Goal: Task Accomplishment & Management: Complete application form

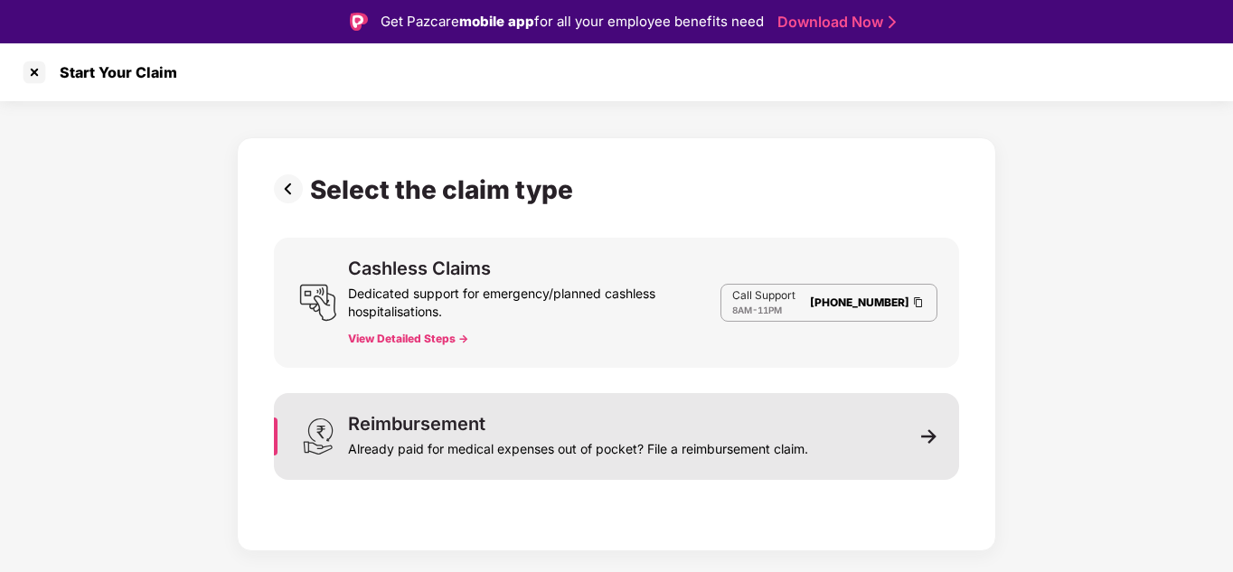
click at [913, 440] on div "Reimbursement Already paid for medical expenses out of pocket? File a reimburse…" at bounding box center [616, 436] width 685 height 87
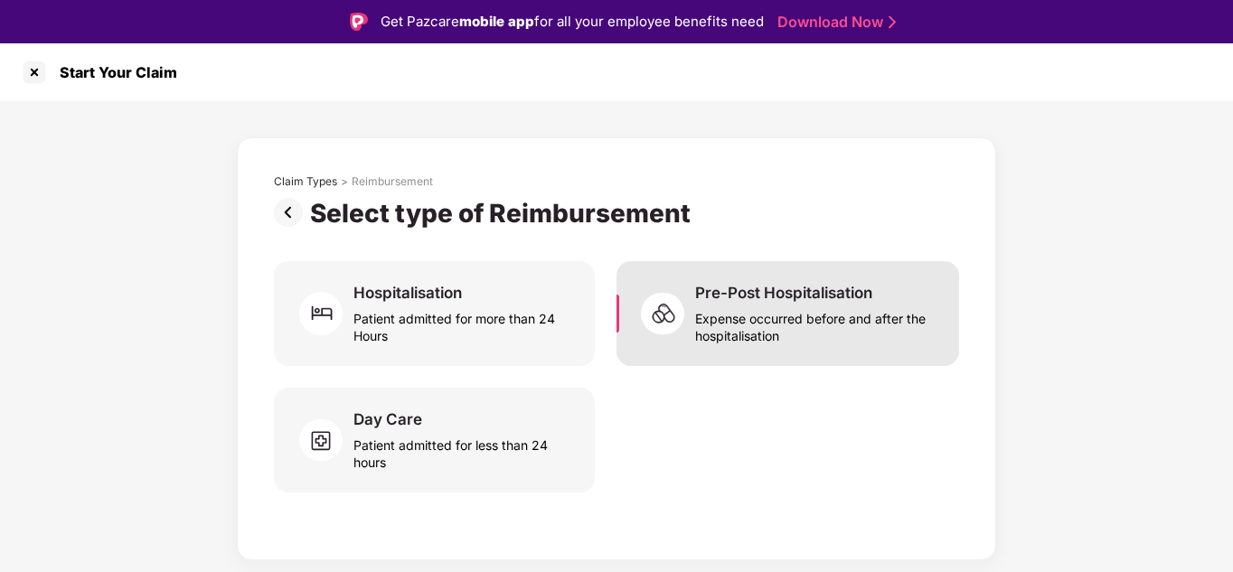
click at [767, 324] on div "Expense occurred before and after the hospitalisation" at bounding box center [816, 324] width 242 height 42
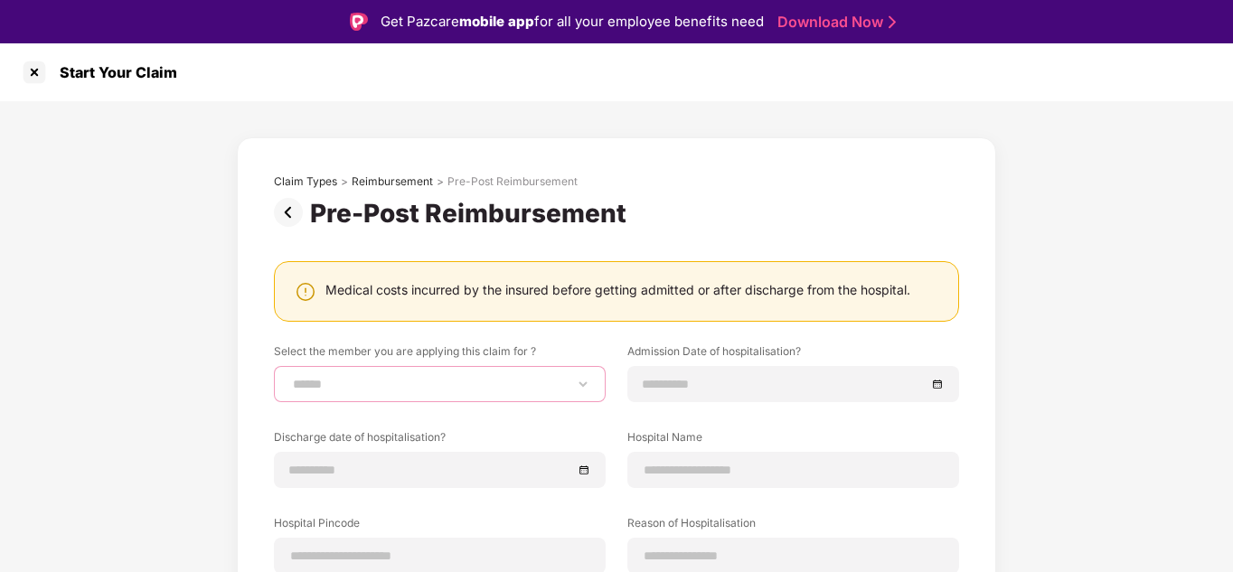
click at [407, 387] on select "**********" at bounding box center [439, 384] width 301 height 14
select select "**********"
click at [289, 377] on select "**********" at bounding box center [439, 384] width 301 height 14
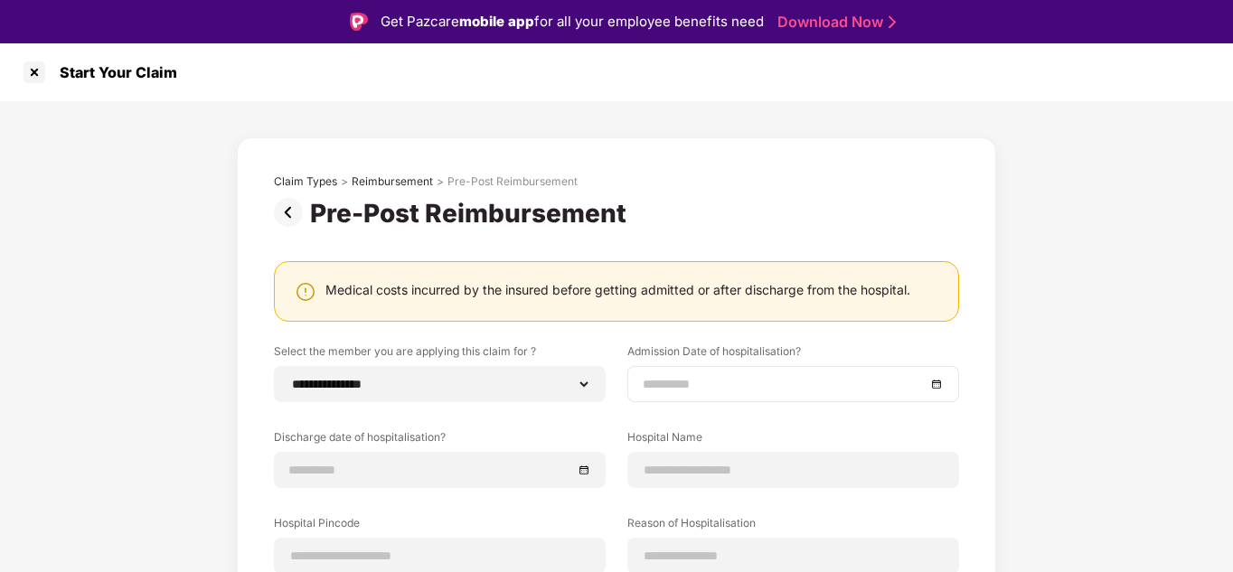
click at [936, 382] on div at bounding box center [793, 384] width 301 height 20
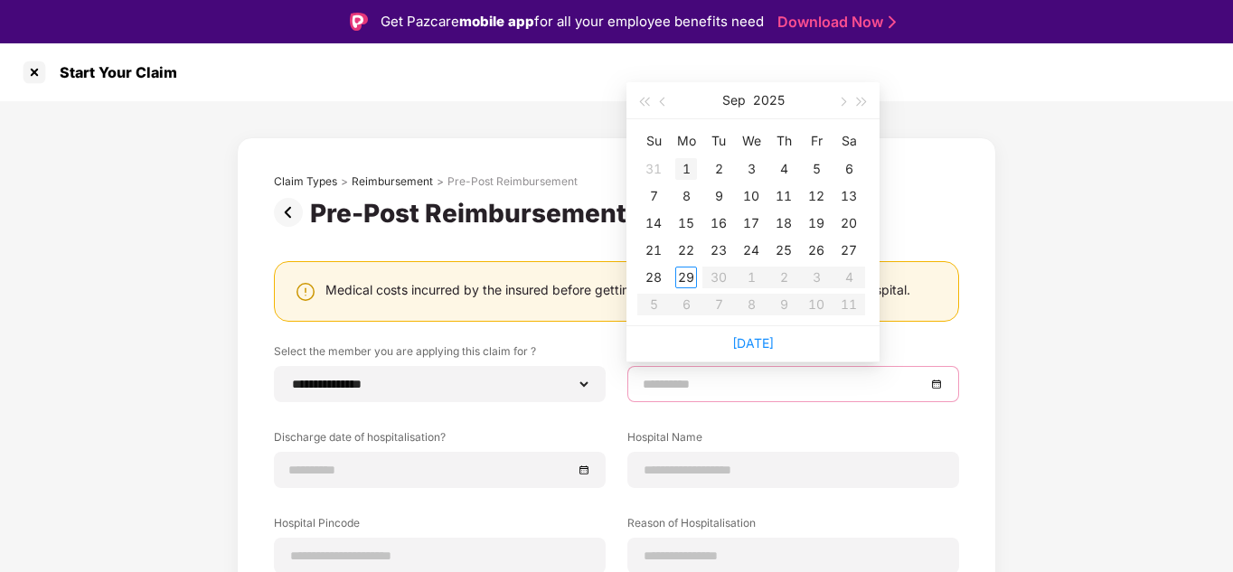
type input "**********"
click at [659, 99] on button "button" at bounding box center [664, 100] width 20 height 36
type input "**********"
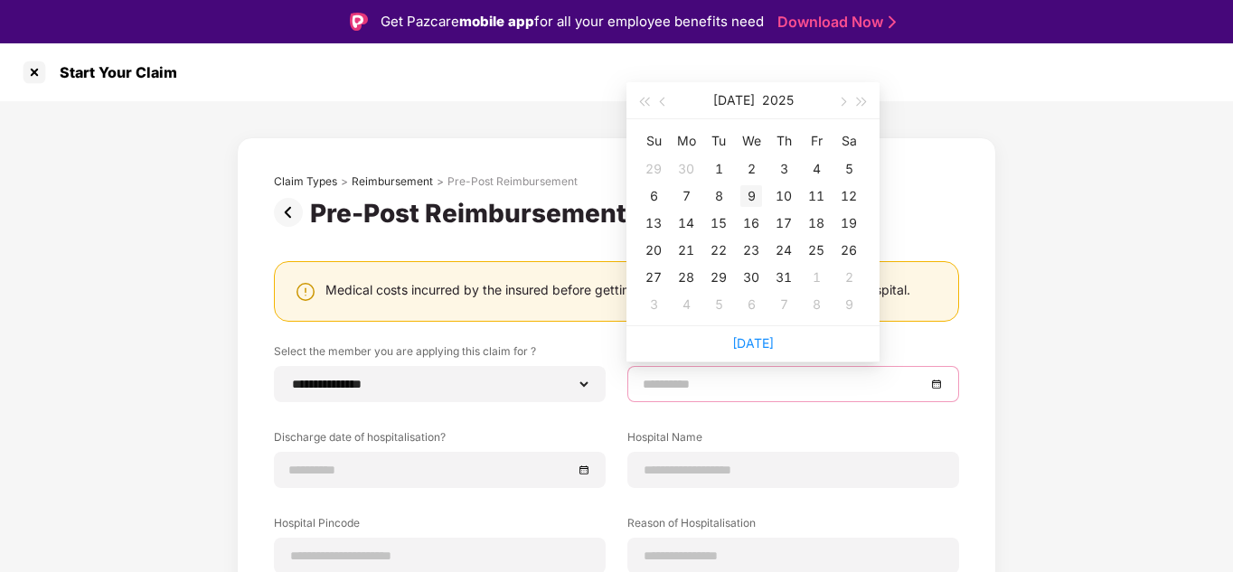
click at [749, 196] on div "9" at bounding box center [751, 196] width 22 height 22
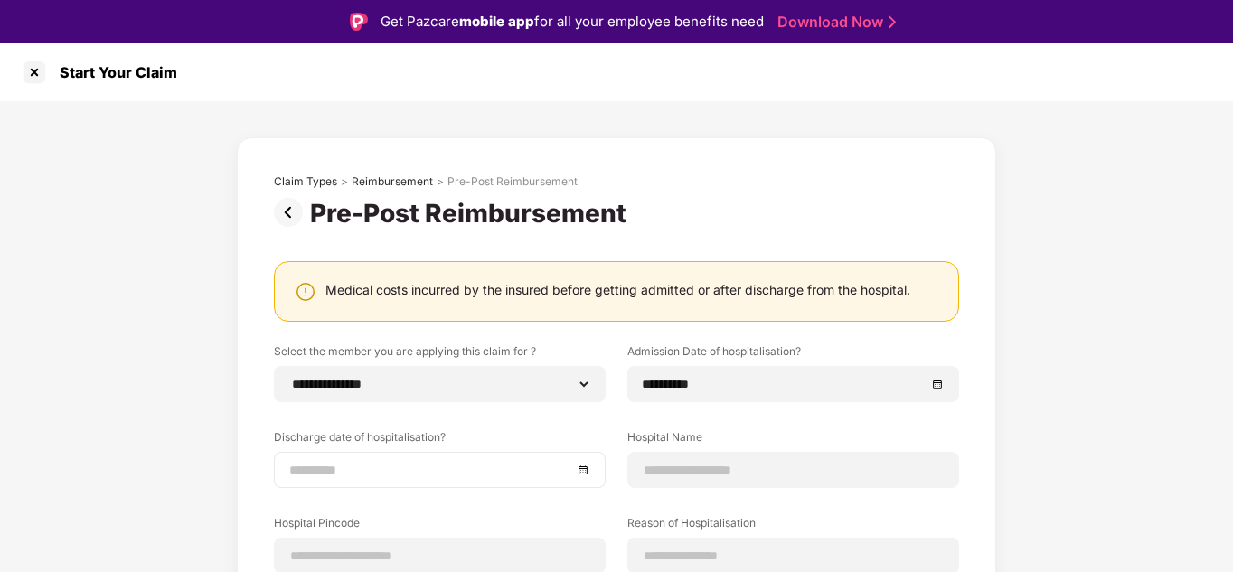
click at [581, 473] on div at bounding box center [439, 470] width 301 height 20
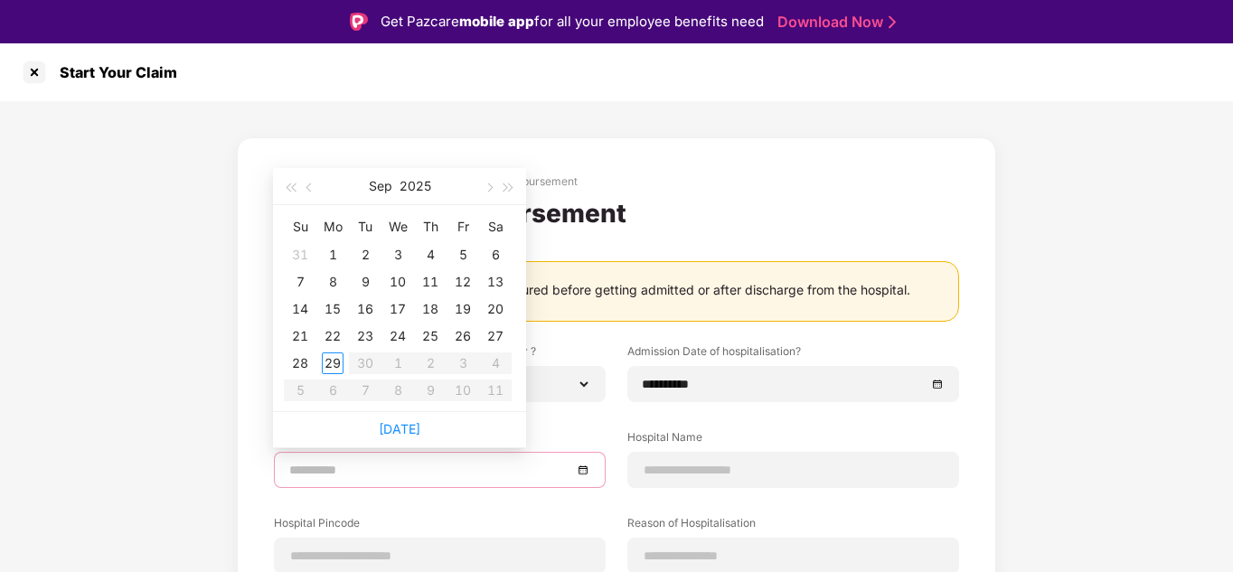
type input "**********"
click at [309, 187] on span "button" at bounding box center [310, 188] width 9 height 9
type input "**********"
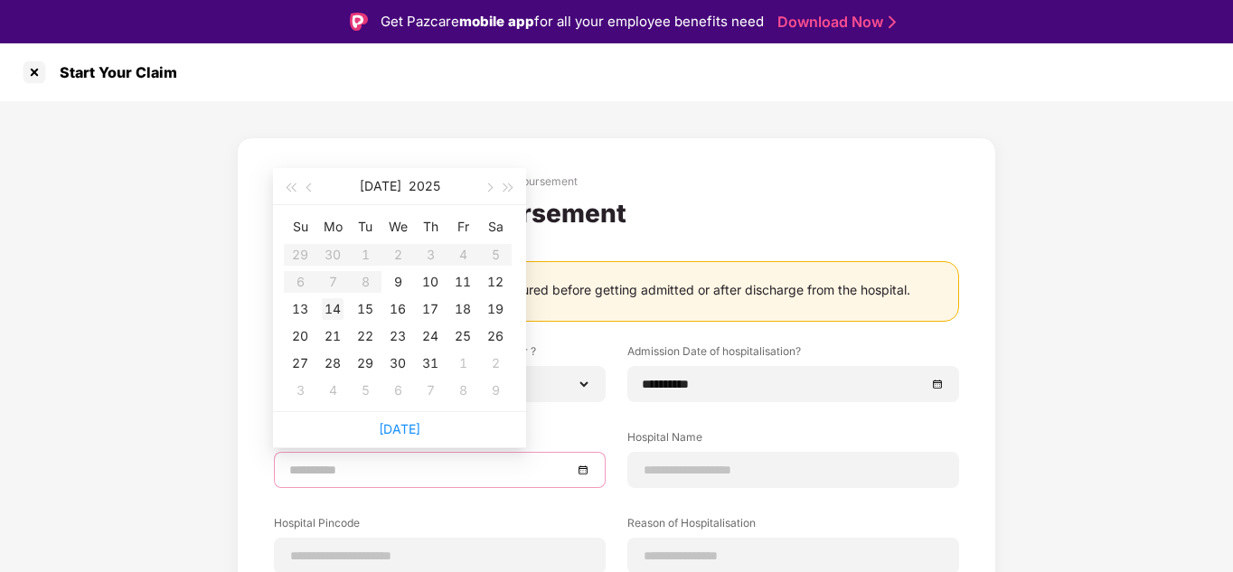
click at [335, 311] on div "14" at bounding box center [333, 309] width 22 height 22
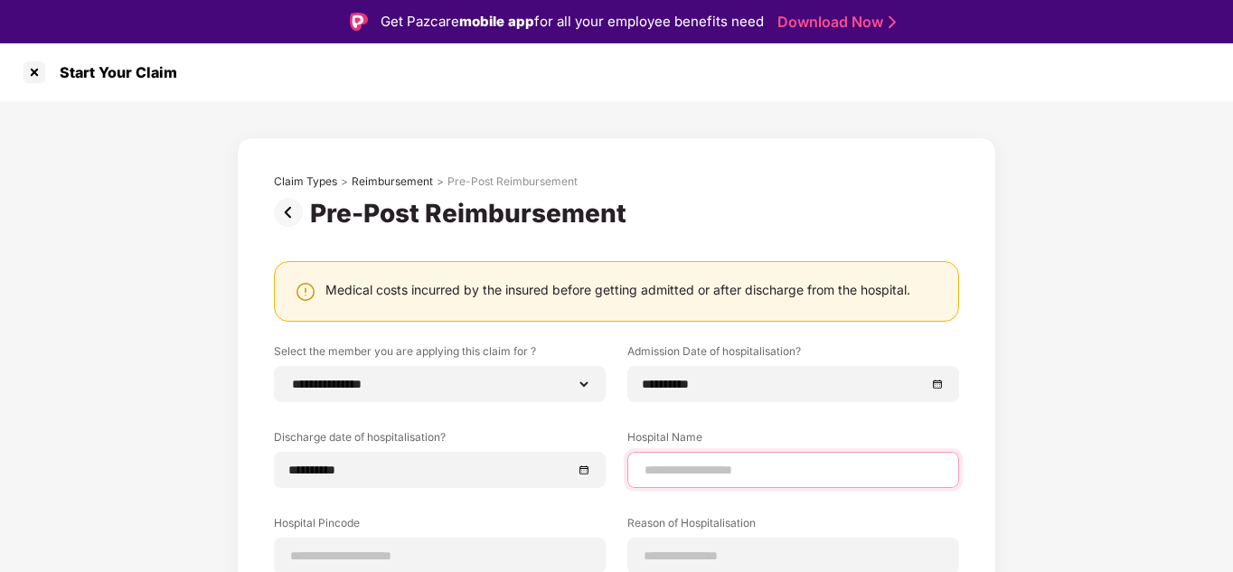
click at [749, 473] on input at bounding box center [793, 470] width 301 height 19
type input "**********"
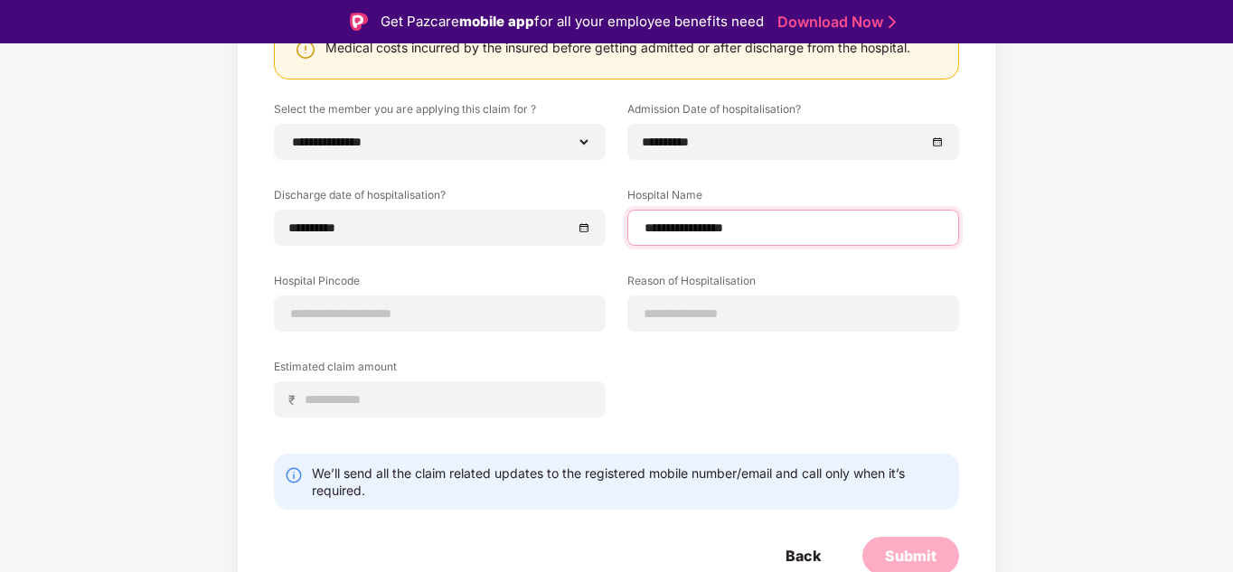
scroll to position [246, 0]
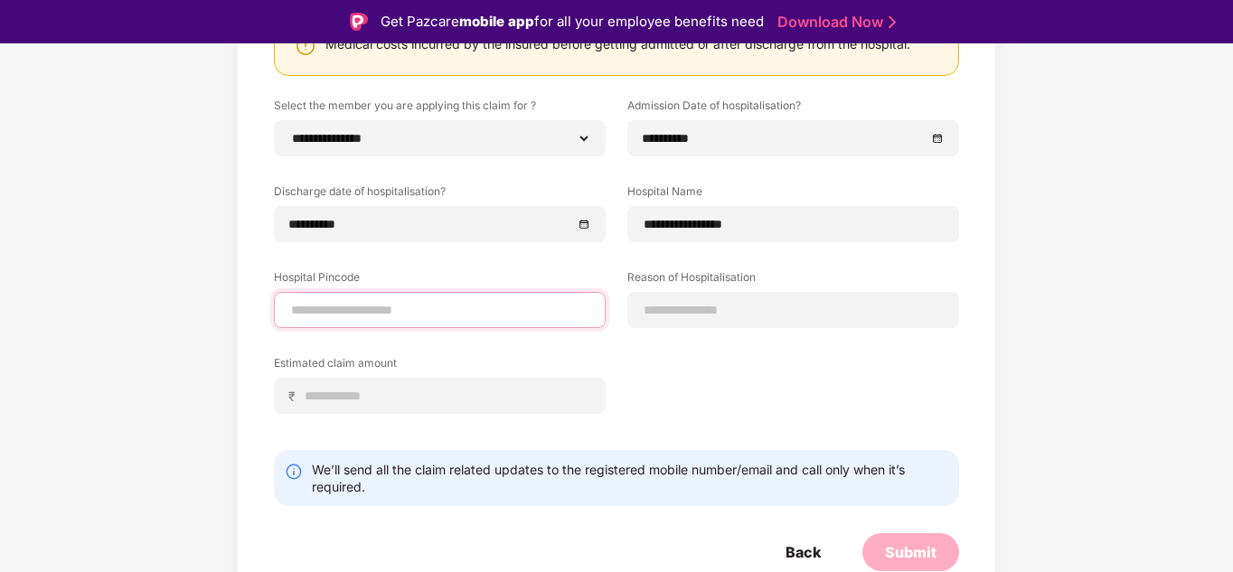
click at [397, 308] on input at bounding box center [439, 310] width 301 height 19
type input "******"
click at [824, 371] on div "**********" at bounding box center [616, 270] width 685 height 344
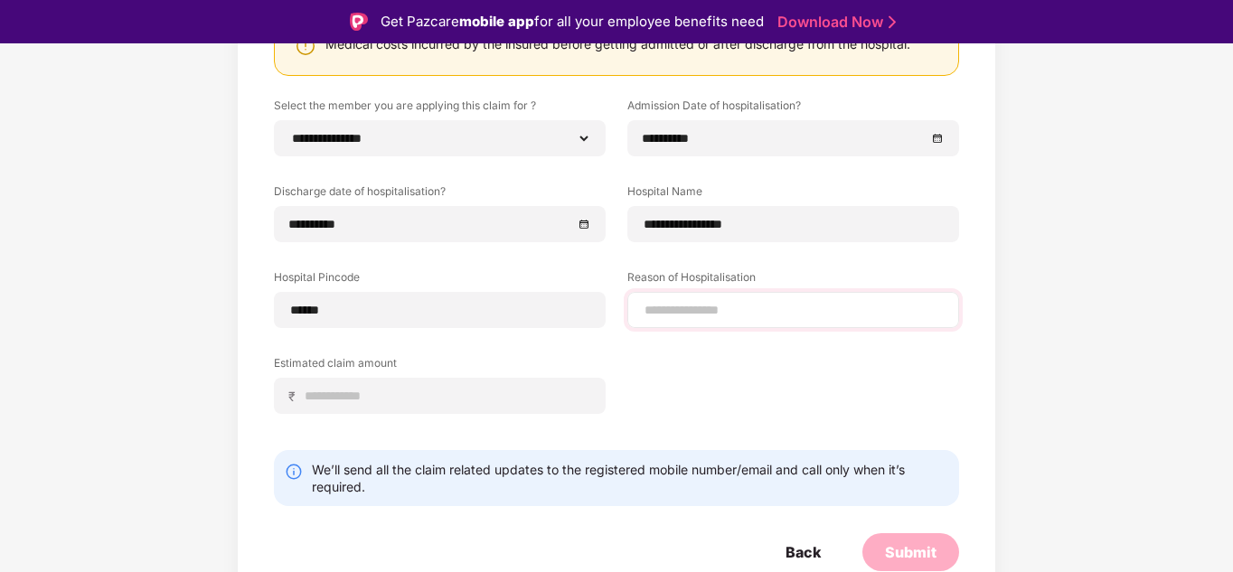
select select "*******"
select select "**********"
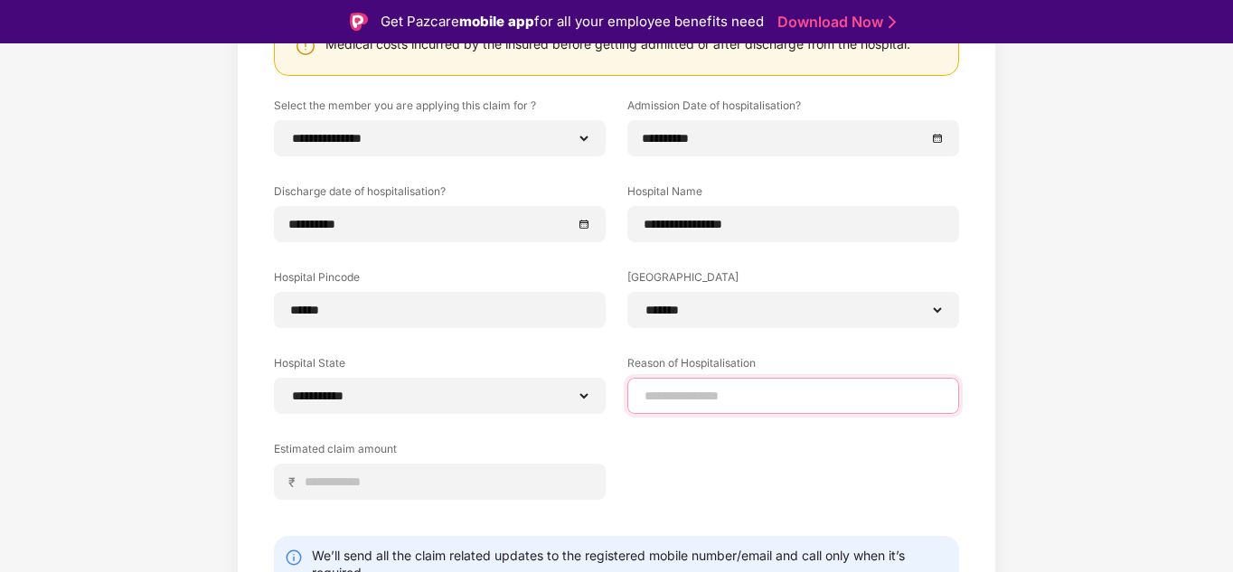
click at [704, 396] on input at bounding box center [793, 396] width 301 height 19
type input "**********"
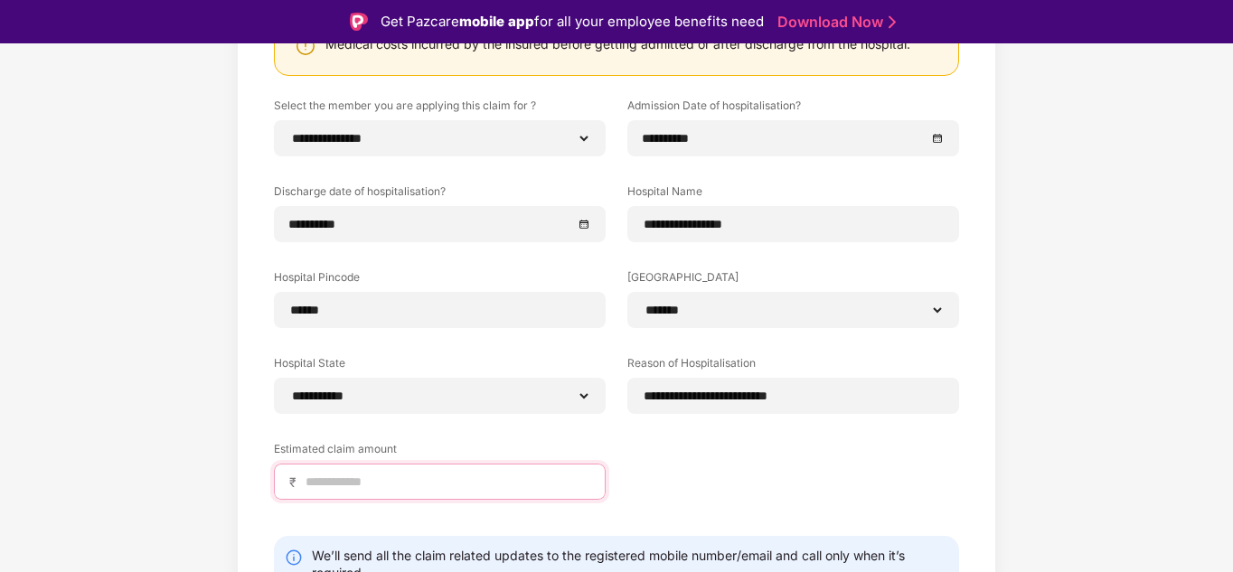
click at [402, 480] on input at bounding box center [447, 482] width 287 height 19
type input "*****"
click at [847, 486] on div "**********" at bounding box center [616, 312] width 685 height 429
drag, startPoint x: 1230, startPoint y: 430, endPoint x: 1234, endPoint y: 501, distance: 70.7
click at [1232, 501] on html "**********" at bounding box center [616, 286] width 1233 height 572
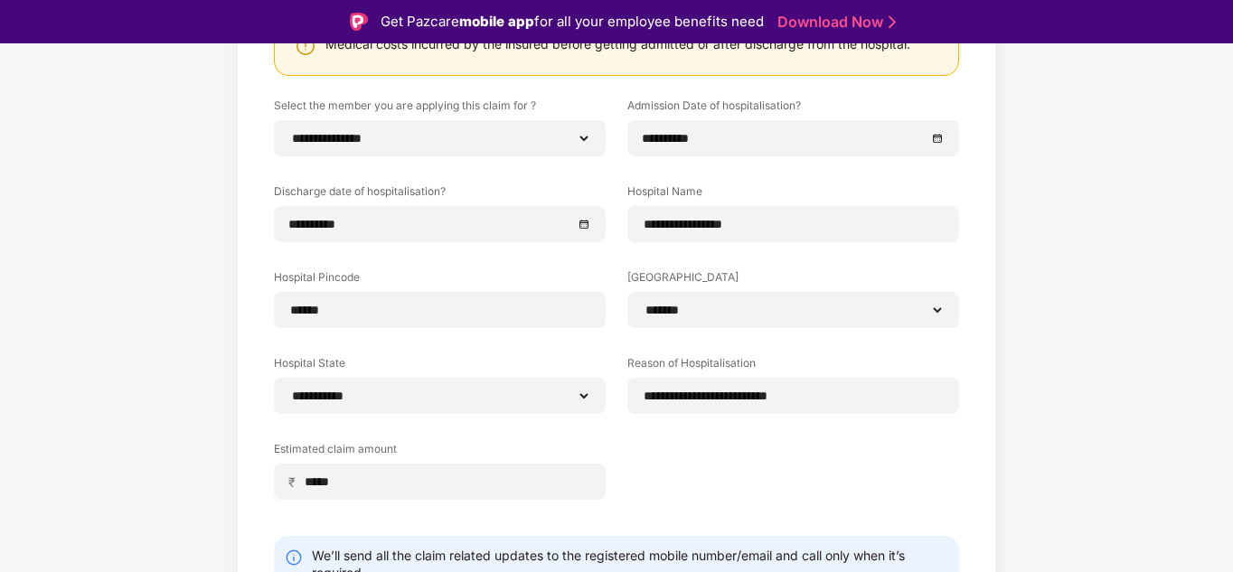
scroll to position [43, 0]
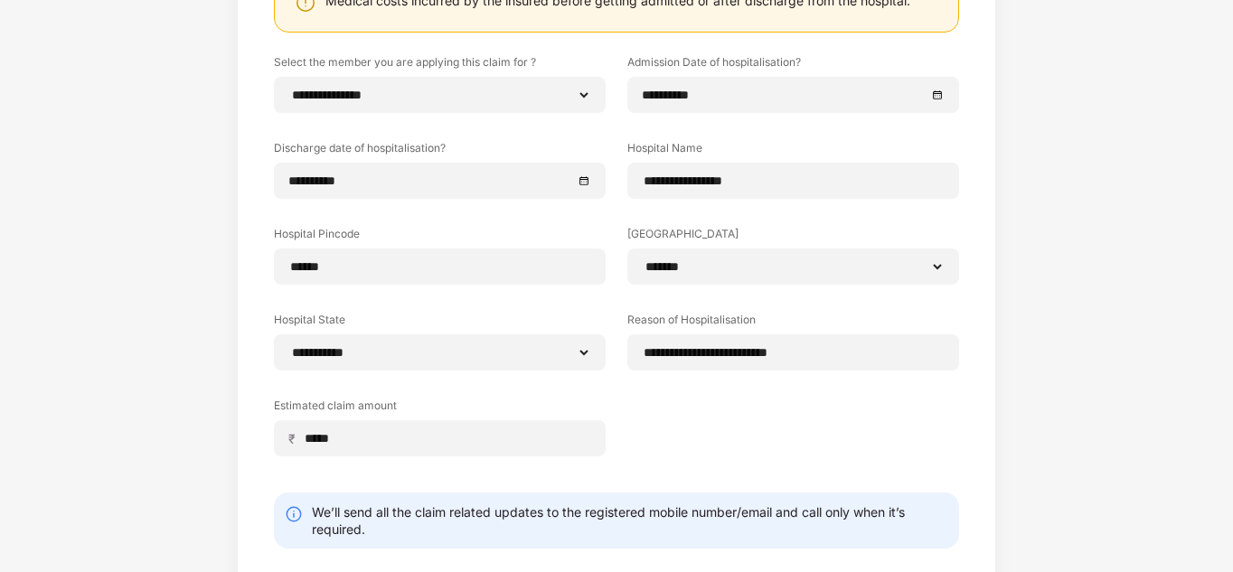
click at [488, 538] on div "We’ll send all the claim related updates to the registered mobile number/email …" at bounding box center [630, 521] width 636 height 34
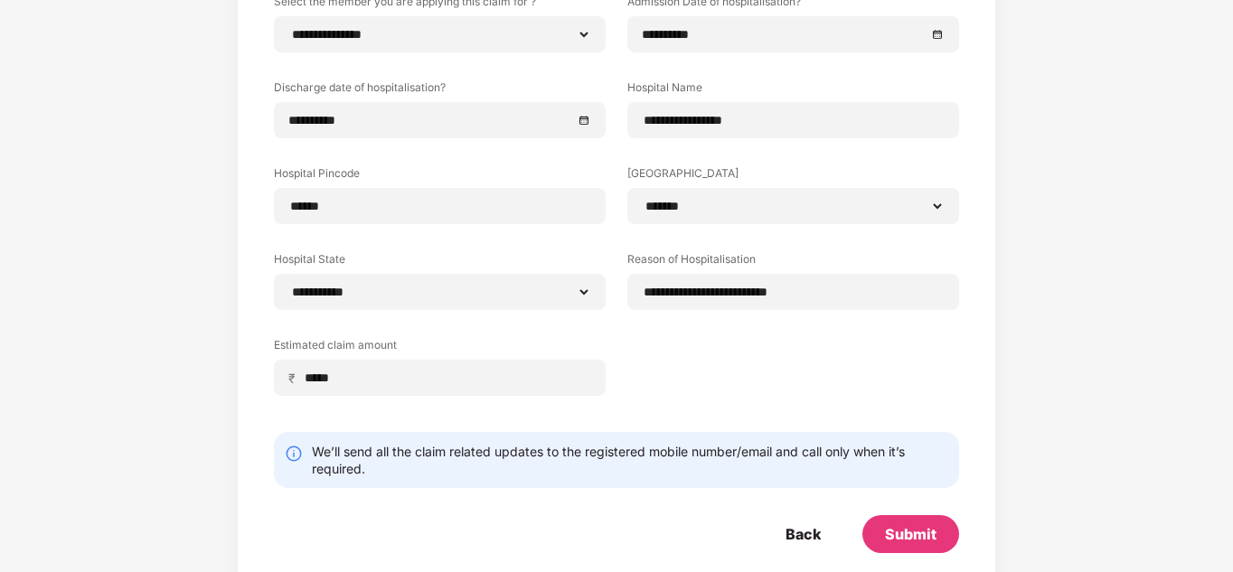
scroll to position [334, 0]
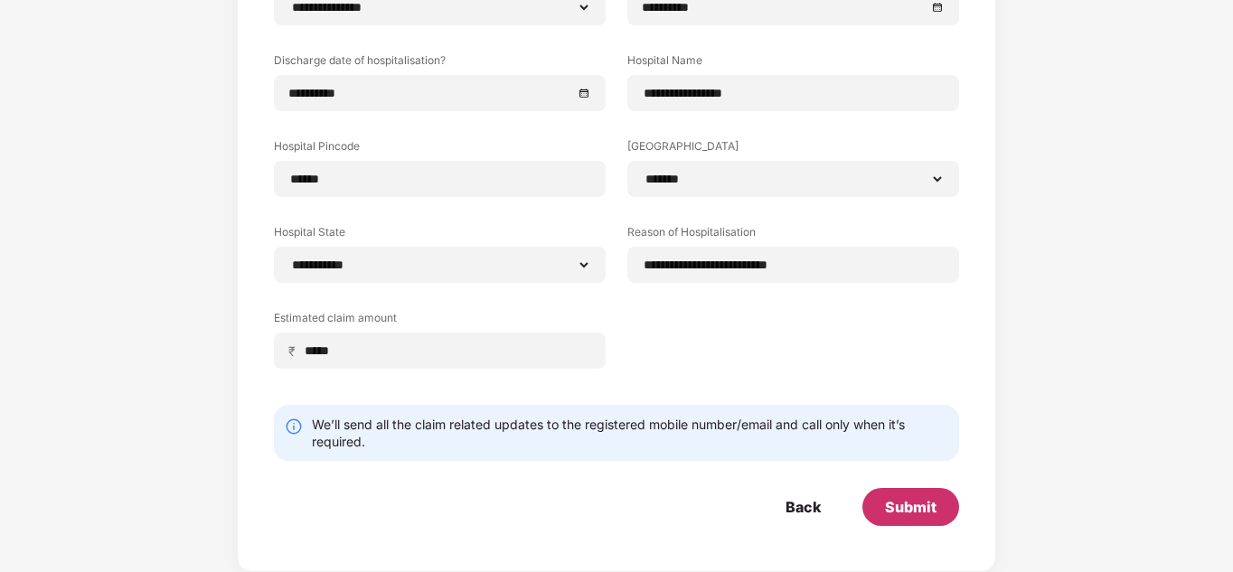
click at [908, 501] on div "Submit" at bounding box center [911, 507] width 52 height 20
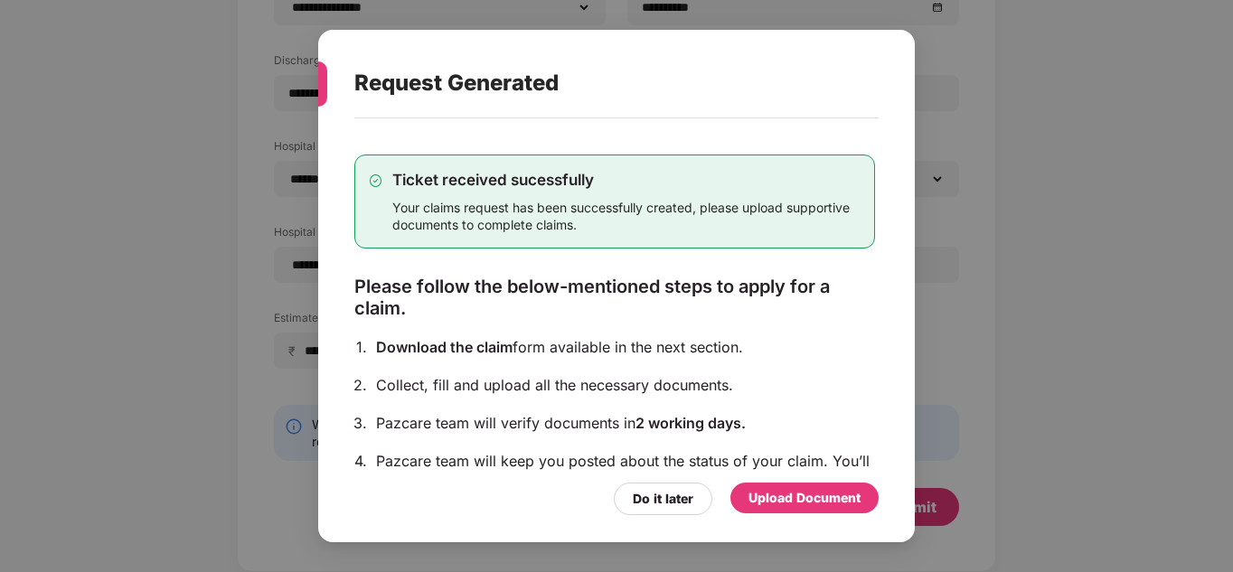
click at [806, 499] on div "Upload Document" at bounding box center [805, 498] width 112 height 20
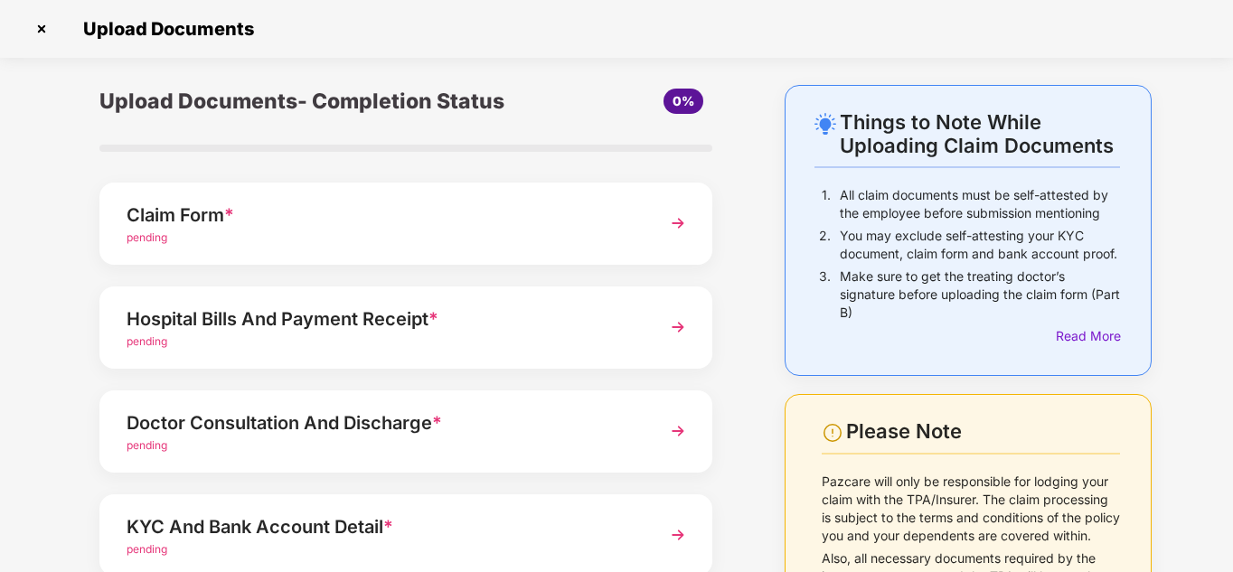
click at [175, 234] on div "pending" at bounding box center [383, 238] width 512 height 17
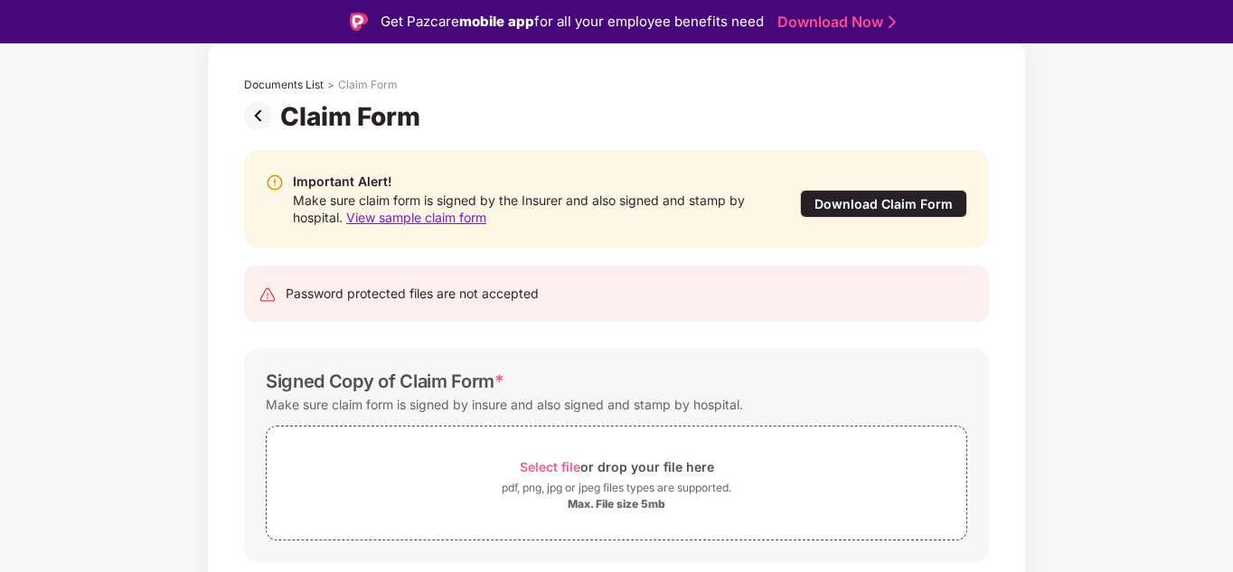
scroll to position [144, 0]
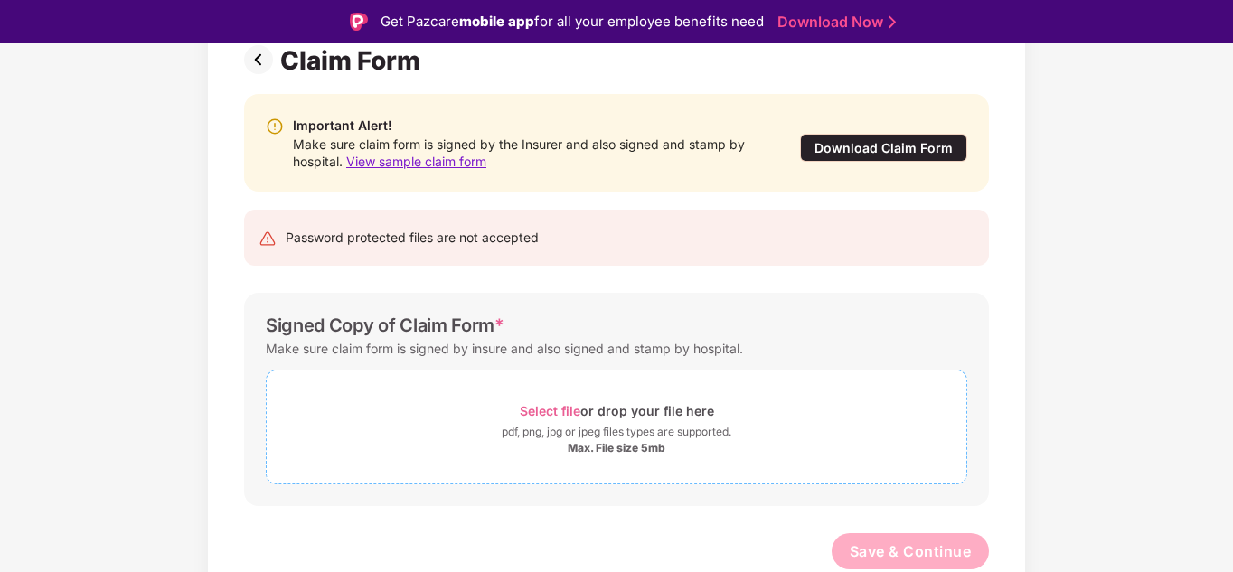
click at [554, 409] on span "Select file" at bounding box center [550, 410] width 61 height 15
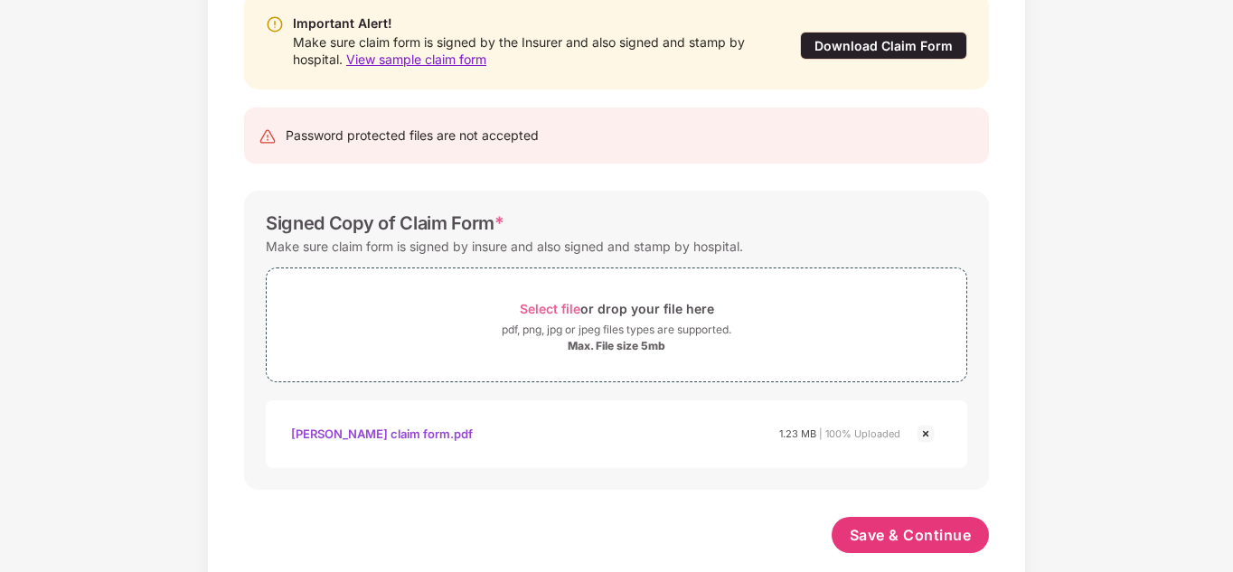
scroll to position [230, 0]
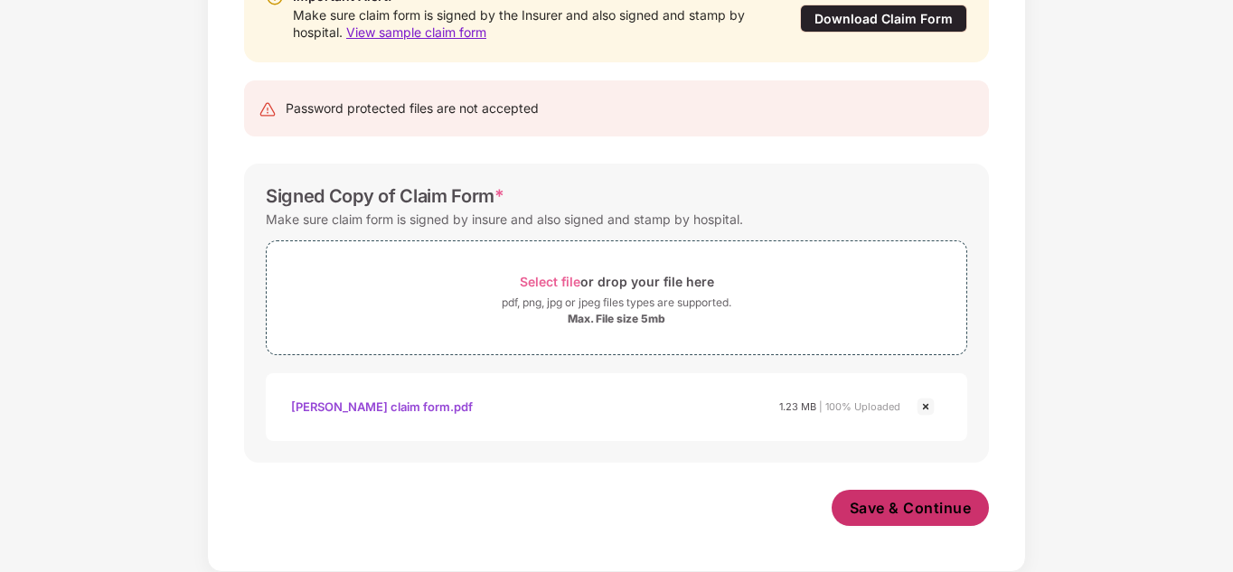
click at [900, 503] on span "Save & Continue" at bounding box center [911, 508] width 122 height 20
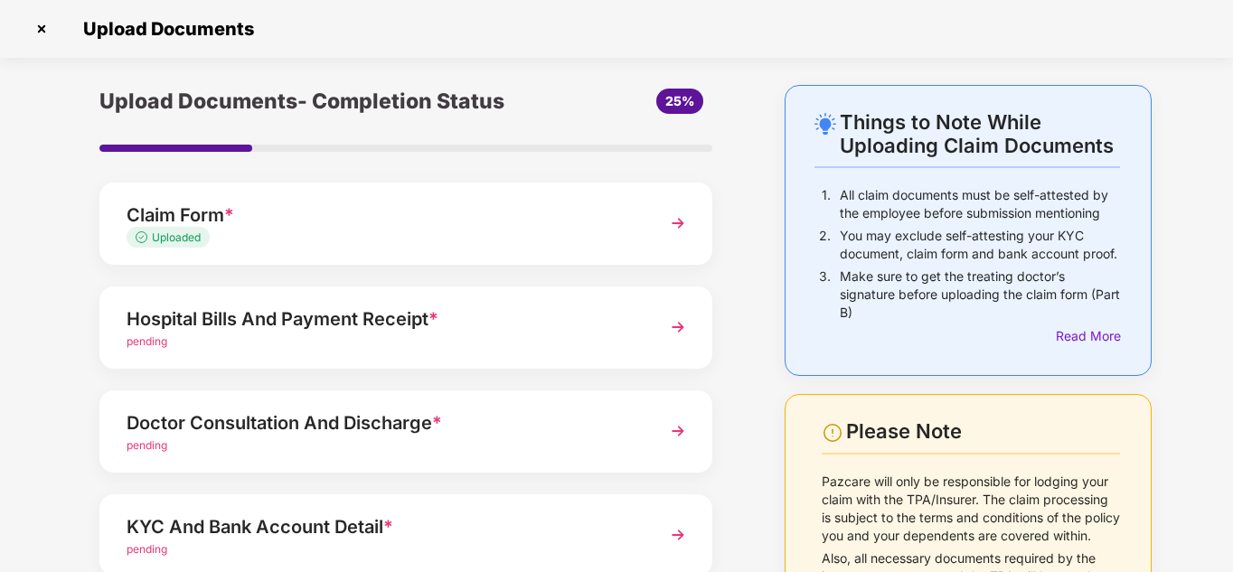
click at [1230, 476] on div "Things to Note While Uploading Claim Documents 1. All claim documents must be s…" at bounding box center [616, 442] width 1233 height 714
click at [1190, 363] on div "Things to Note While Uploading Claim Documents 1. All claim documents must be s…" at bounding box center [616, 442] width 1233 height 714
click at [281, 316] on div "Hospital Bills And Payment Receipt *" at bounding box center [383, 319] width 512 height 29
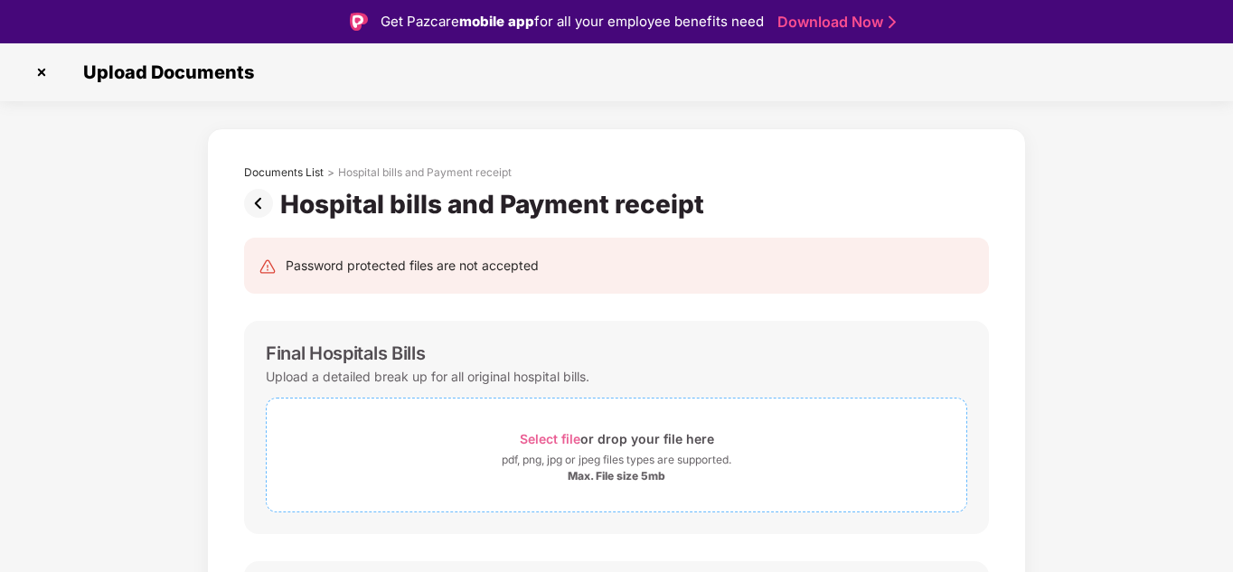
click at [552, 435] on span "Select file" at bounding box center [550, 438] width 61 height 15
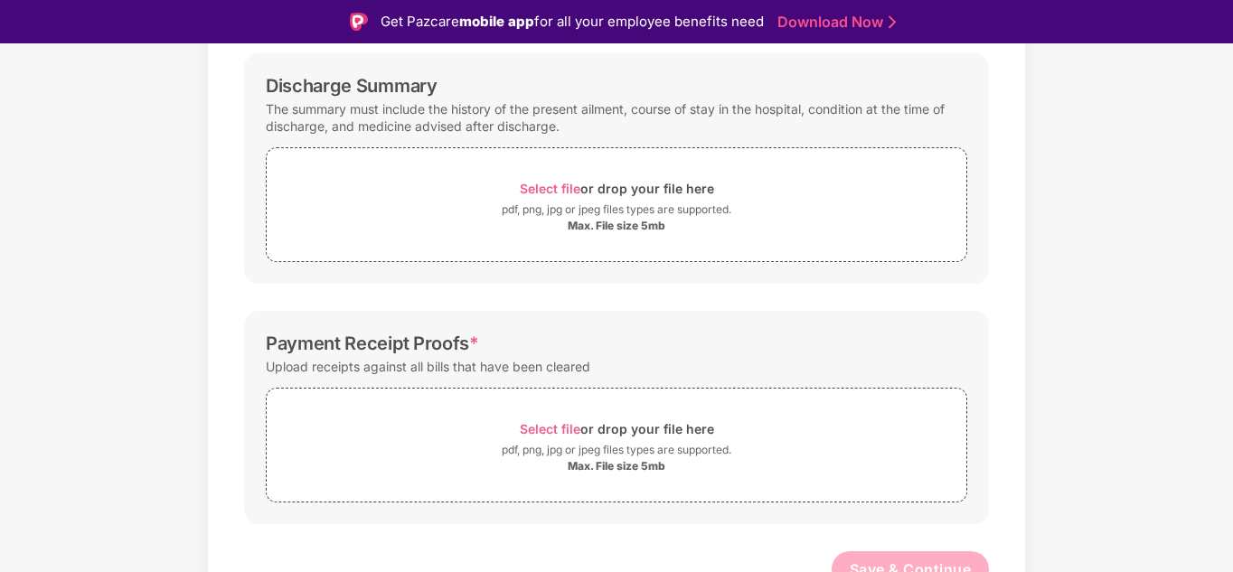
scroll to position [696, 0]
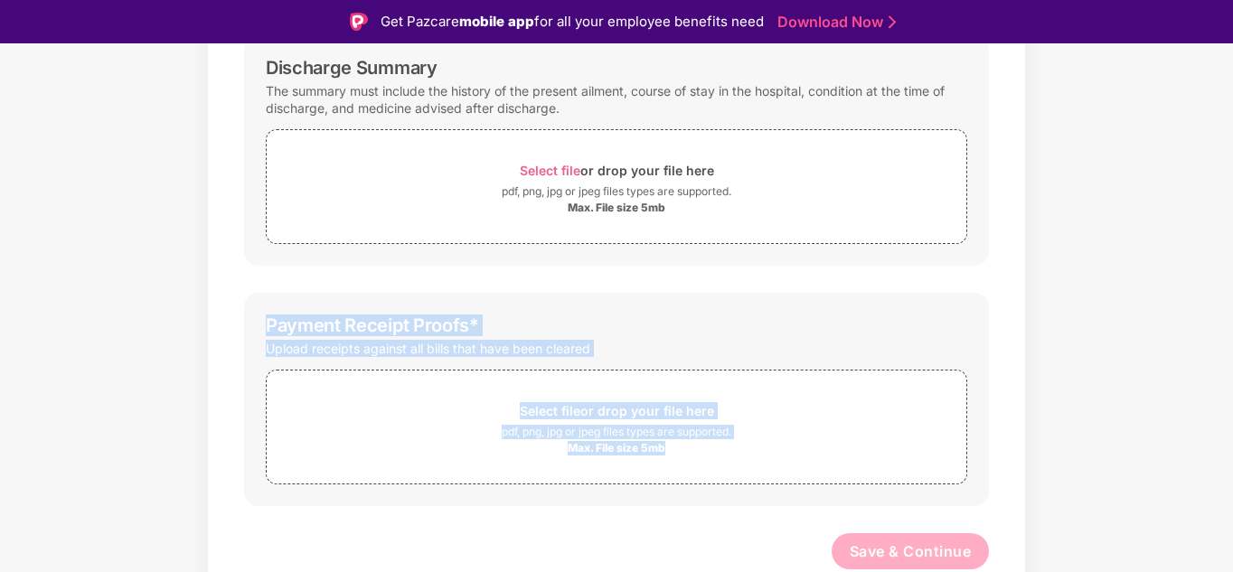
drag, startPoint x: 1230, startPoint y: 371, endPoint x: 1233, endPoint y: 257, distance: 114.0
click at [1232, 257] on html "Get Pazcare mobile app for all your employee benefits need Download Now Upload …" at bounding box center [616, 286] width 1233 height 572
click at [1034, 266] on div "Documents List > Hospital bills and Payment receipt Hospital bills and Payment …" at bounding box center [616, 23] width 1233 height 1183
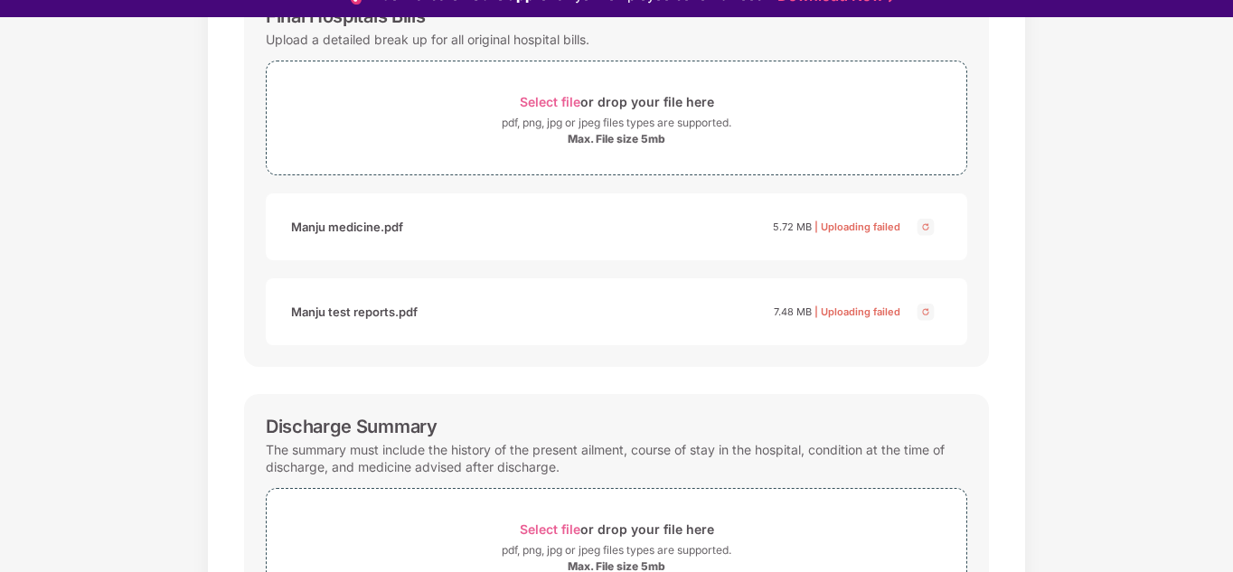
scroll to position [43, 0]
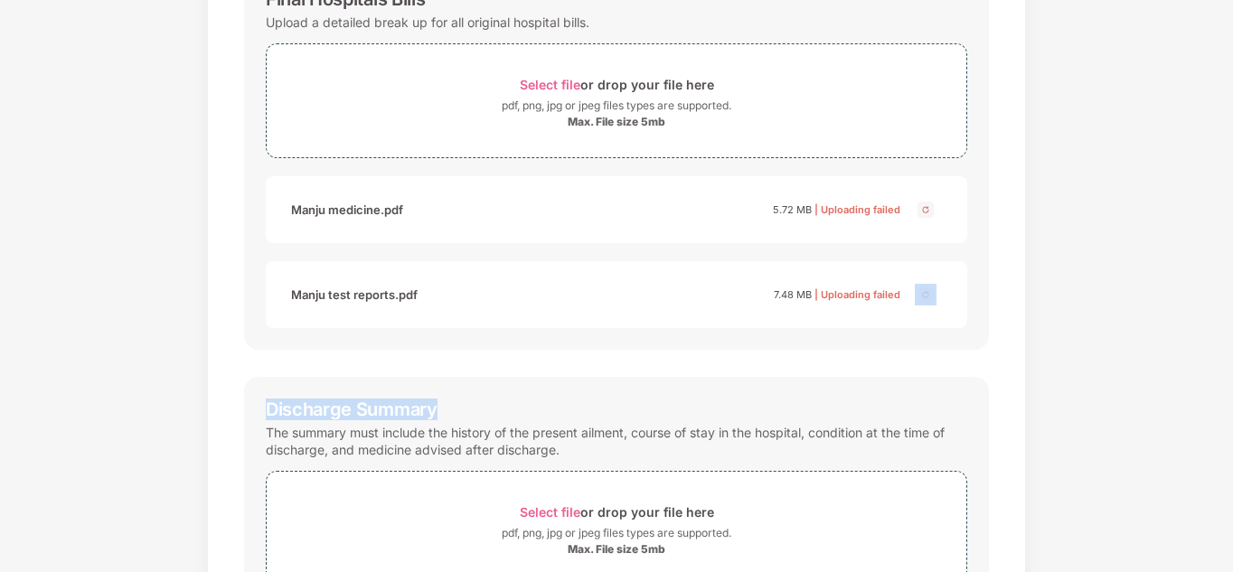
drag, startPoint x: 1230, startPoint y: 348, endPoint x: 1230, endPoint y: 394, distance: 46.1
click at [1230, 394] on div "Documents List > Hospital bills and Payment receipt Hospital bills and Payment …" at bounding box center [616, 365] width 1233 height 1183
click at [537, 86] on span "Select file" at bounding box center [550, 84] width 61 height 15
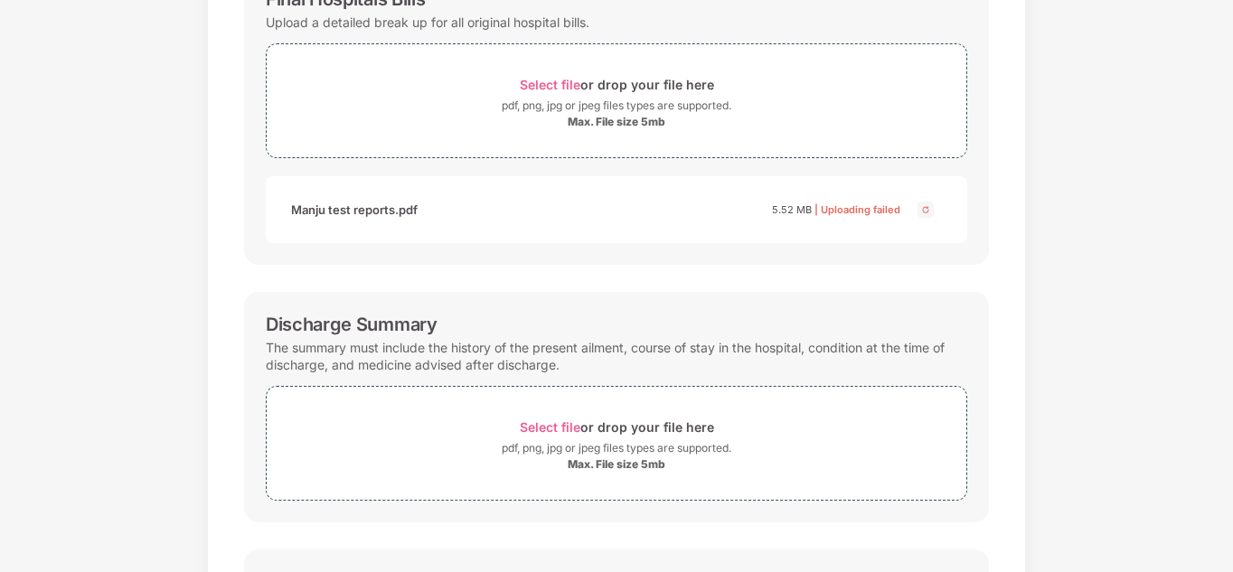
click at [923, 211] on img at bounding box center [926, 210] width 22 height 22
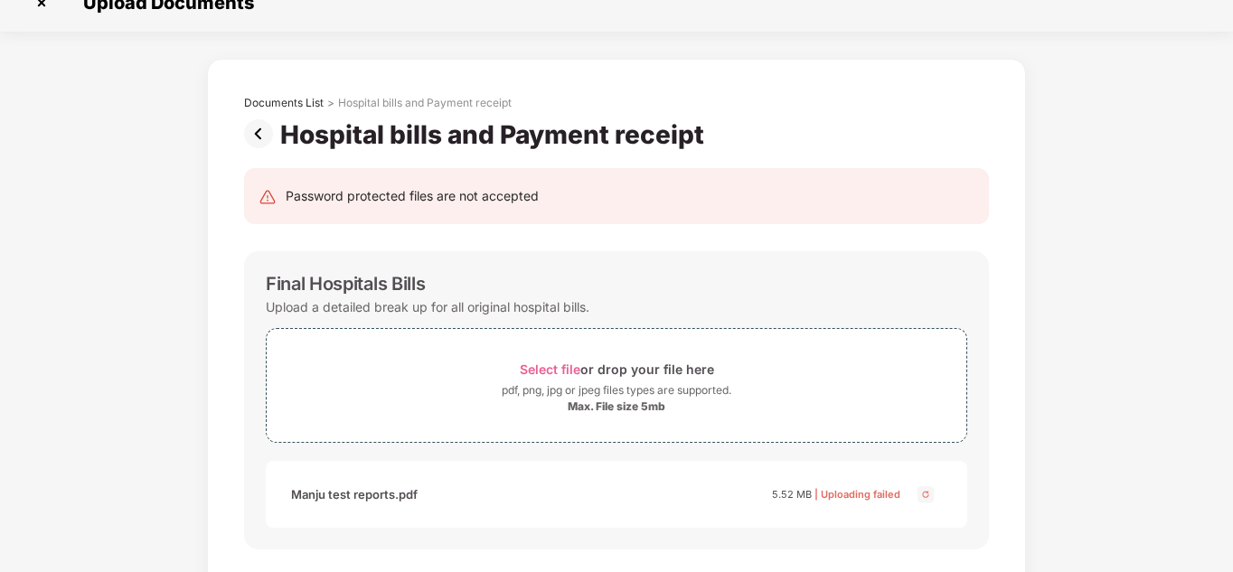
scroll to position [0, 0]
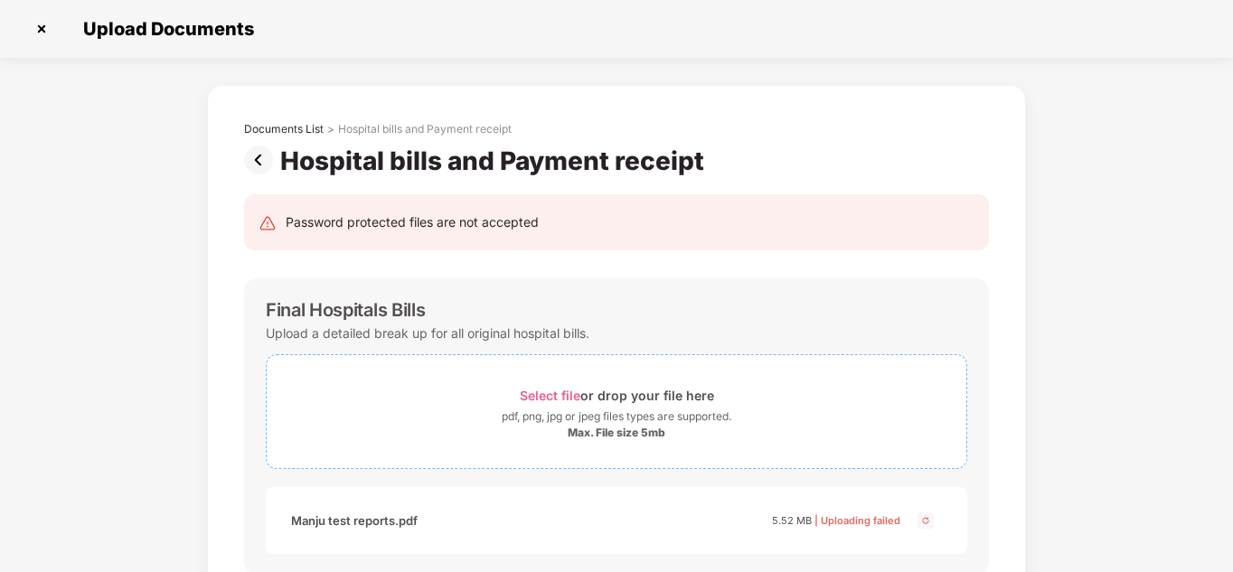
click at [555, 395] on span "Select file" at bounding box center [550, 395] width 61 height 15
drag, startPoint x: 1230, startPoint y: 210, endPoint x: 1234, endPoint y: 269, distance: 59.8
click at [1232, 269] on html "Get Pazcare mobile app for all your employee benefits need Download Now Upload …" at bounding box center [616, 243] width 1233 height 572
click at [770, 304] on div "Final Hospitals Bills" at bounding box center [617, 310] width 702 height 22
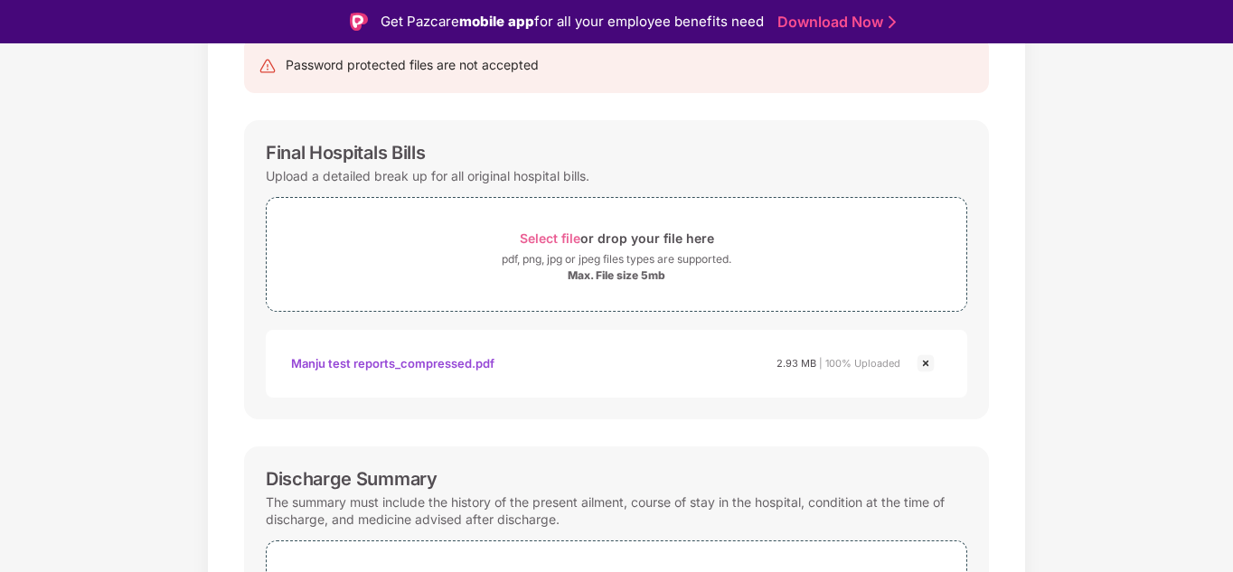
scroll to position [112, 0]
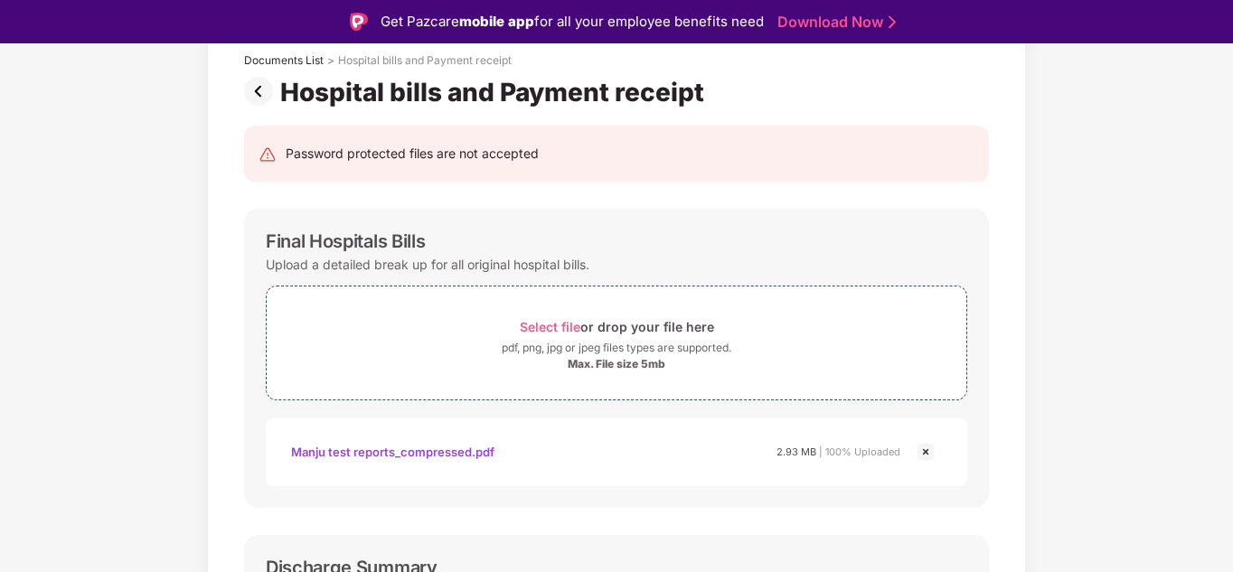
click at [1103, 228] on div "Documents List > Hospital bills and Payment receipt Hospital bills and Payment …" at bounding box center [616, 565] width 1233 height 1099
click at [550, 323] on span "Select file" at bounding box center [550, 326] width 61 height 15
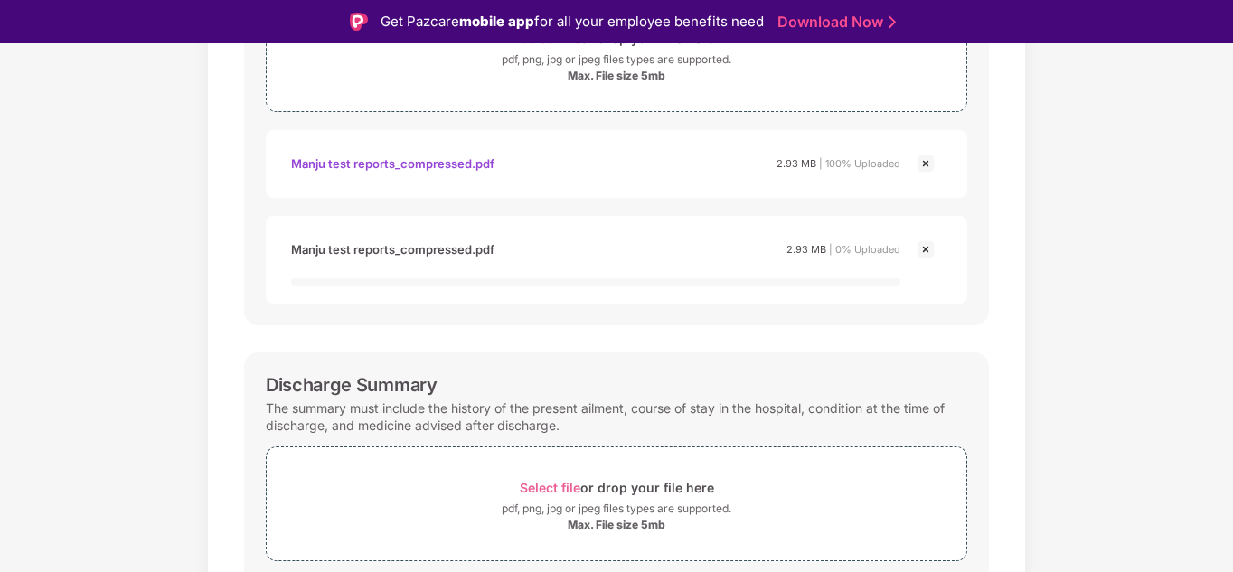
scroll to position [401, 0]
click at [924, 250] on img at bounding box center [926, 249] width 22 height 22
click at [924, 247] on img at bounding box center [926, 249] width 22 height 22
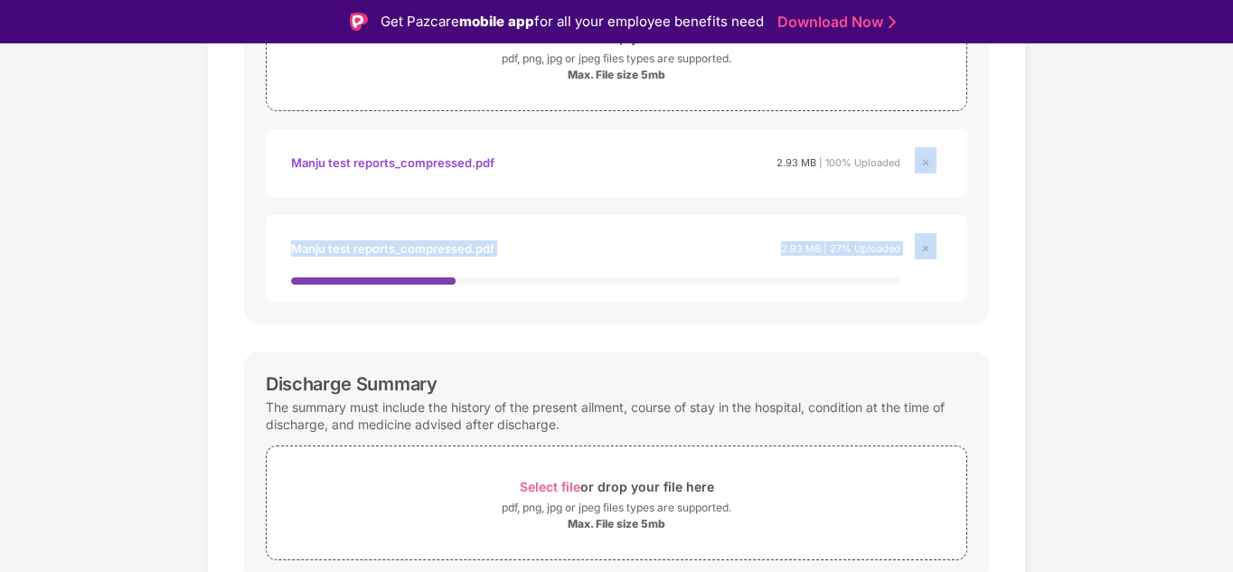
drag, startPoint x: 1230, startPoint y: 256, endPoint x: 1230, endPoint y: 174, distance: 81.4
click at [1230, 174] on div "Documents List > Hospital bills and Payment receipt Hospital bills and Payment …" at bounding box center [616, 329] width 1233 height 1205
click at [1007, 168] on div "Password protected files are not accepted Final Hospitals Bills Upload a detail…" at bounding box center [616, 370] width 799 height 1104
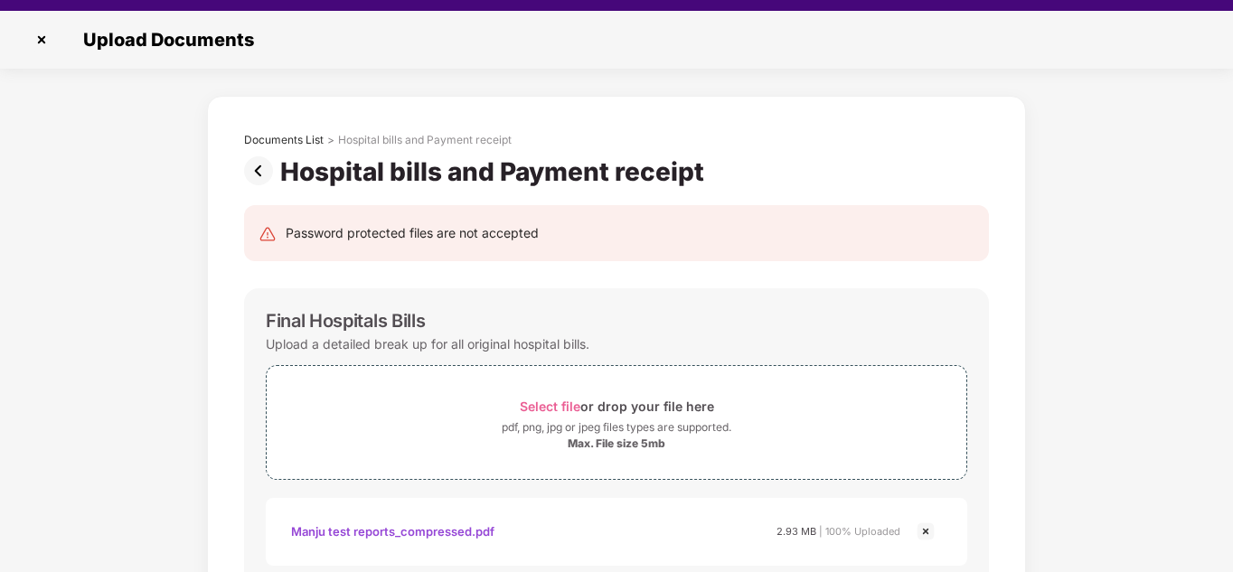
scroll to position [43, 0]
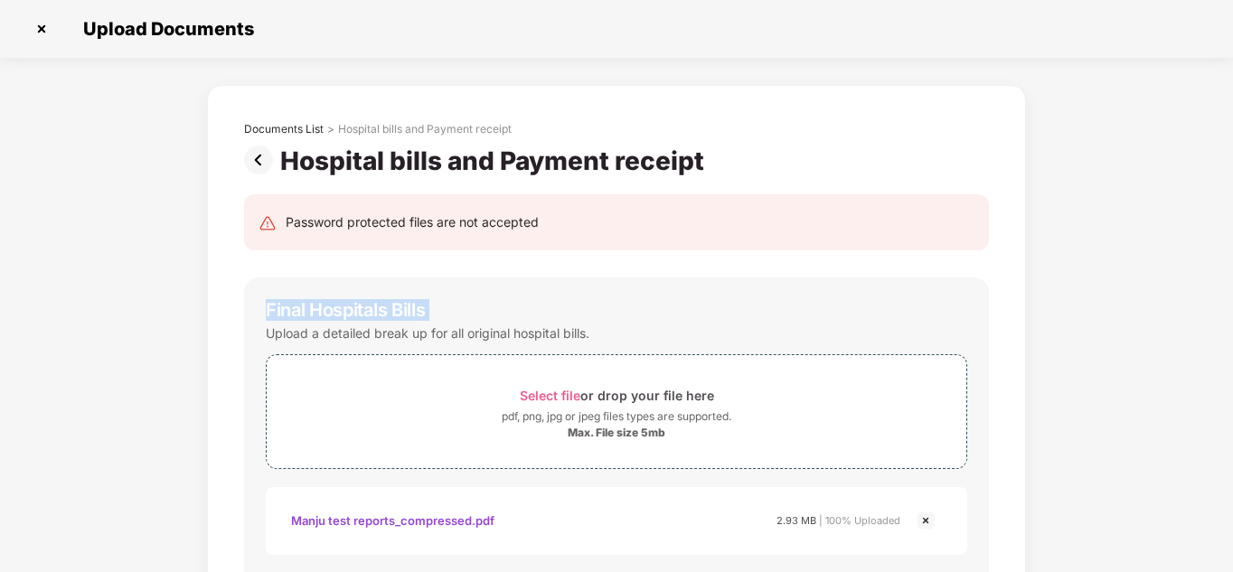
drag, startPoint x: 1230, startPoint y: 192, endPoint x: 1234, endPoint y: 251, distance: 59.8
click at [1232, 251] on html "Get Pazcare mobile app for all your employee benefits need Download Now Upload …" at bounding box center [616, 243] width 1233 height 572
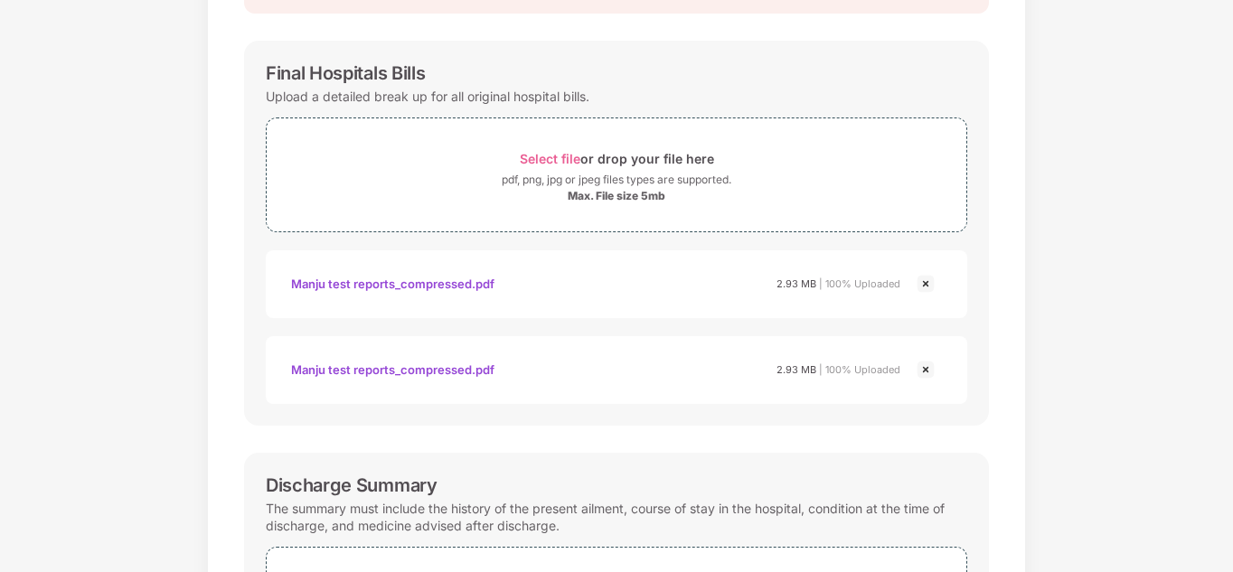
scroll to position [240, 0]
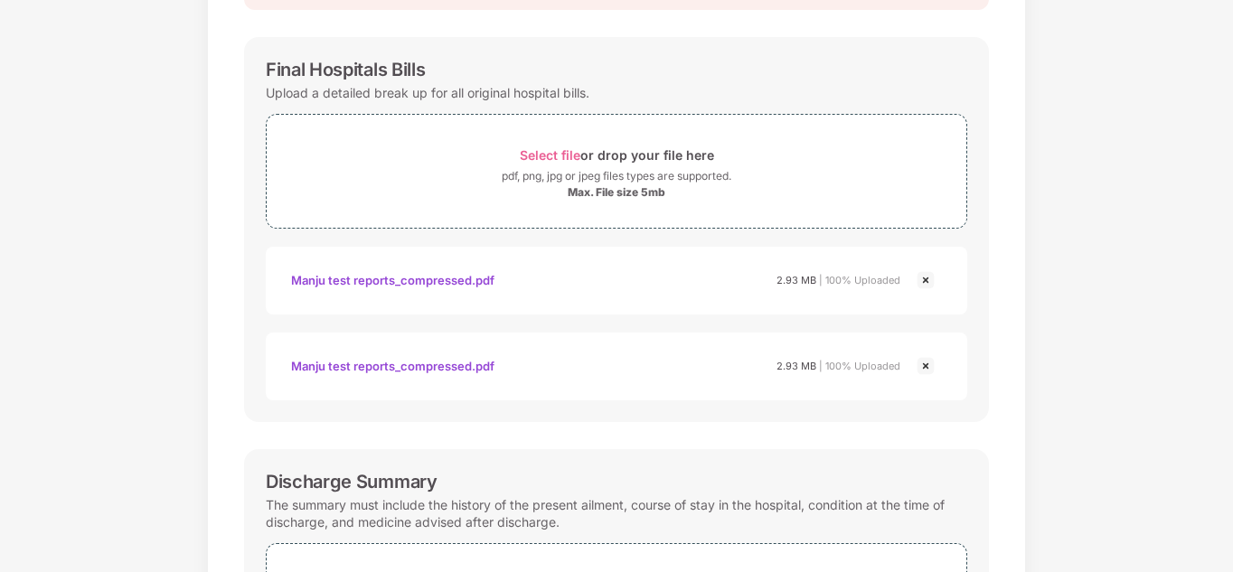
click at [924, 363] on img at bounding box center [926, 366] width 22 height 22
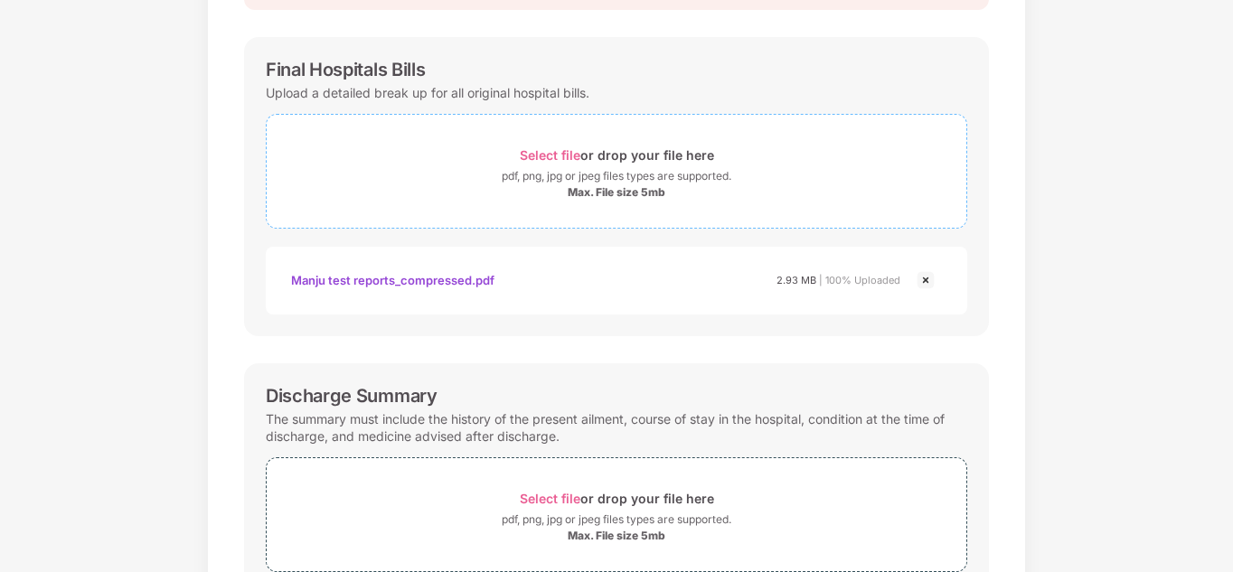
click at [541, 152] on span "Select file" at bounding box center [550, 154] width 61 height 15
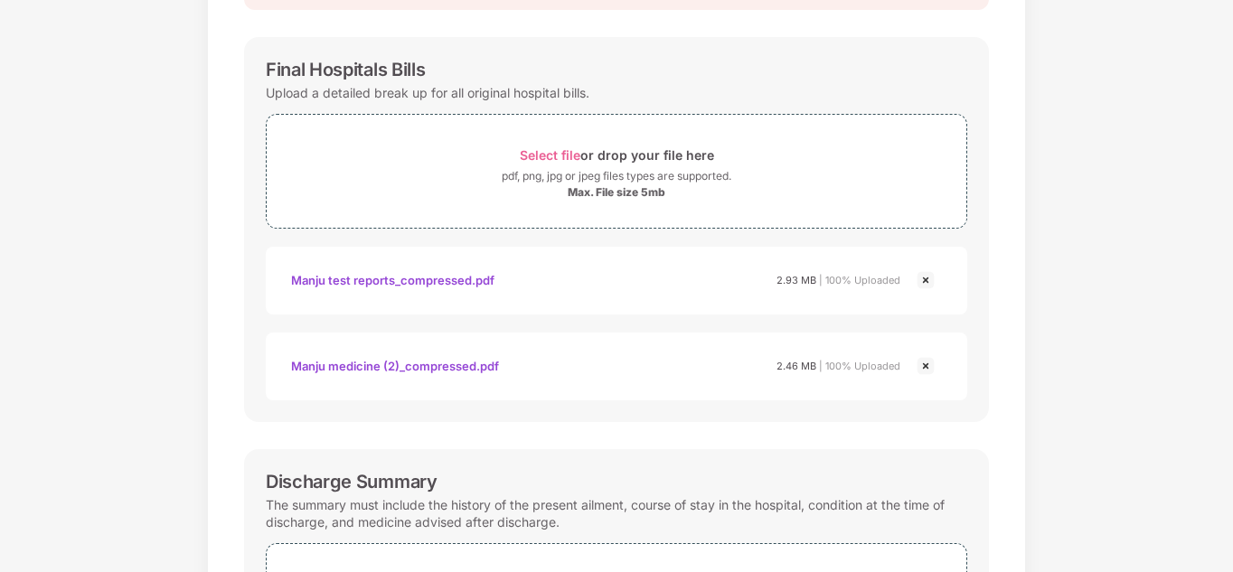
click at [1230, 391] on div "Documents List > Hospital bills and Payment receipt Hospital bills and Payment …" at bounding box center [616, 436] width 1233 height 1185
click at [1230, 385] on div "Documents List > Hospital bills and Payment receipt Hospital bills and Payment …" at bounding box center [616, 436] width 1233 height 1185
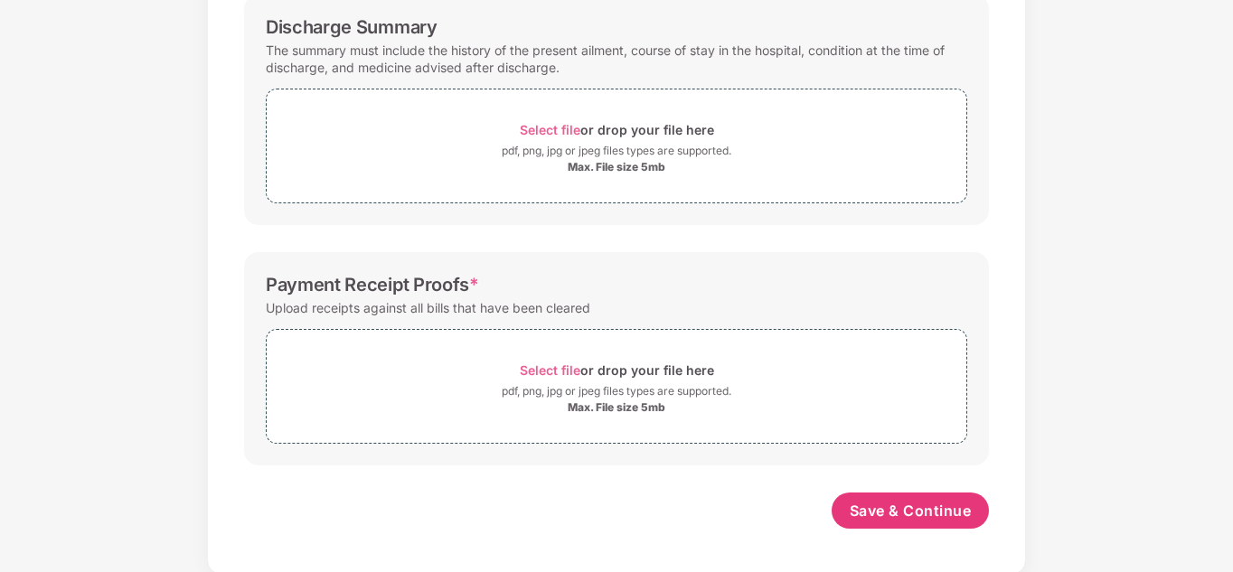
scroll to position [698, 0]
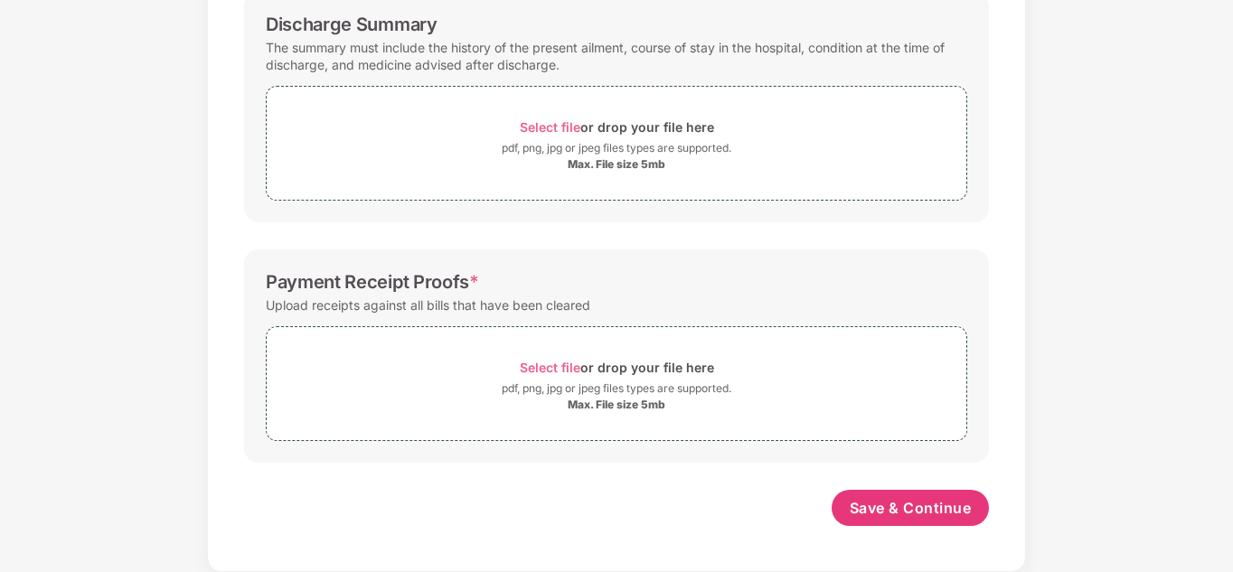
drag, startPoint x: 1230, startPoint y: 429, endPoint x: 1234, endPoint y: 358, distance: 71.5
click at [1232, 358] on html "Get Pazcare mobile app for all your employee benefits need Download Now Upload …" at bounding box center [616, 243] width 1233 height 572
drag, startPoint x: 1230, startPoint y: 301, endPoint x: 1230, endPoint y: 266, distance: 35.3
click at [823, 274] on div "Payment Receipt Proofs *" at bounding box center [617, 282] width 702 height 22
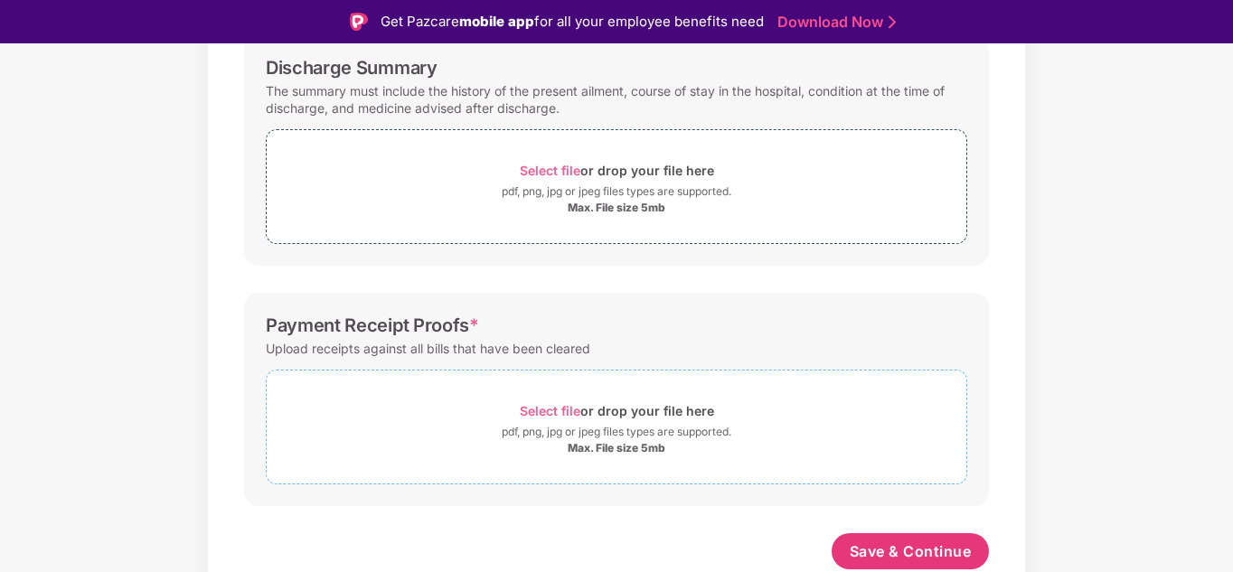
click at [545, 410] on span "Select file" at bounding box center [550, 410] width 61 height 15
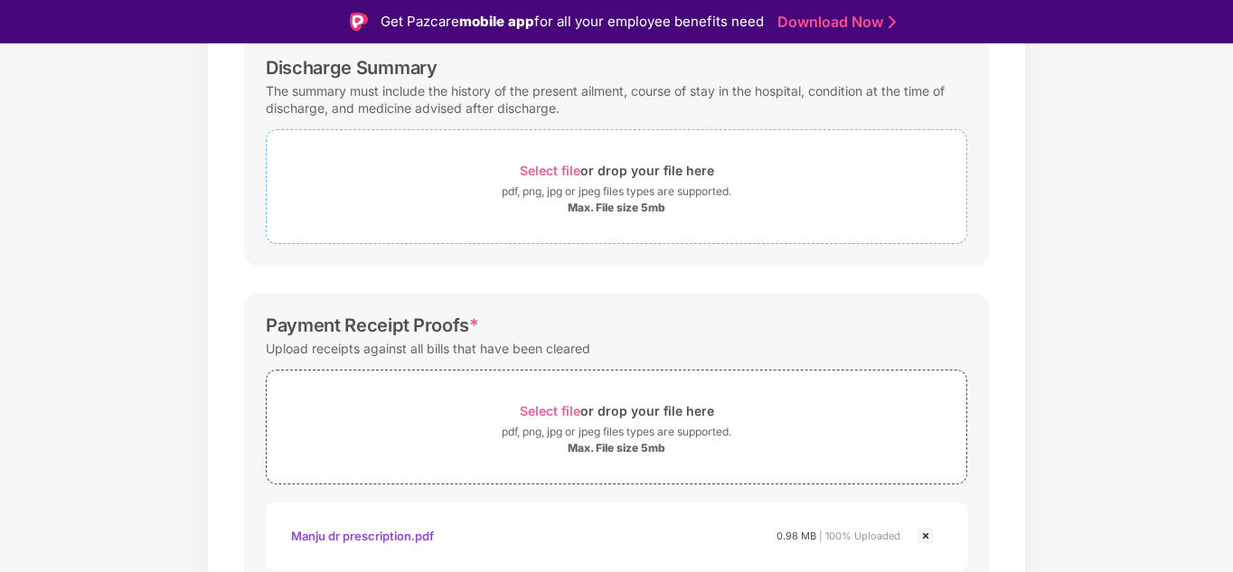
drag, startPoint x: 1234, startPoint y: 466, endPoint x: 848, endPoint y: 193, distance: 472.3
drag, startPoint x: 848, startPoint y: 193, endPoint x: 1192, endPoint y: 348, distance: 376.7
drag, startPoint x: 1192, startPoint y: 348, endPoint x: 1096, endPoint y: 477, distance: 160.9
click at [1096, 477] on div "Documents List > Hospital bills and Payment receipt Hospital bills and Payment …" at bounding box center [616, 151] width 1233 height 1443
drag, startPoint x: 1234, startPoint y: 482, endPoint x: 1138, endPoint y: 502, distance: 97.9
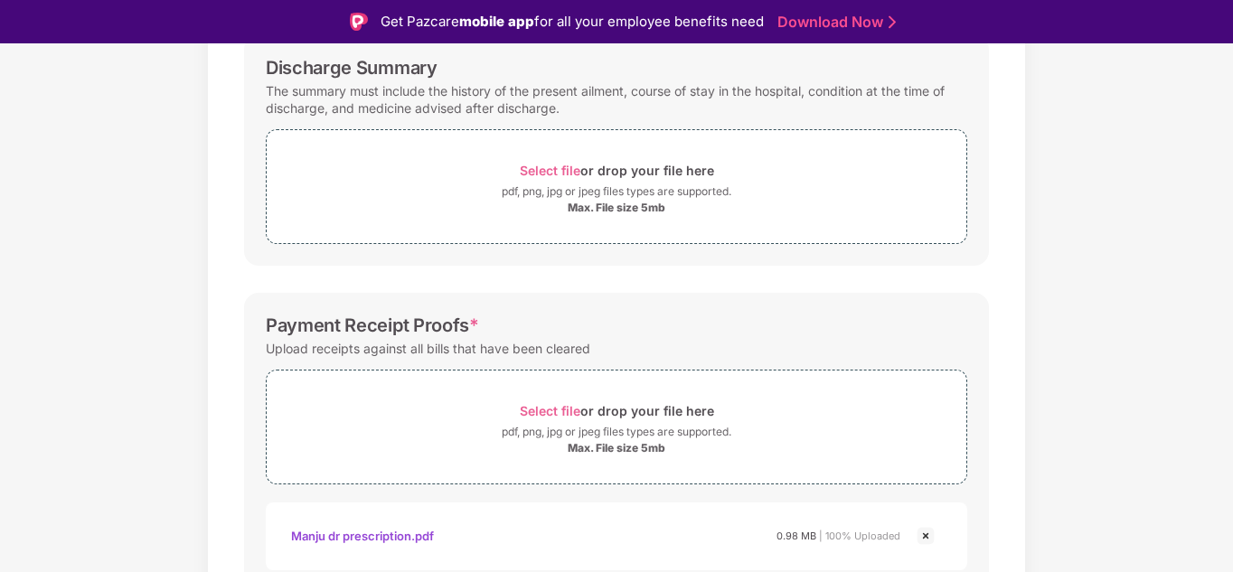
click at [1138, 502] on div "Documents List > Hospital bills and Payment receipt Hospital bills and Payment …" at bounding box center [616, 151] width 1233 height 1443
drag, startPoint x: 1138, startPoint y: 502, endPoint x: 1198, endPoint y: 493, distance: 60.4
click at [1198, 493] on div "Documents List > Hospital bills and Payment receipt Hospital bills and Payment …" at bounding box center [616, 151] width 1233 height 1443
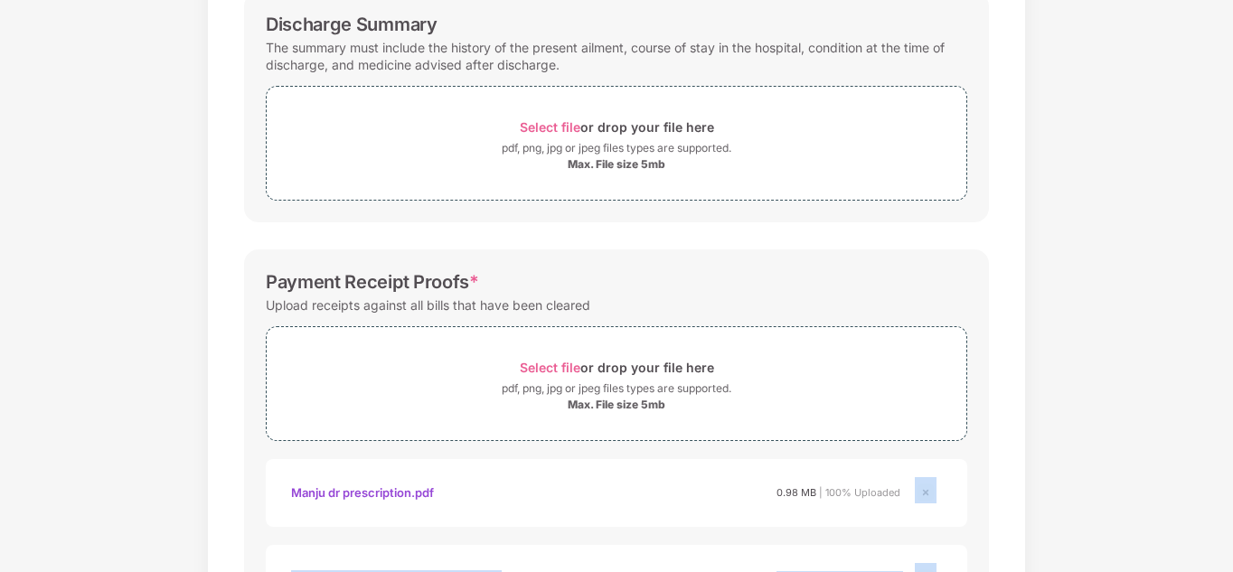
drag, startPoint x: 1230, startPoint y: 465, endPoint x: 1227, endPoint y: 531, distance: 66.1
click at [1227, 531] on div "Documents List > Hospital bills and Payment receipt Hospital bills and Payment …" at bounding box center [616, 108] width 1233 height 1443
click at [1183, 485] on div "Documents List > Hospital bills and Payment receipt Hospital bills and Payment …" at bounding box center [616, 108] width 1233 height 1443
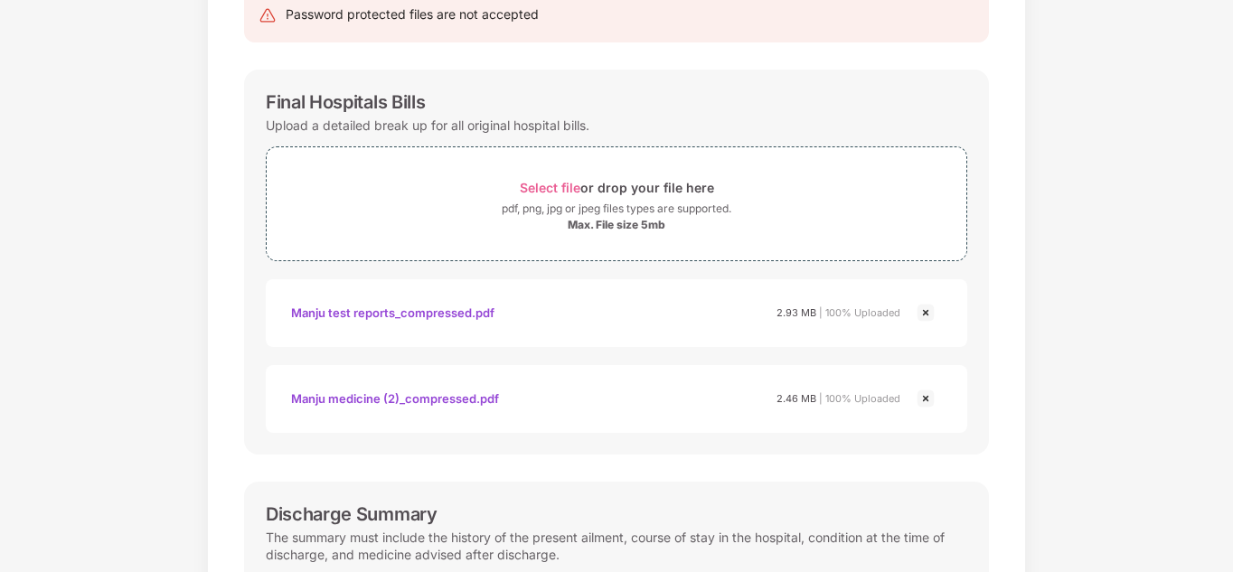
scroll to position [159, 0]
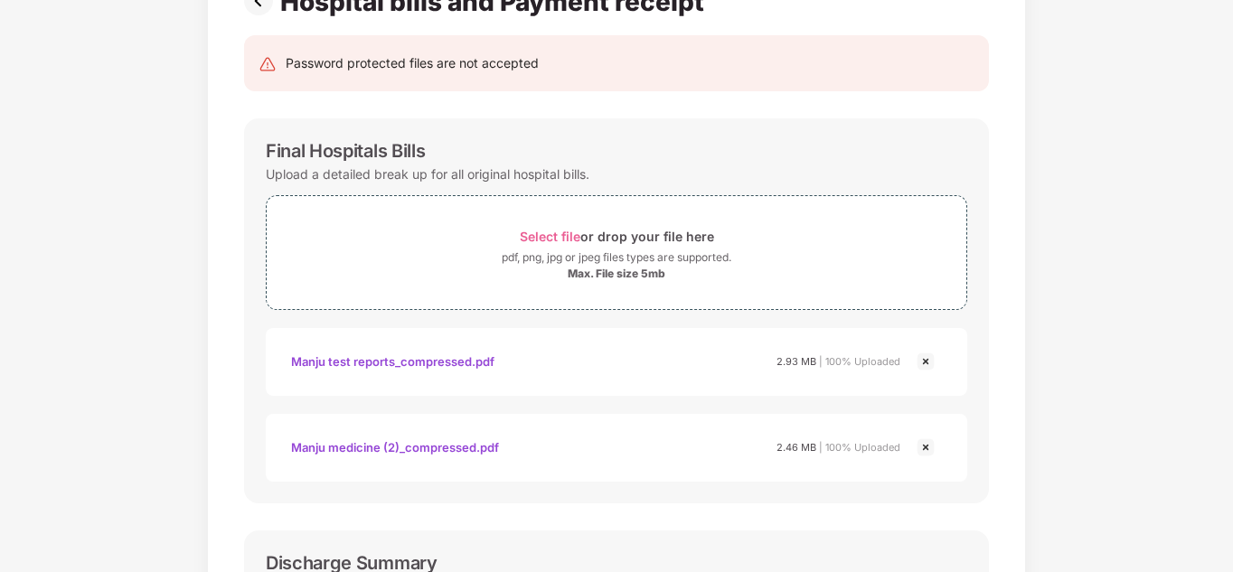
click at [925, 359] on img at bounding box center [926, 362] width 22 height 22
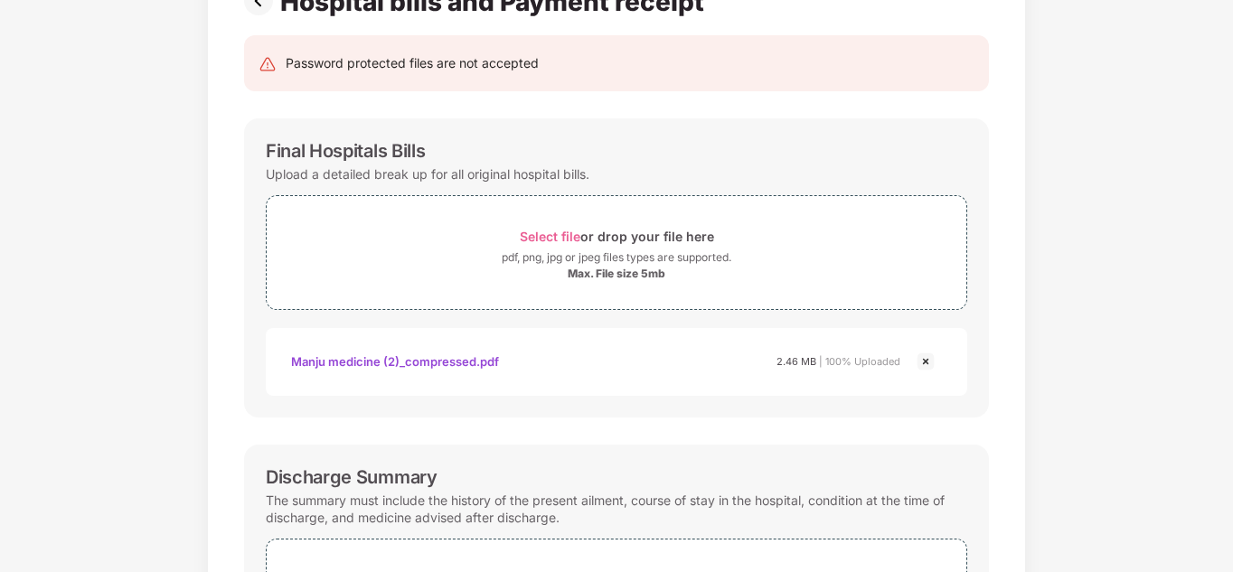
click at [925, 363] on img at bounding box center [926, 362] width 22 height 22
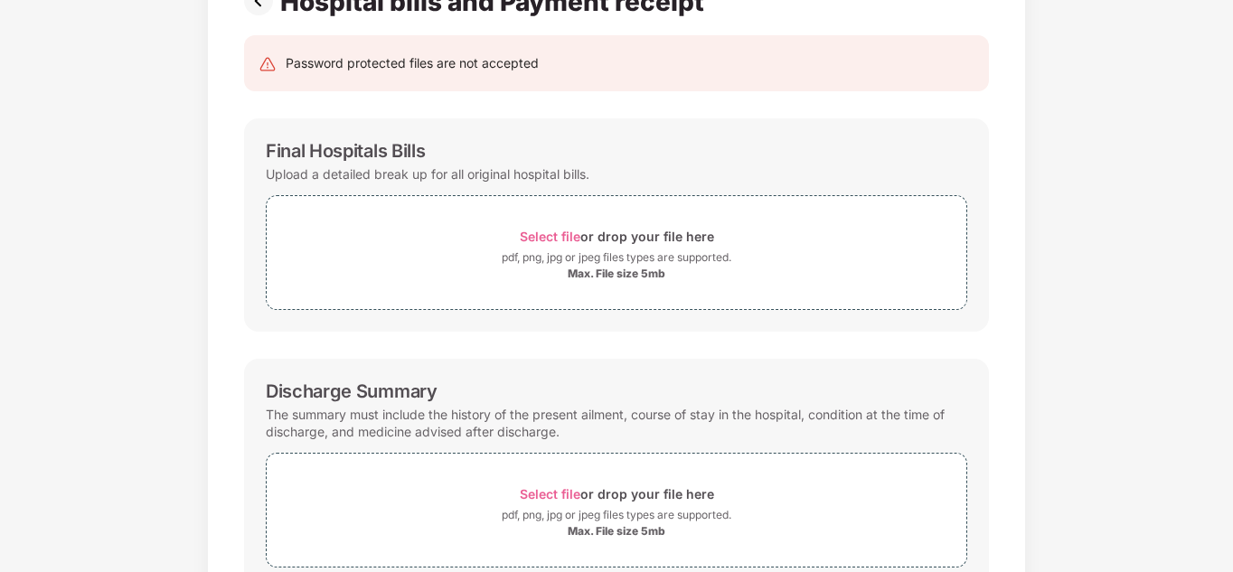
scroll to position [0, 0]
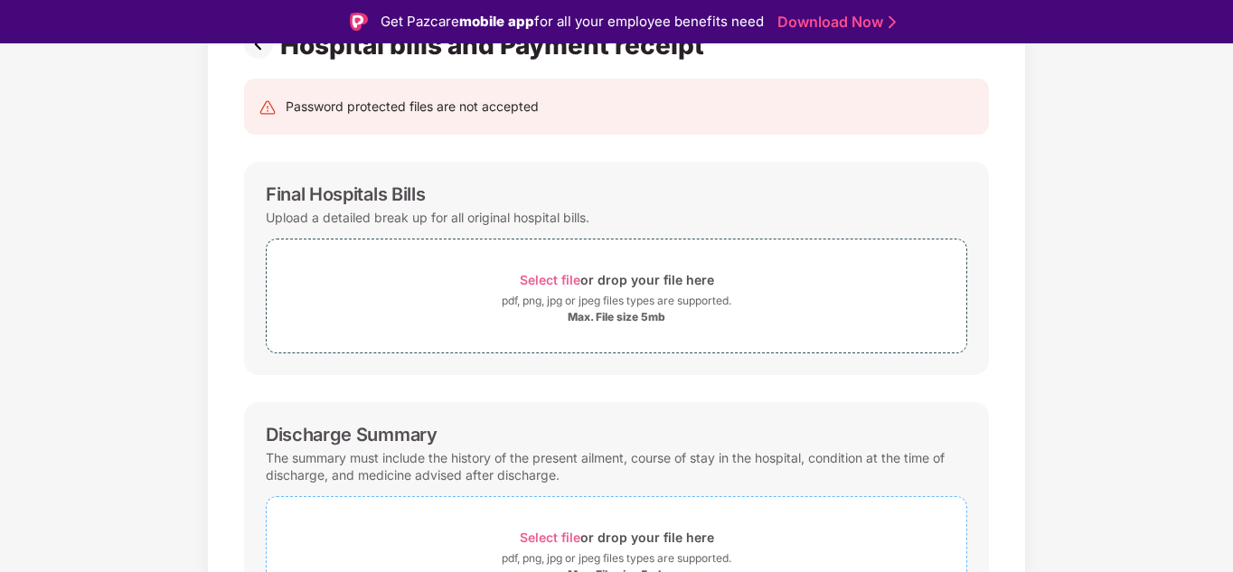
click at [533, 537] on span "Select file" at bounding box center [550, 537] width 61 height 15
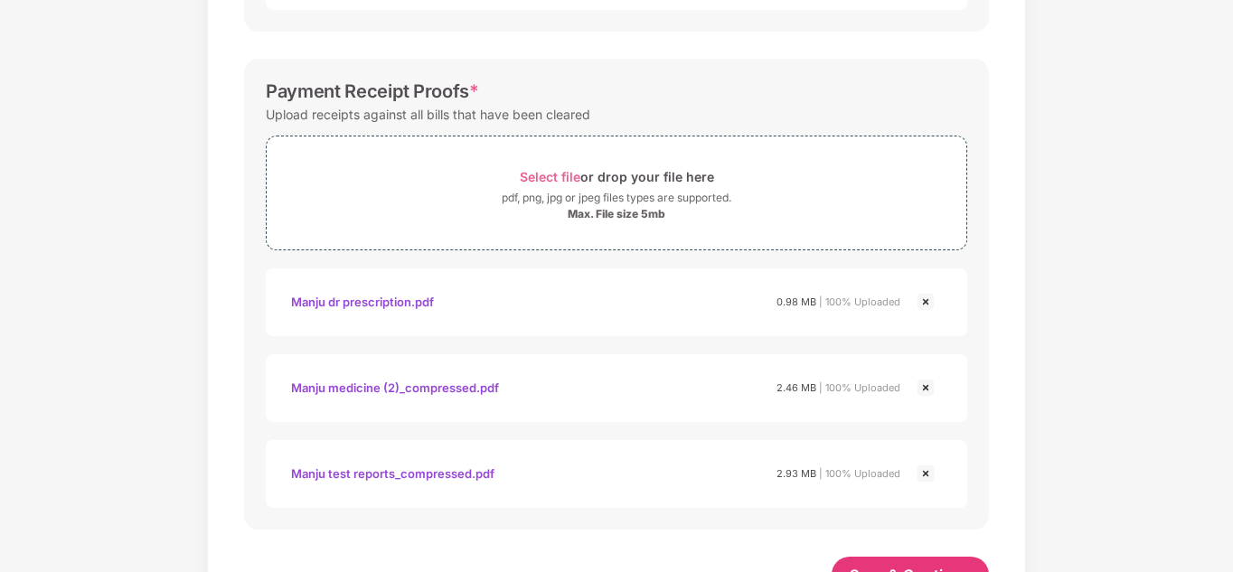
scroll to position [870, 0]
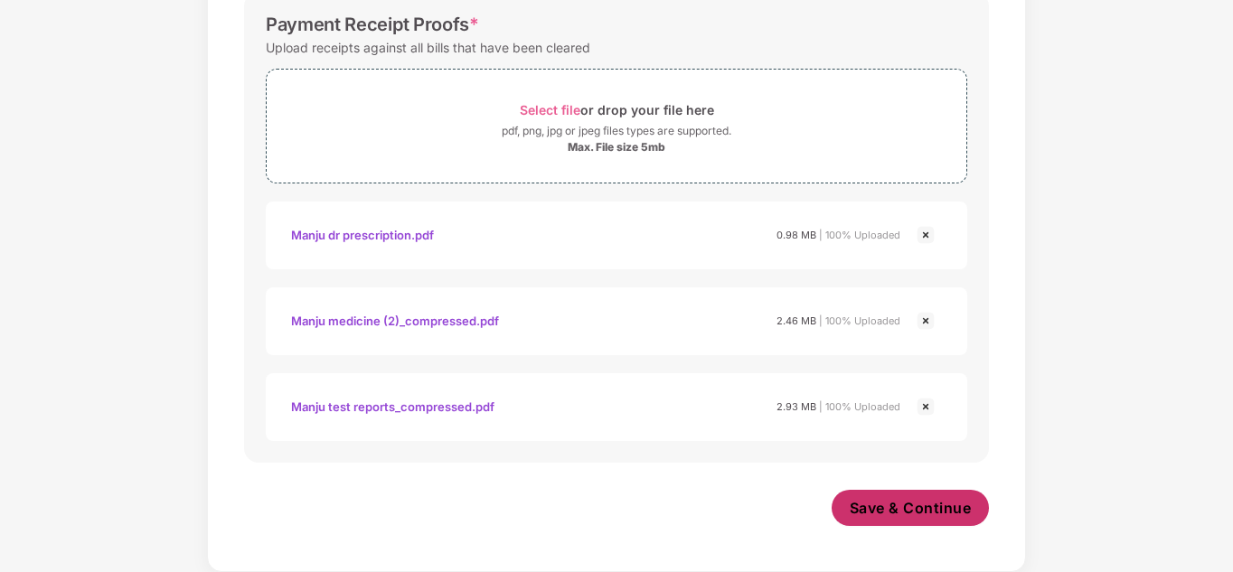
click at [899, 508] on span "Save & Continue" at bounding box center [911, 508] width 122 height 20
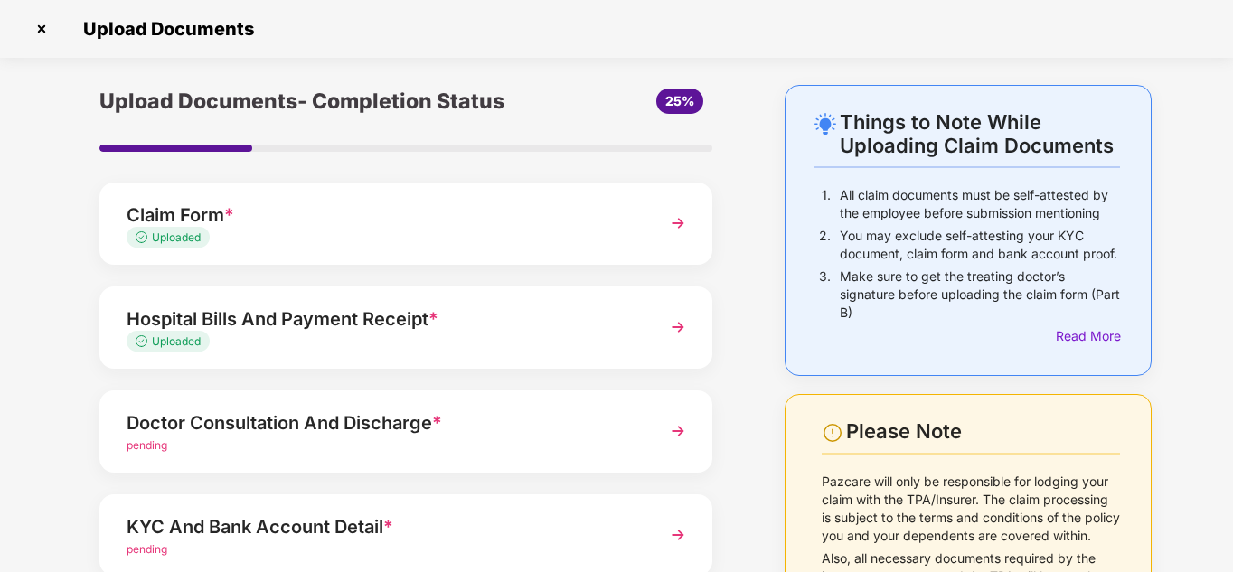
click at [676, 433] on img at bounding box center [678, 431] width 33 height 33
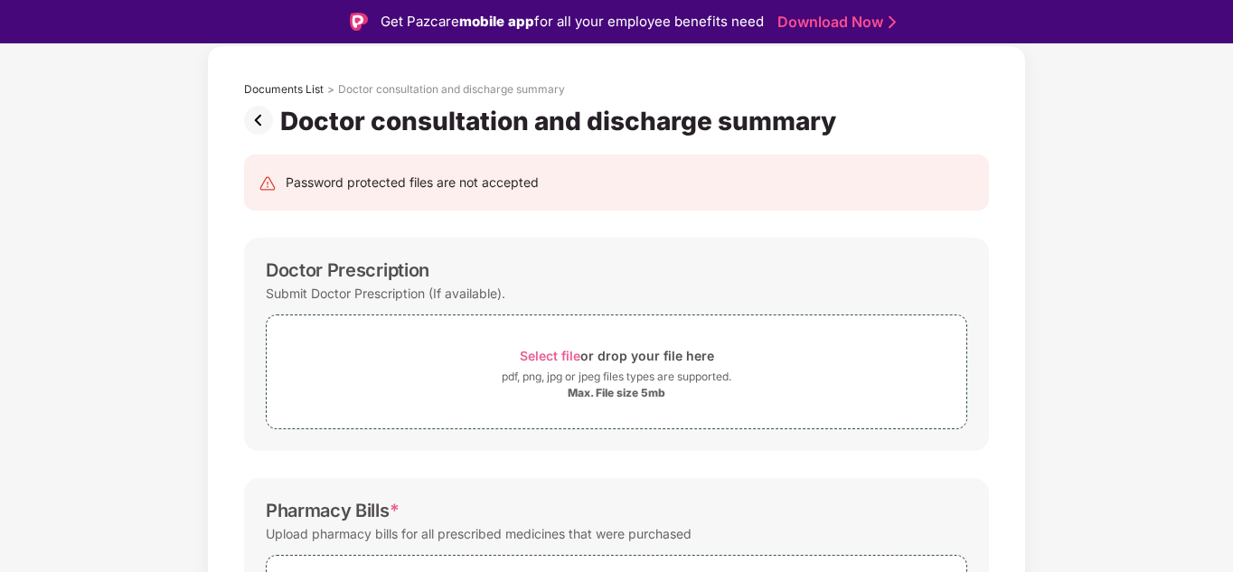
scroll to position [77, 0]
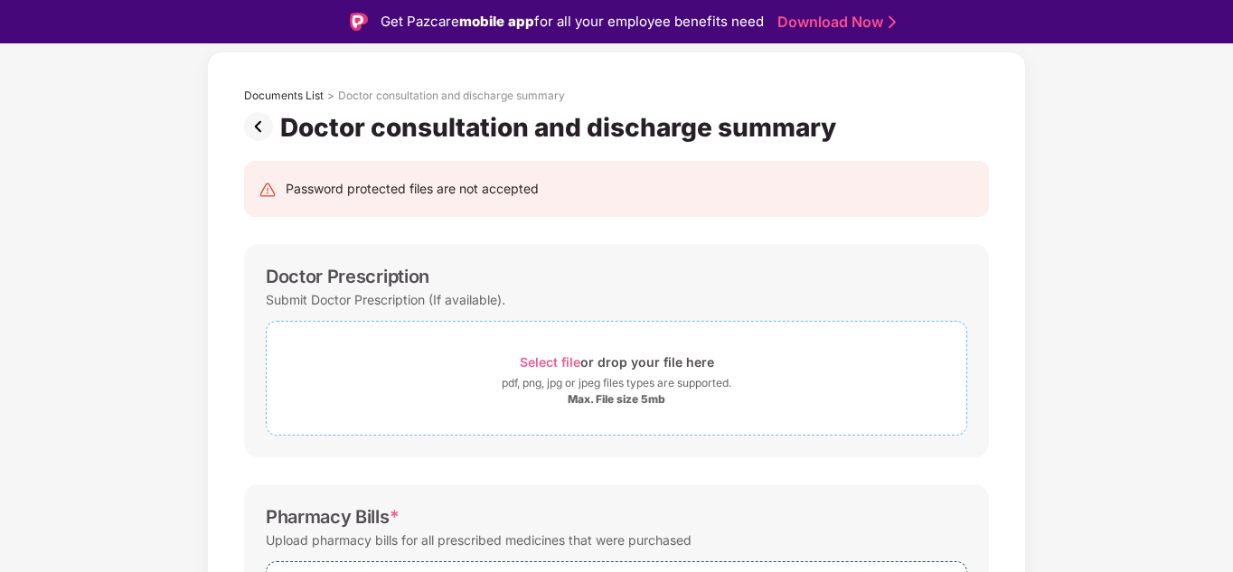
click at [542, 358] on span "Select file" at bounding box center [550, 361] width 61 height 15
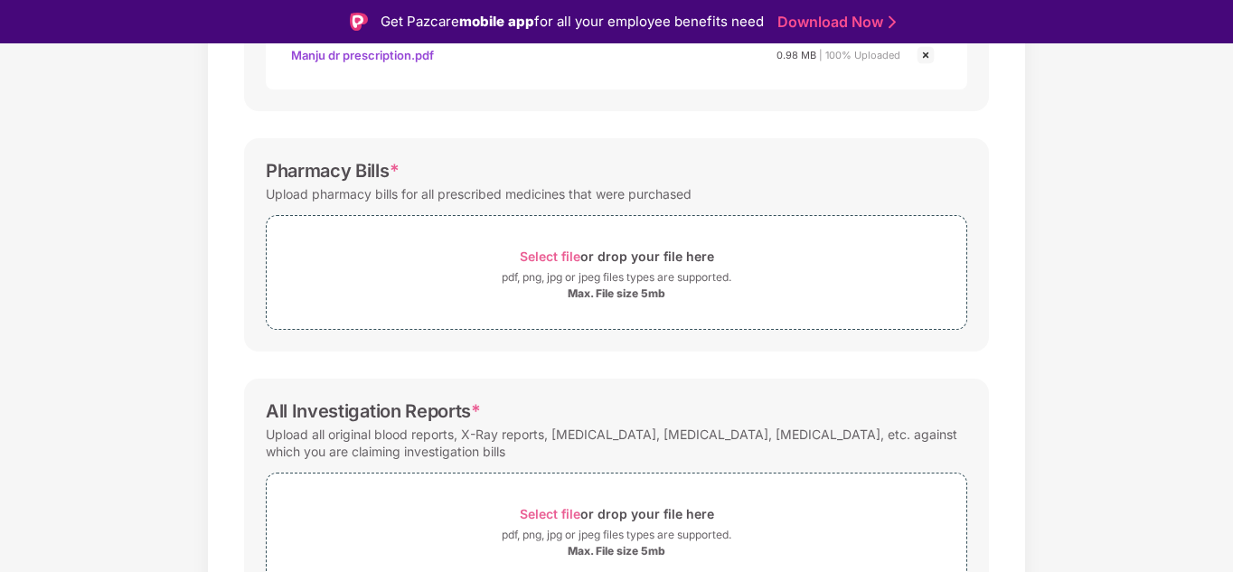
scroll to position [526, 0]
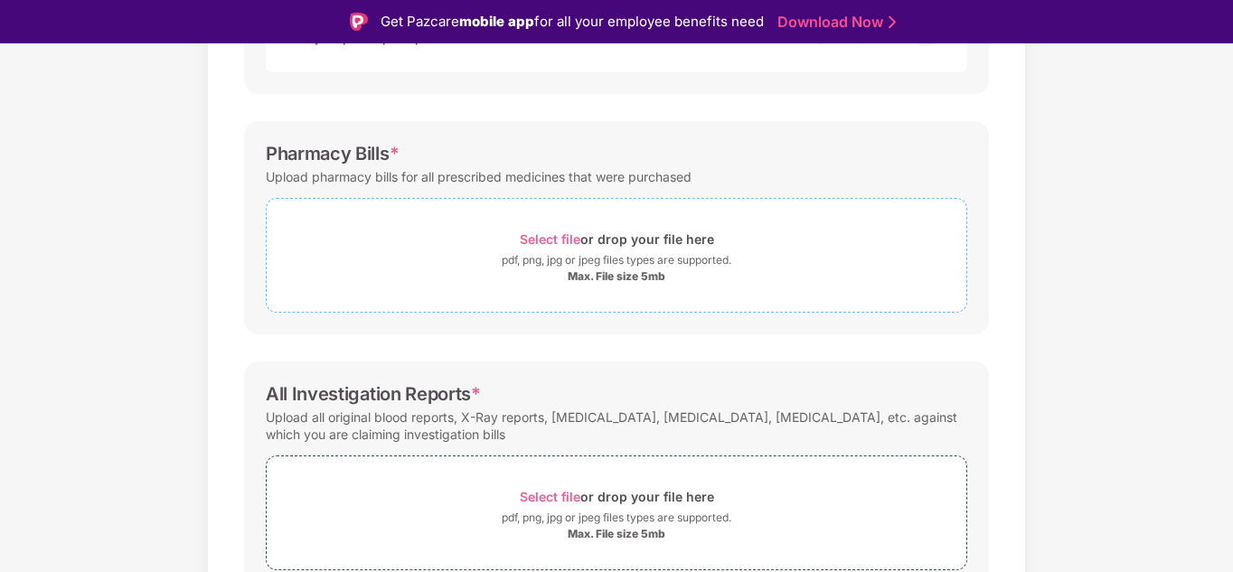
click at [546, 239] on span "Select file" at bounding box center [550, 238] width 61 height 15
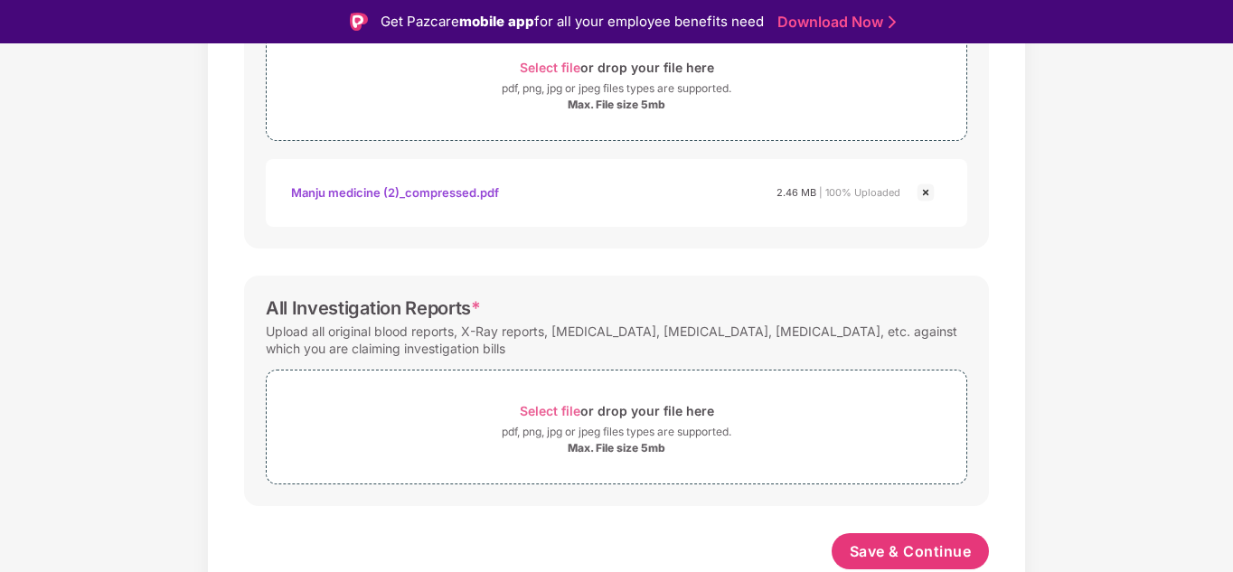
scroll to position [698, 0]
click at [536, 415] on span "Select file" at bounding box center [550, 410] width 61 height 15
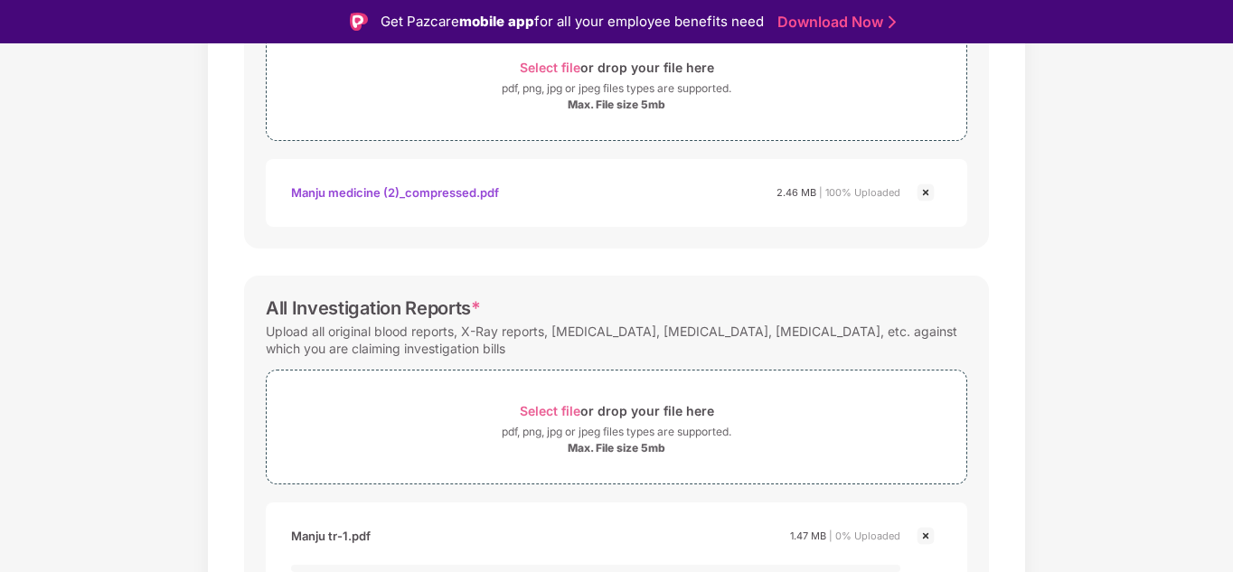
scroll to position [43, 0]
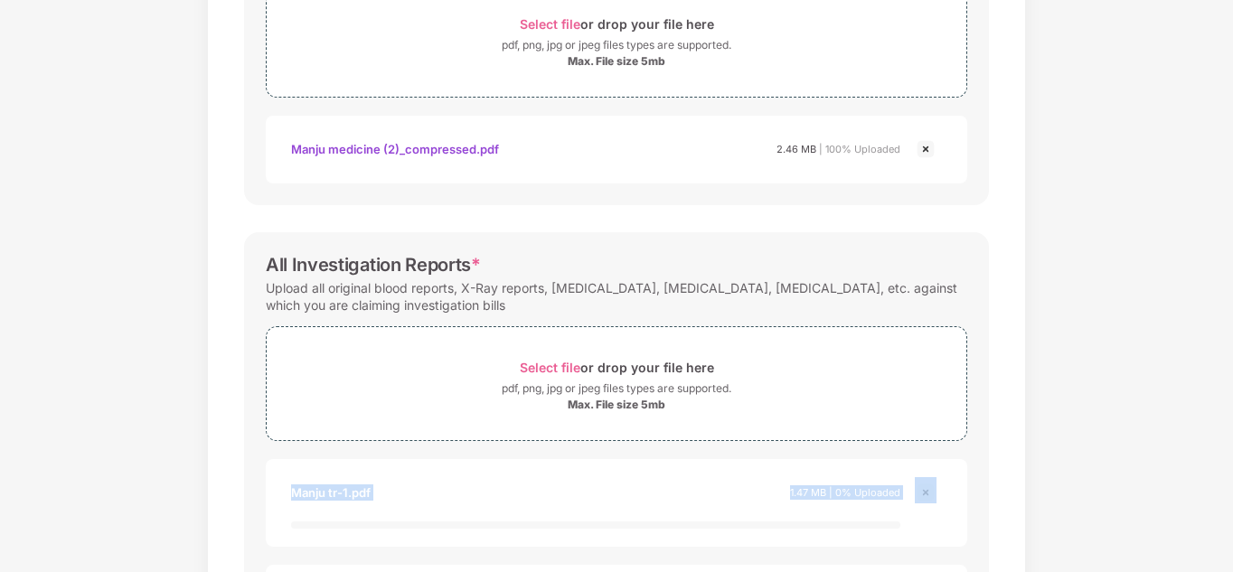
drag, startPoint x: 1230, startPoint y: 403, endPoint x: 1234, endPoint y: 498, distance: 95.0
click at [1232, 498] on html "Get Pazcare mobile app for all your employee benefits need Download Now Upload …" at bounding box center [616, 243] width 1233 height 572
click at [1141, 504] on div "Documents List > Doctor consultation and discharge summary Doctor consultation …" at bounding box center [616, 191] width 1233 height 1608
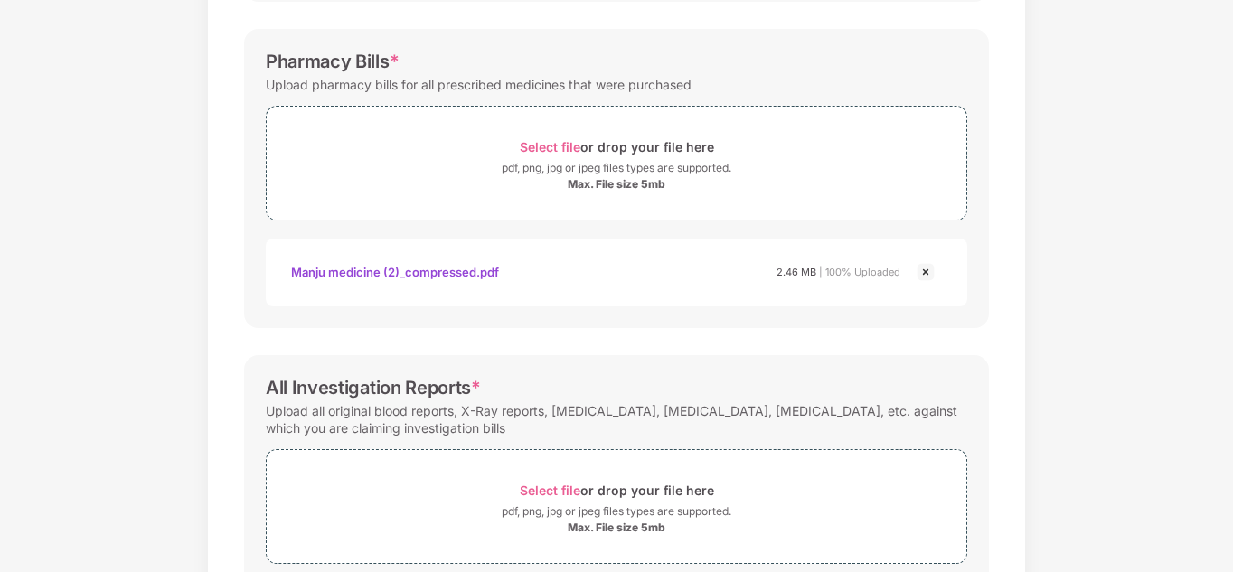
scroll to position [1042, 0]
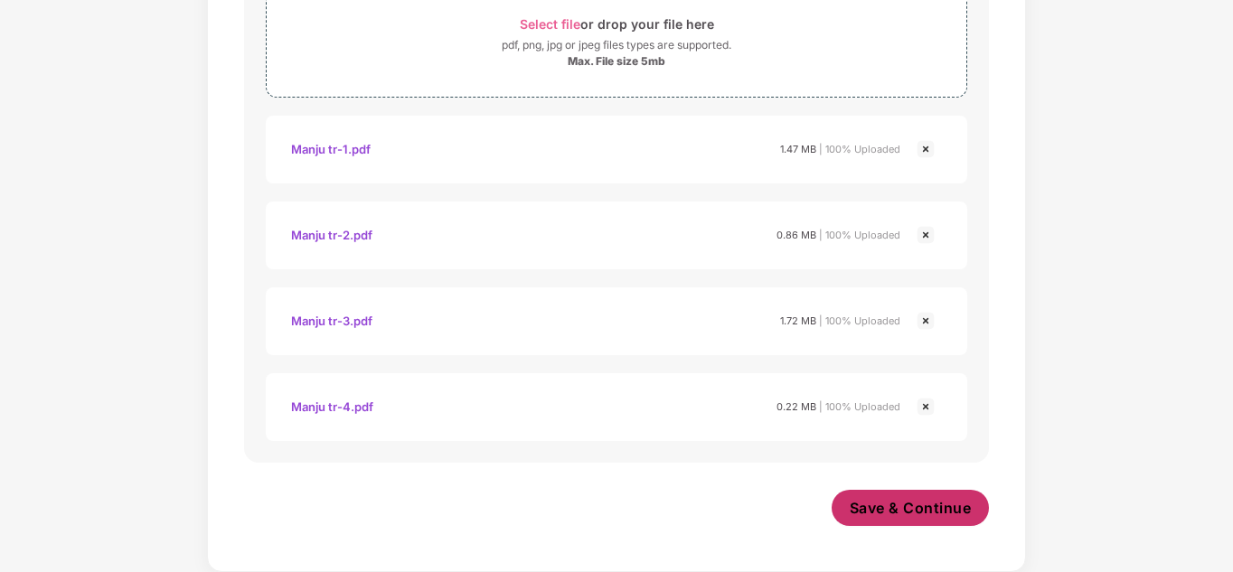
click at [902, 510] on span "Save & Continue" at bounding box center [911, 508] width 122 height 20
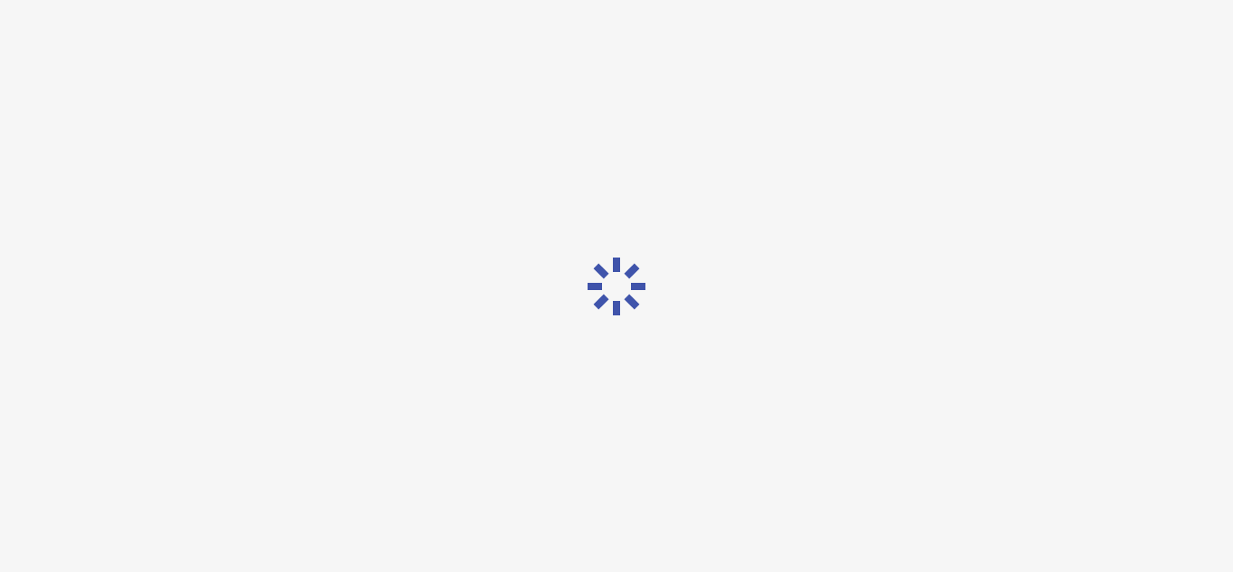
scroll to position [0, 0]
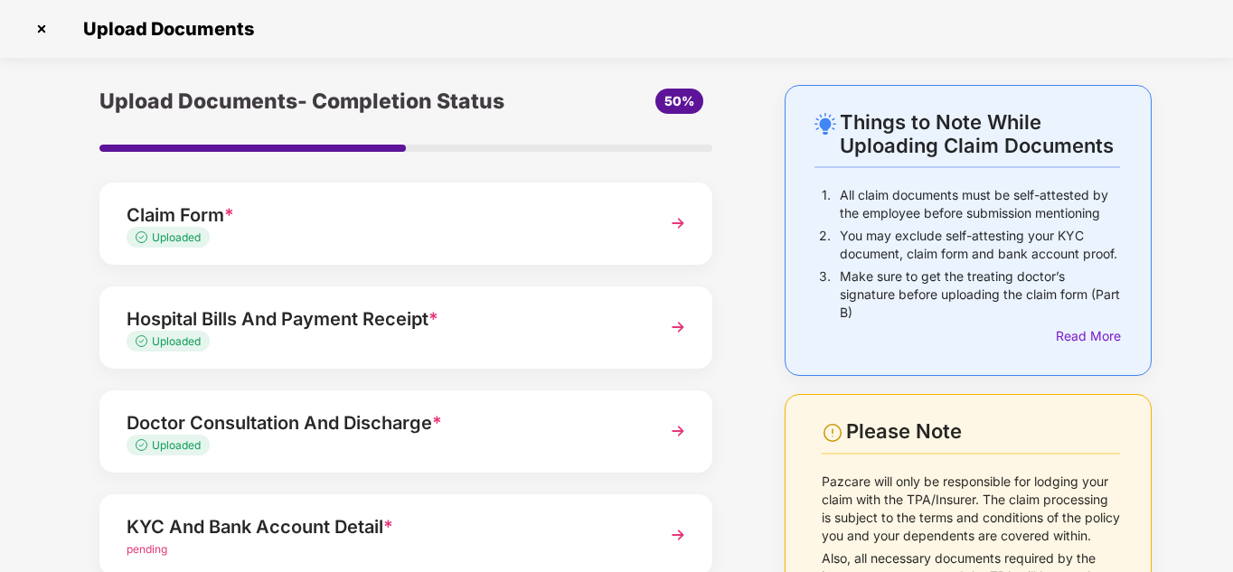
click at [1229, 371] on div "Things to Note While Uploading Claim Documents 1. All claim documents must be s…" at bounding box center [616, 442] width 1233 height 714
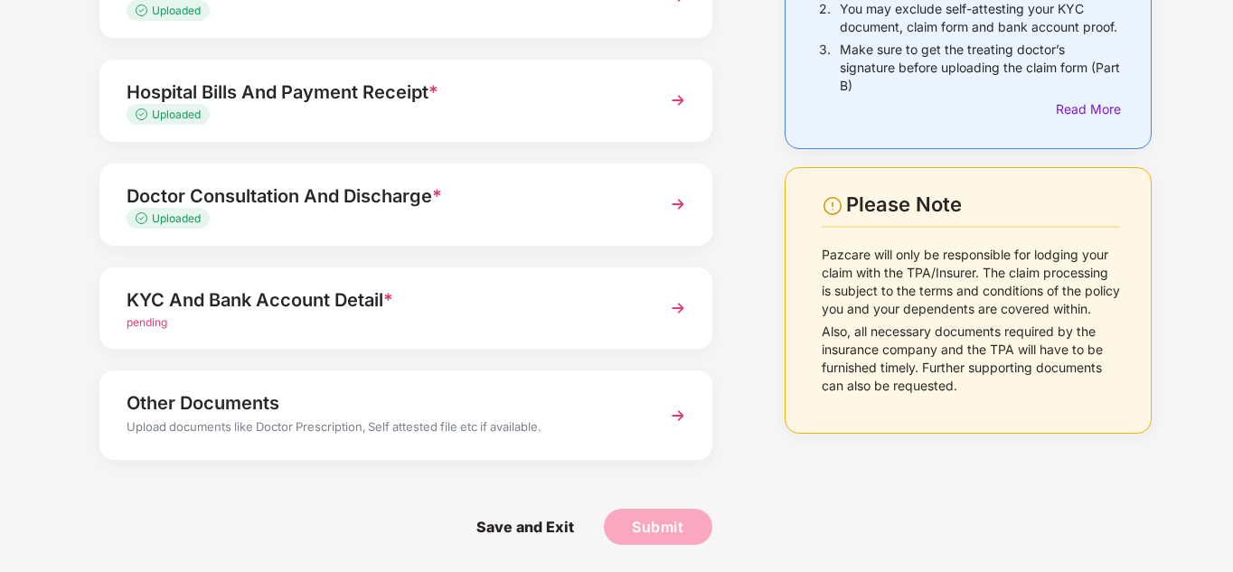
click at [219, 301] on div "KYC And Bank Account Detail *" at bounding box center [383, 300] width 512 height 29
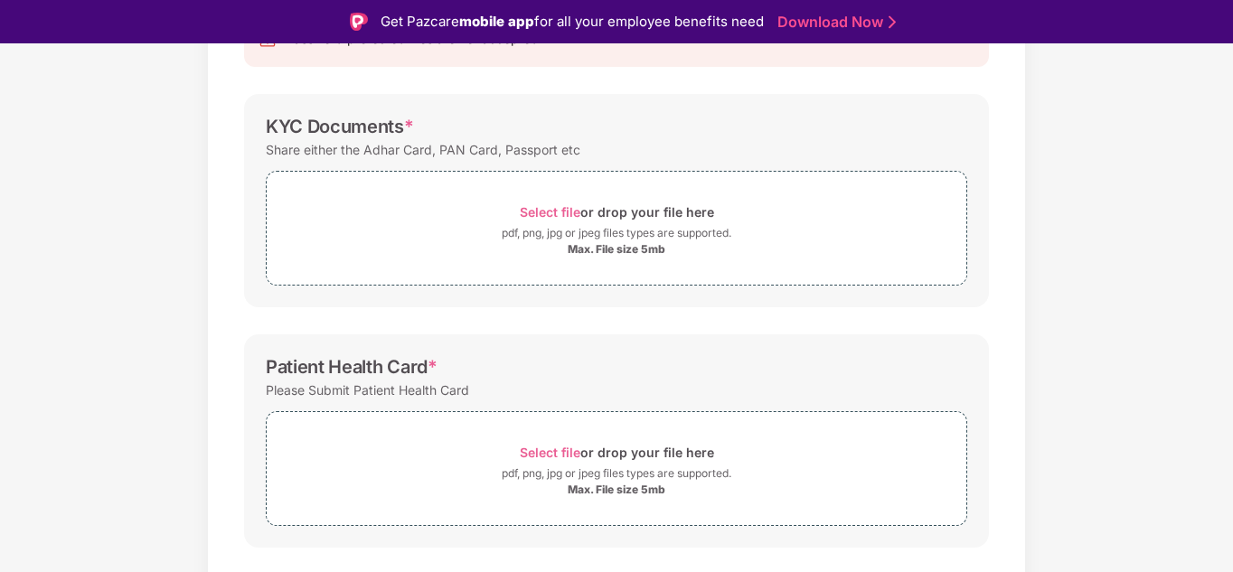
scroll to position [43, 0]
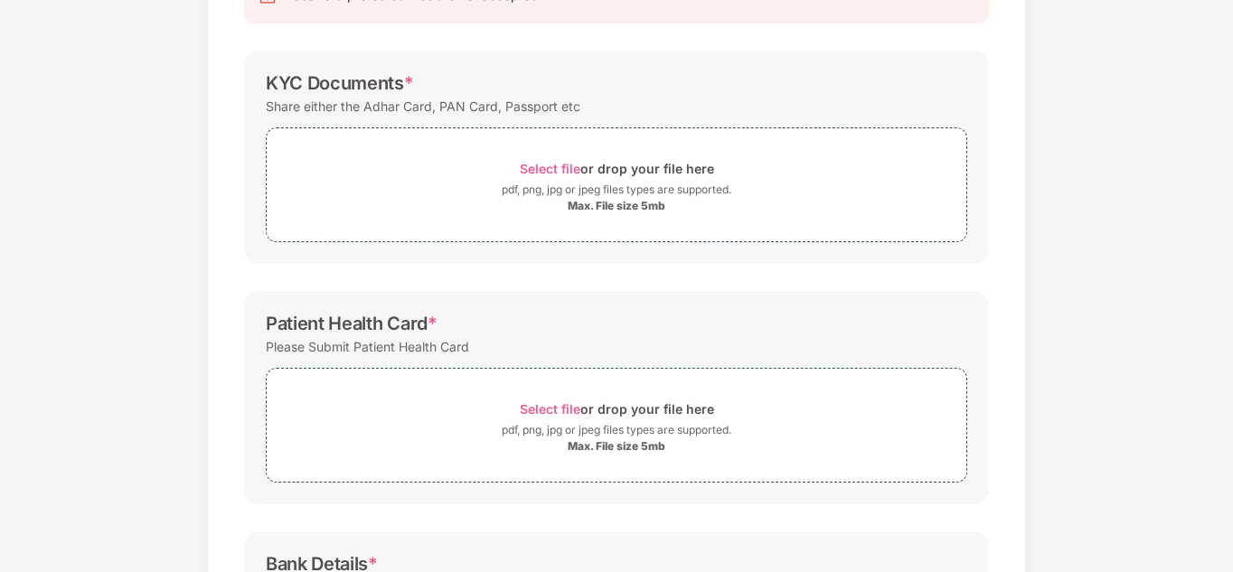
click at [1229, 522] on div "Documents List > KYC and Bank Account Detail KYC and Bank Account Detail Passwo…" at bounding box center [616, 356] width 1233 height 996
drag, startPoint x: 1230, startPoint y: 391, endPoint x: 1234, endPoint y: 463, distance: 72.4
click at [1232, 463] on html "Get Pazcare mobile app for all your employee benefits need Download Now Upload …" at bounding box center [616, 243] width 1233 height 572
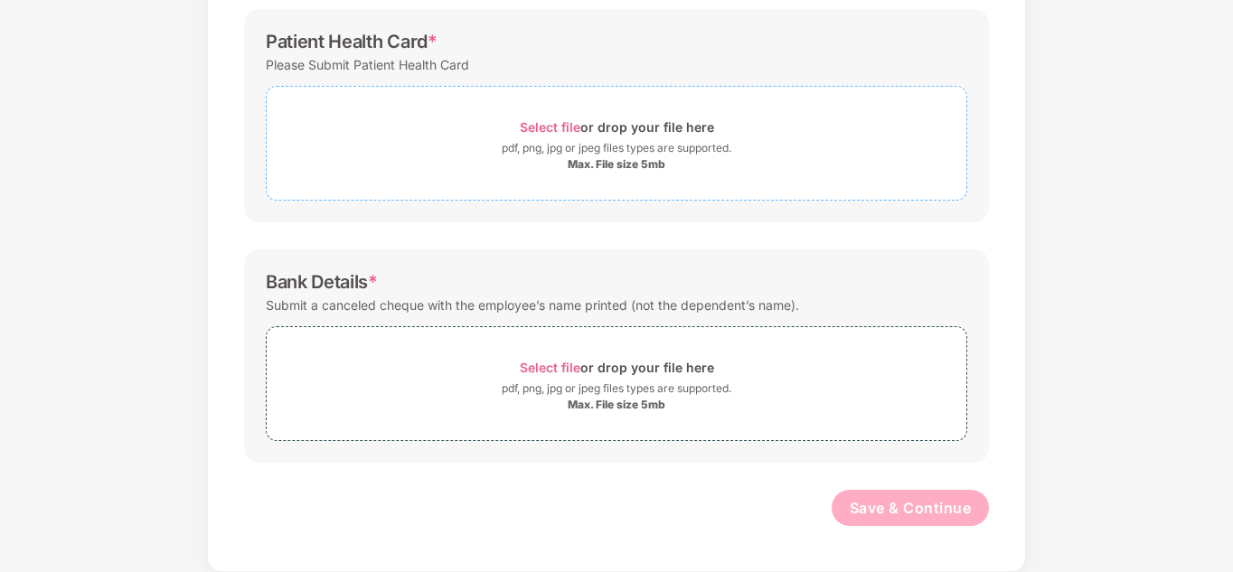
click at [543, 127] on span "Select file" at bounding box center [550, 126] width 61 height 15
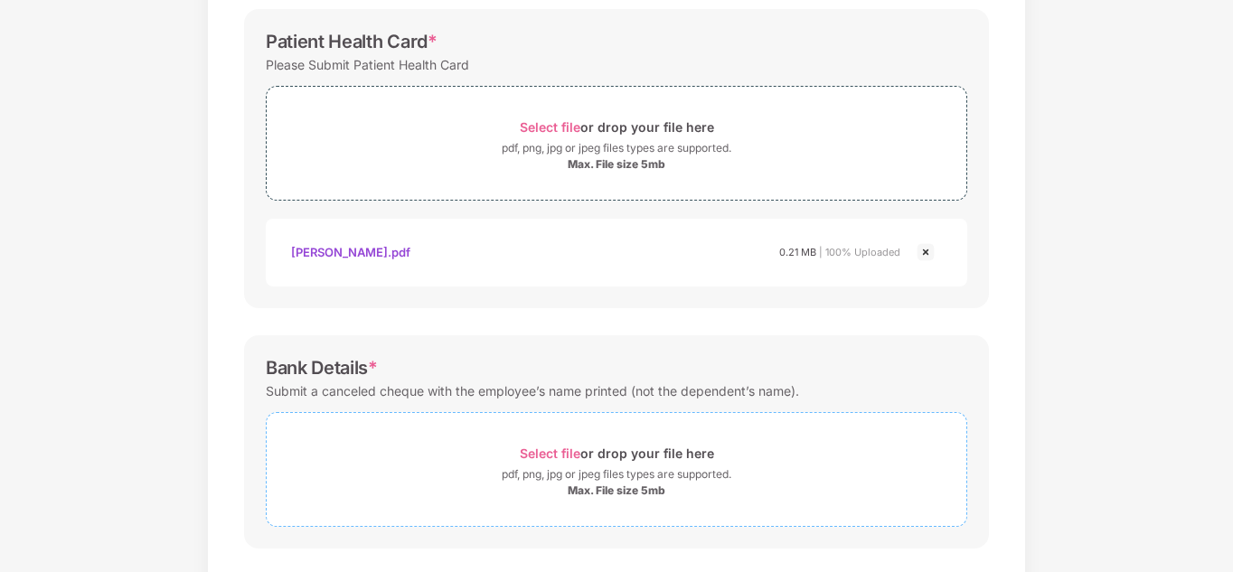
click at [544, 449] on span "Select file" at bounding box center [550, 453] width 61 height 15
click at [547, 449] on span "Select file" at bounding box center [550, 453] width 61 height 15
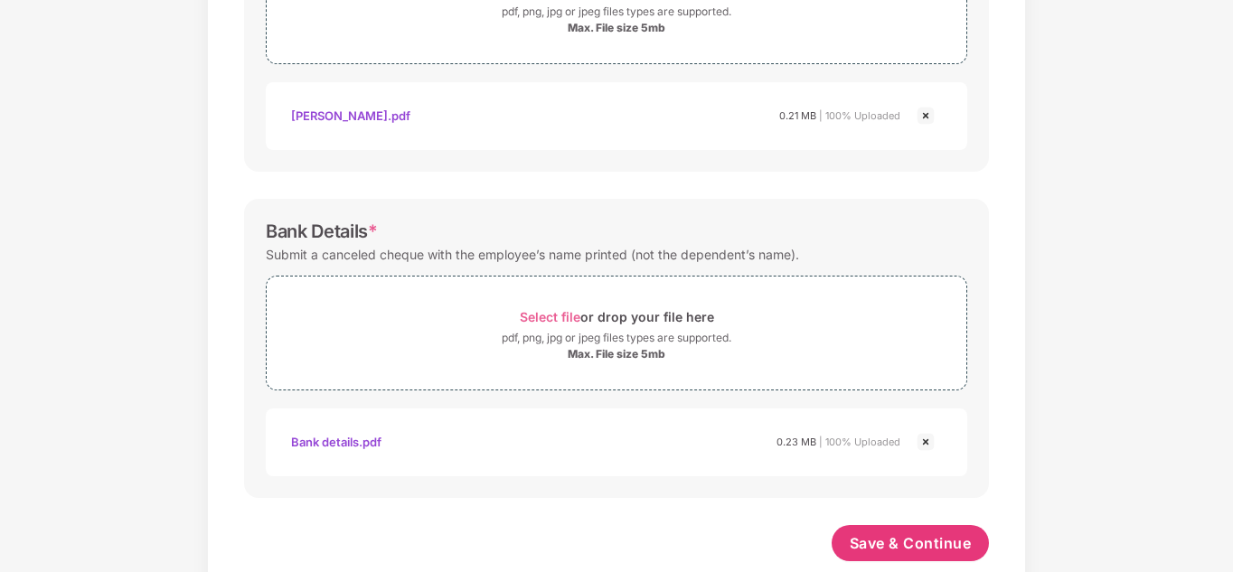
scroll to position [681, 0]
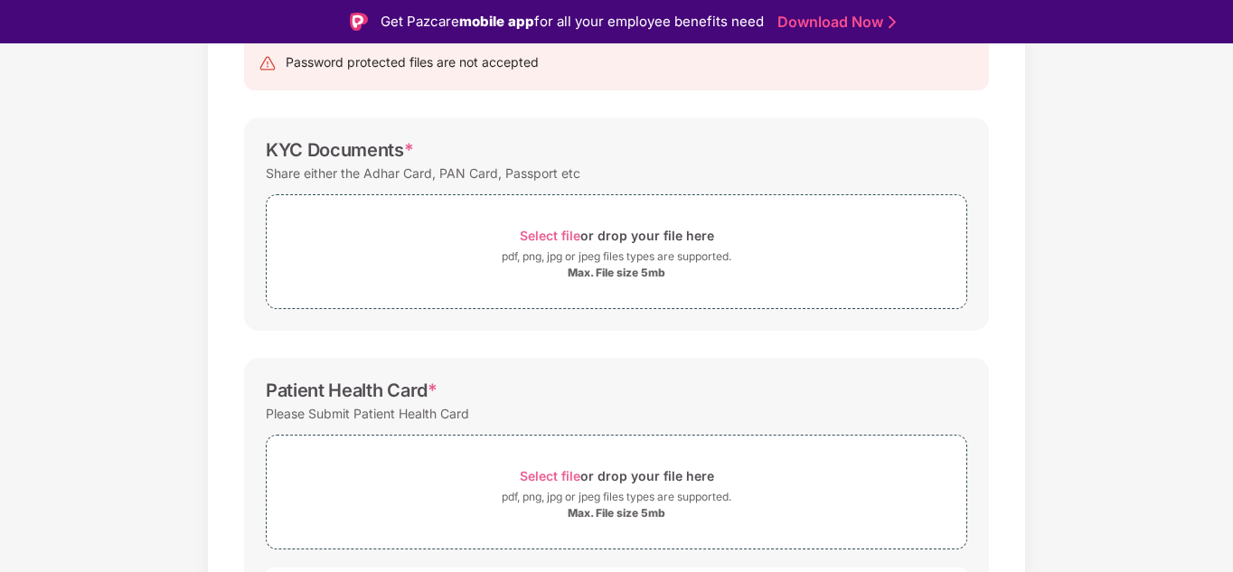
scroll to position [192, 0]
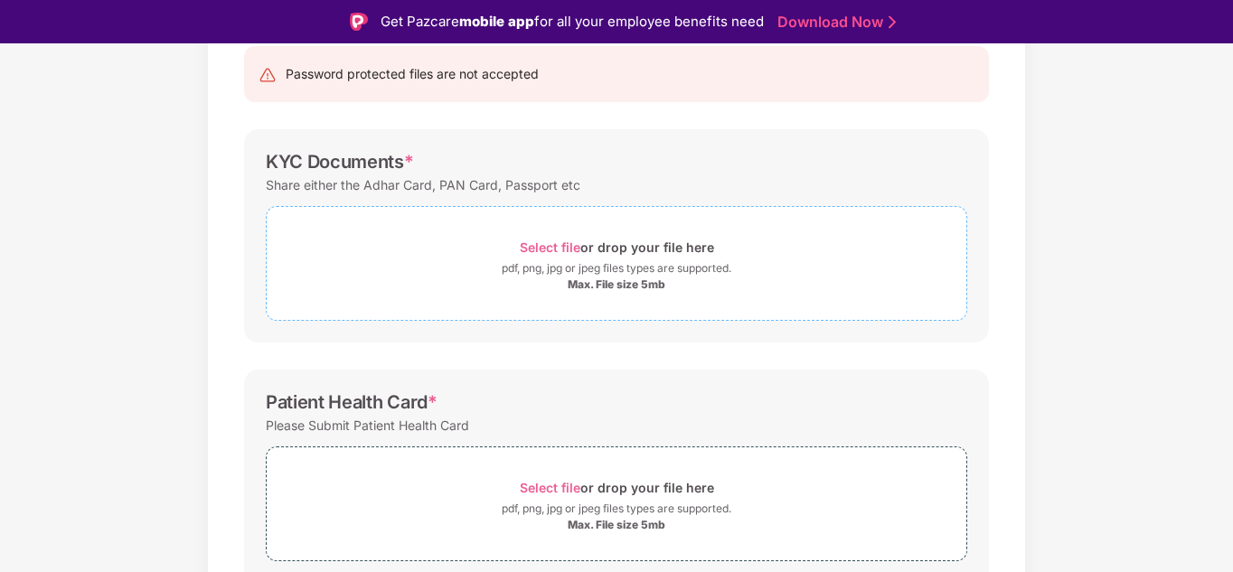
click at [550, 248] on span "Select file" at bounding box center [550, 247] width 61 height 15
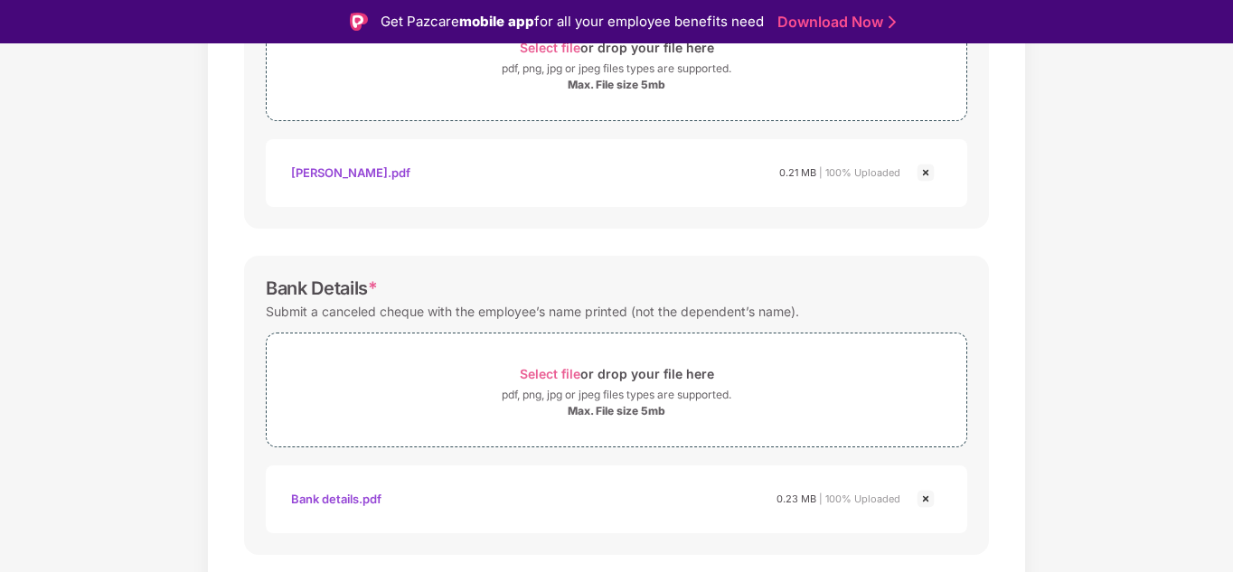
scroll to position [767, 0]
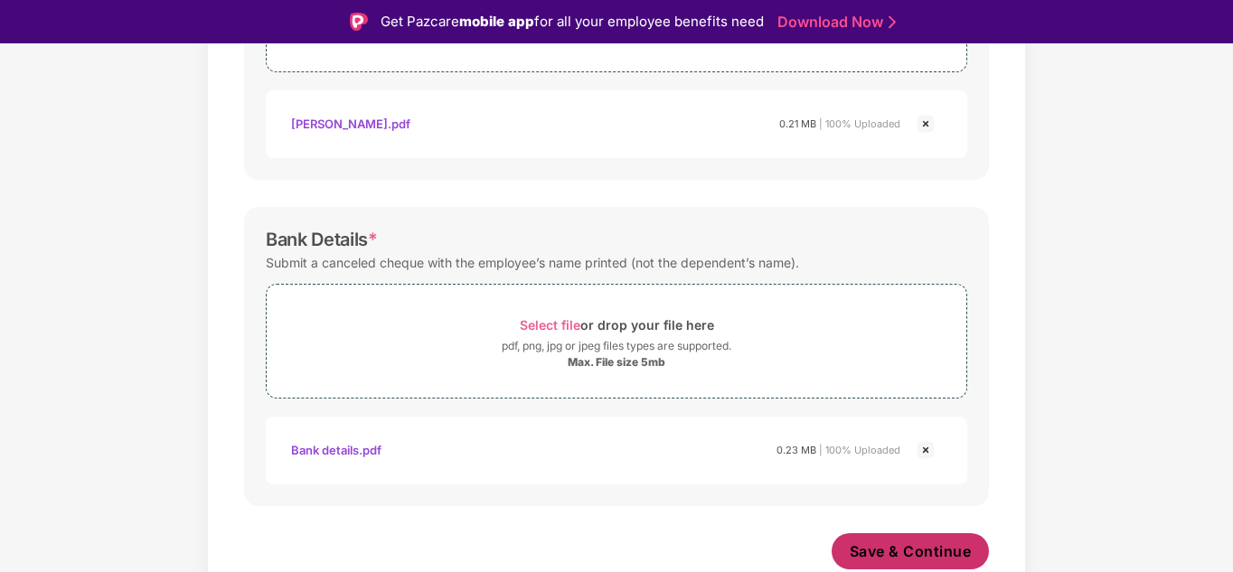
click at [910, 553] on span "Save & Continue" at bounding box center [911, 552] width 122 height 20
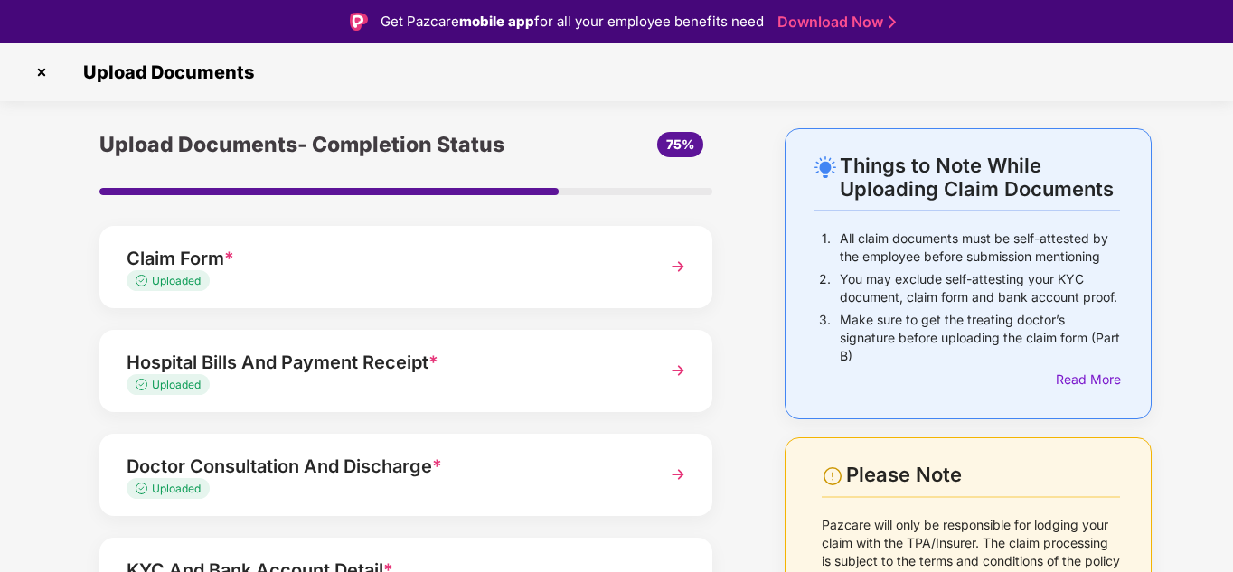
scroll to position [43, 0]
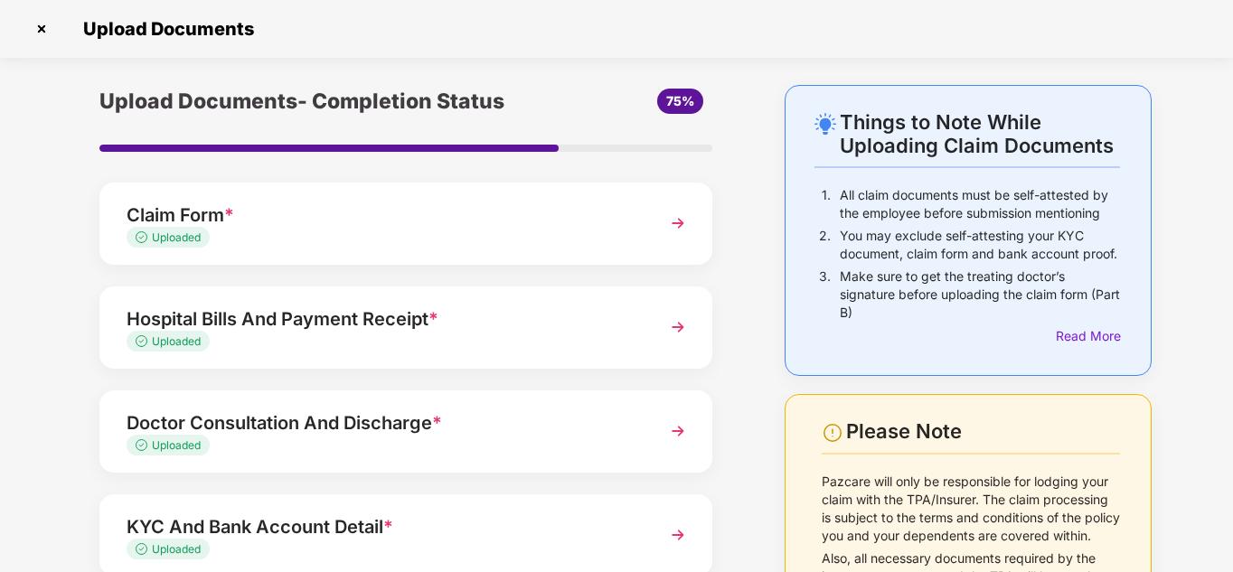
click at [1228, 468] on div "Things to Note While Uploading Claim Documents 1. All claim documents must be s…" at bounding box center [616, 442] width 1233 height 714
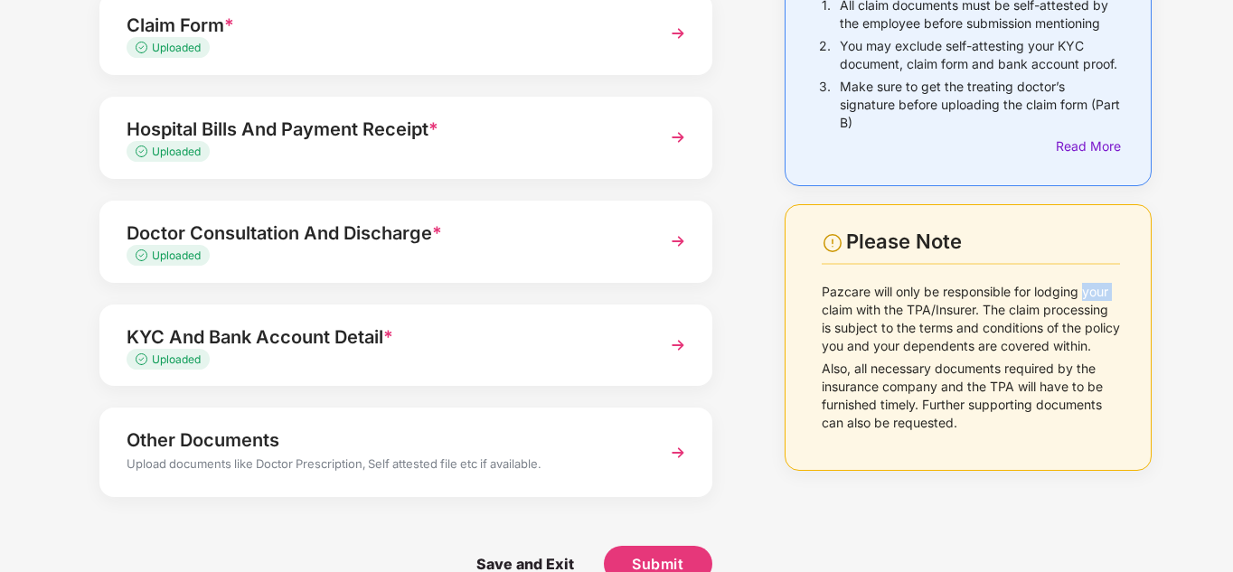
scroll to position [227, 0]
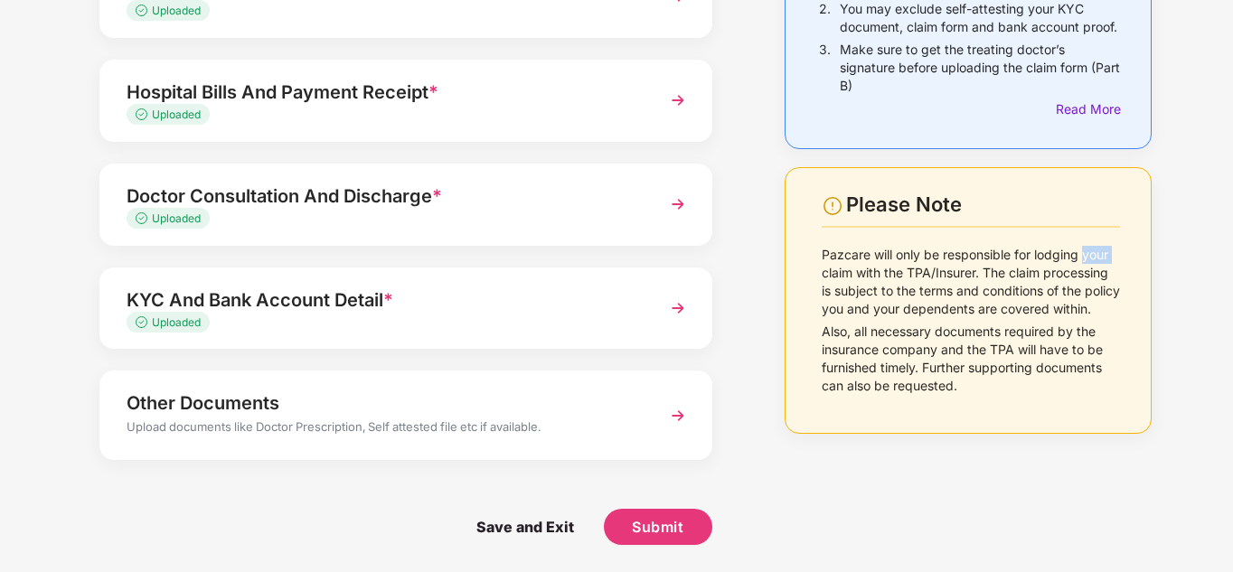
click at [676, 416] on img at bounding box center [678, 416] width 33 height 33
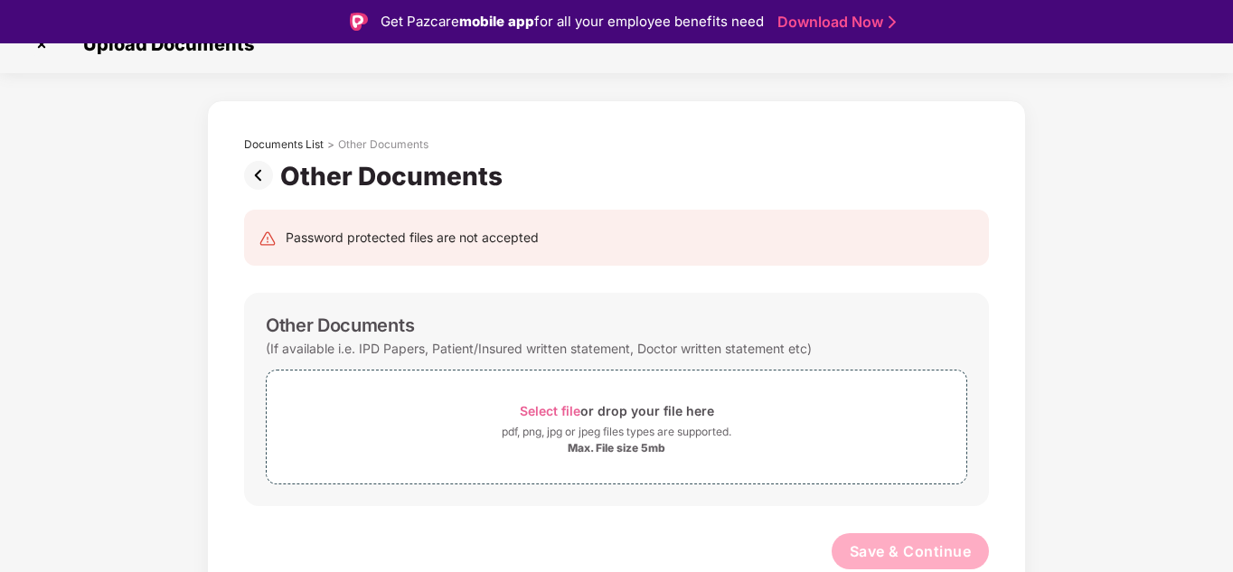
scroll to position [0, 0]
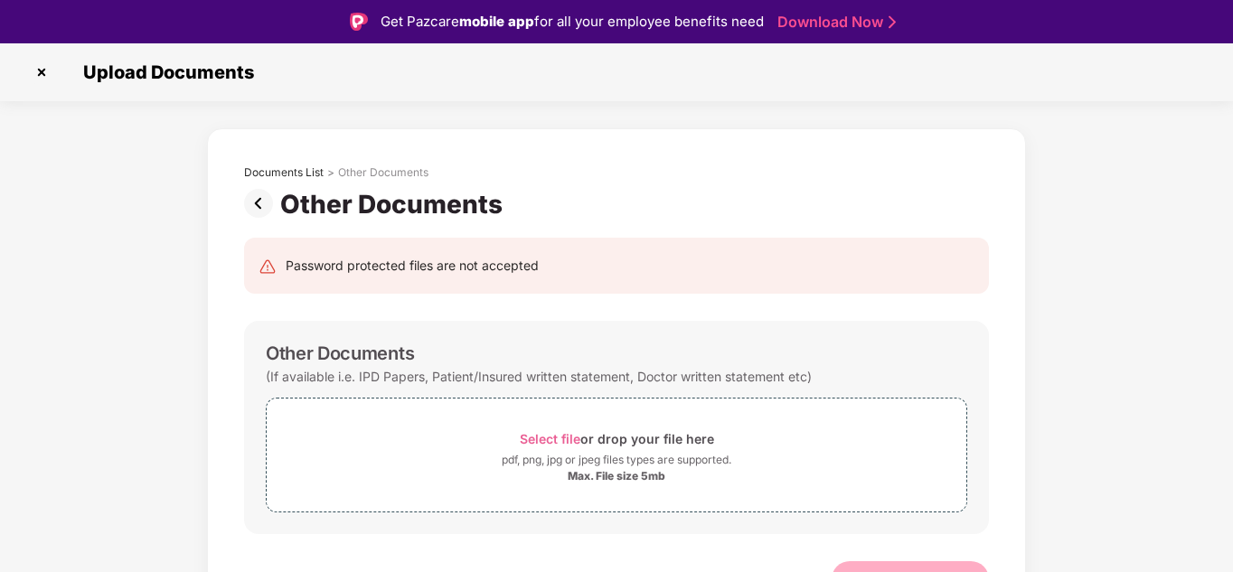
click at [41, 70] on img at bounding box center [41, 72] width 29 height 29
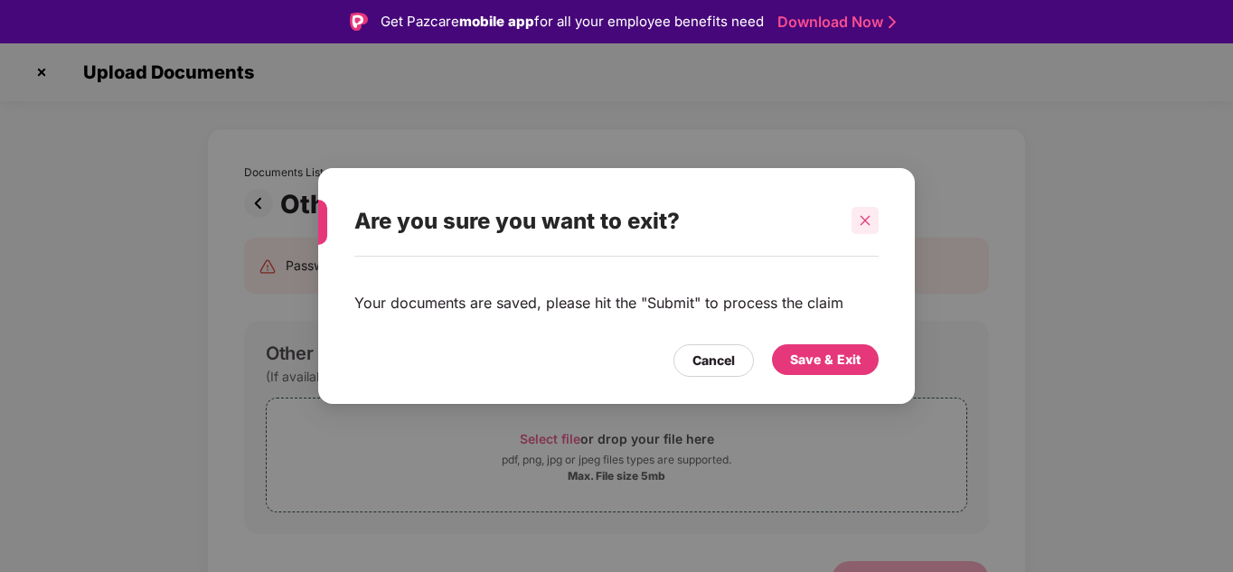
click at [864, 222] on icon "close" at bounding box center [866, 221] width 10 height 10
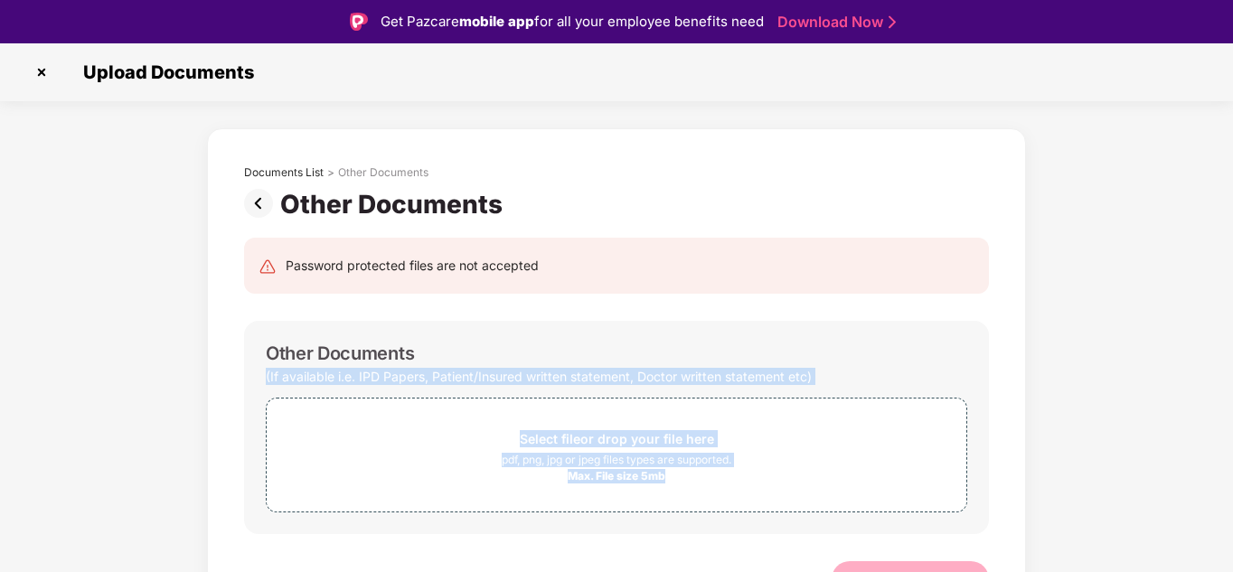
drag, startPoint x: 1230, startPoint y: 330, endPoint x: 1234, endPoint y: 527, distance: 197.1
click at [1232, 527] on html "Get Pazcare mobile app for all your employee benefits need Download Now Upload …" at bounding box center [616, 286] width 1233 height 572
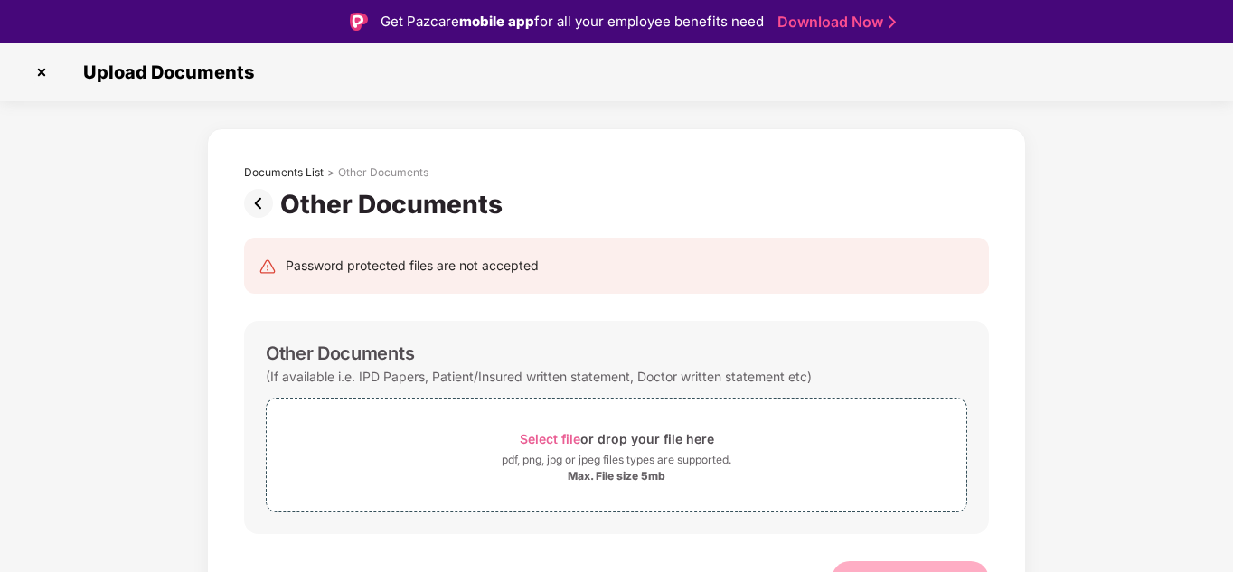
click at [1160, 514] on div "Documents List > Other Documents Other Documents Password protected files are n…" at bounding box center [616, 385] width 1233 height 515
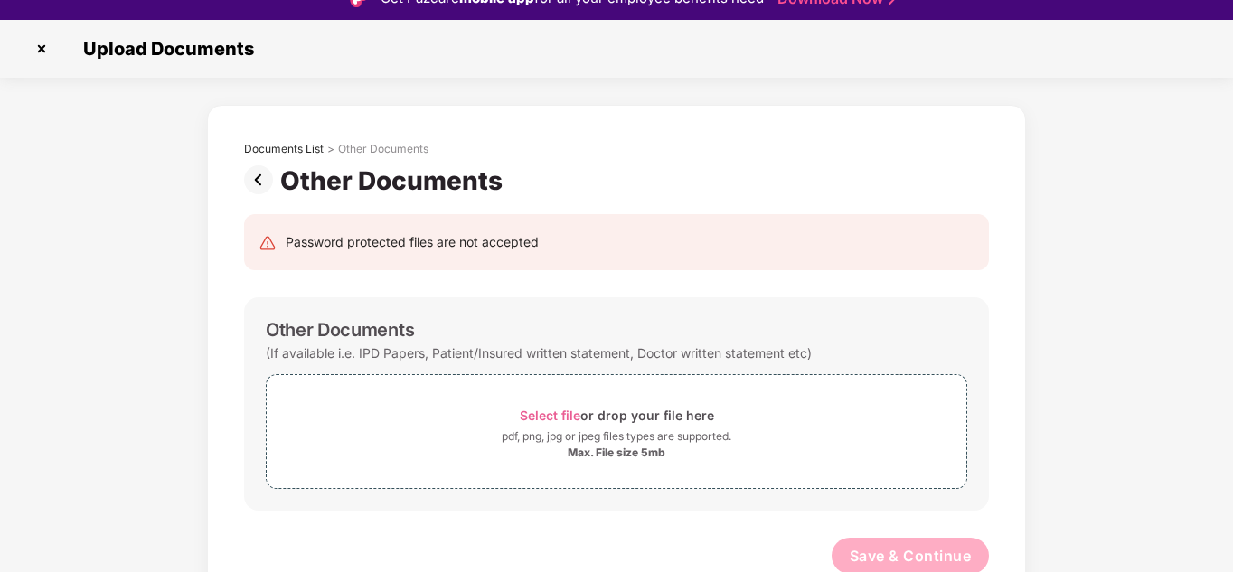
scroll to position [43, 0]
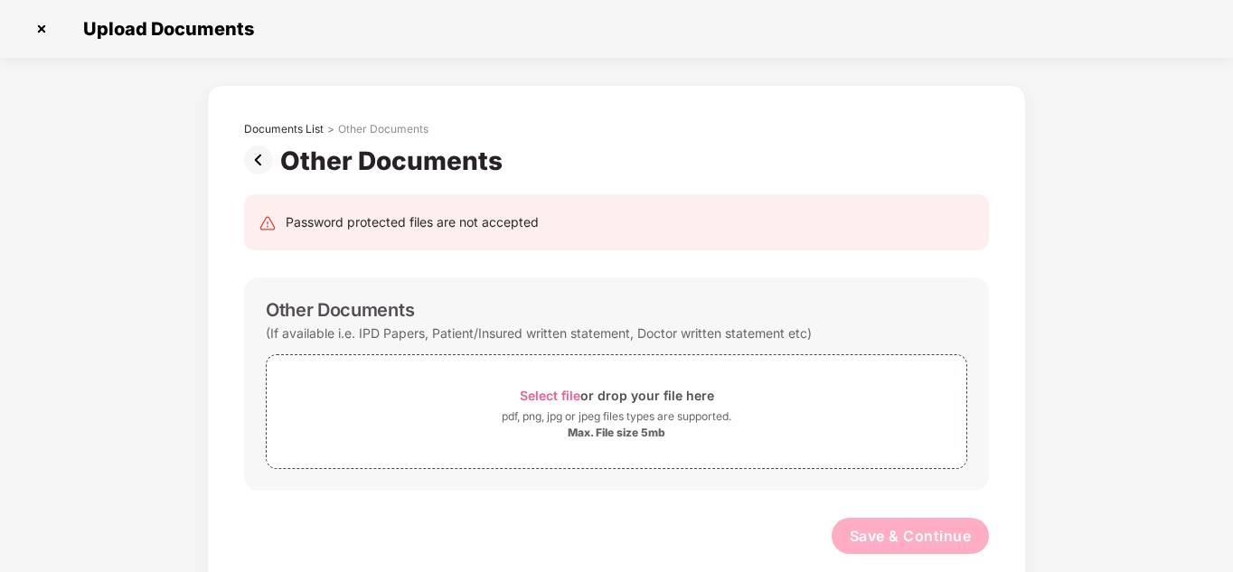
click at [254, 157] on img at bounding box center [262, 160] width 36 height 29
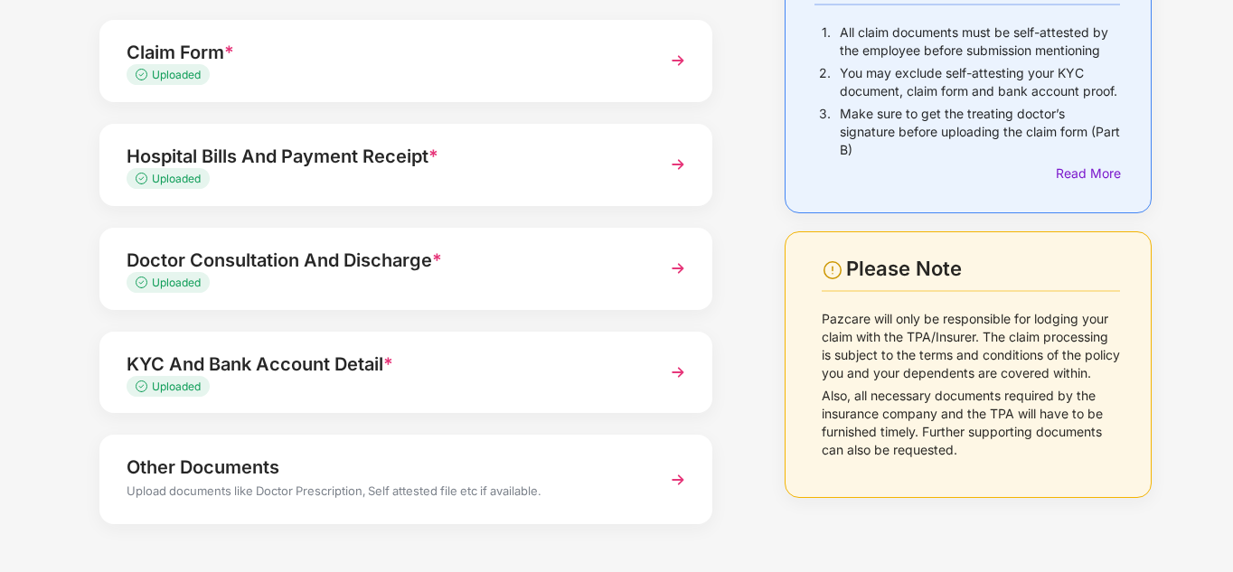
scroll to position [227, 0]
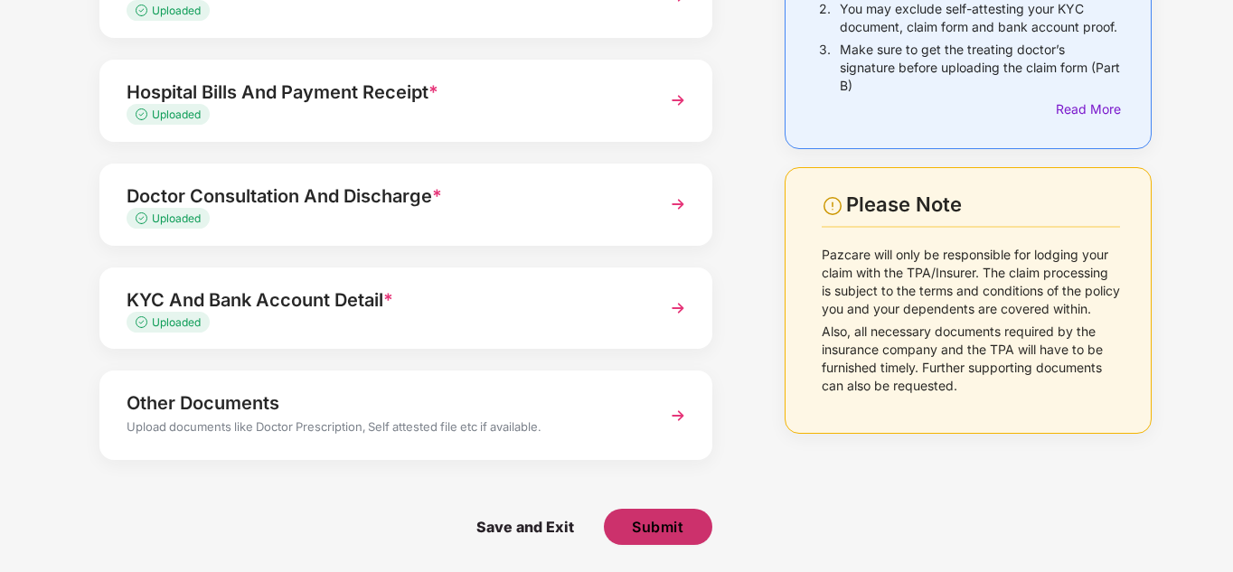
click at [638, 525] on span "Submit" at bounding box center [658, 527] width 52 height 20
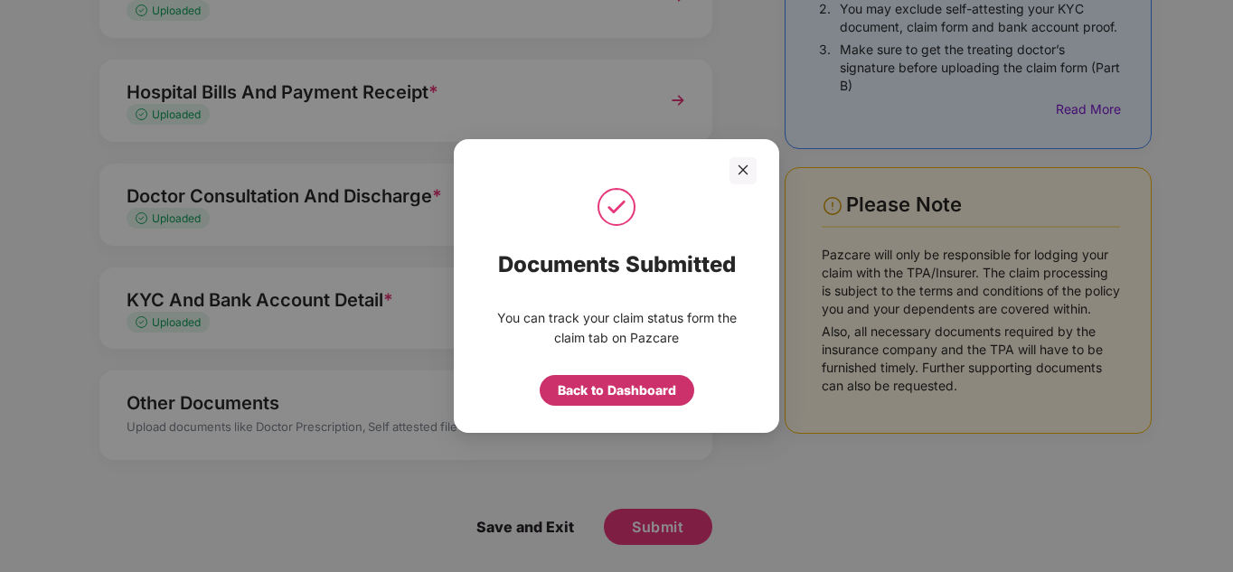
click at [610, 387] on div "Back to Dashboard" at bounding box center [617, 391] width 118 height 20
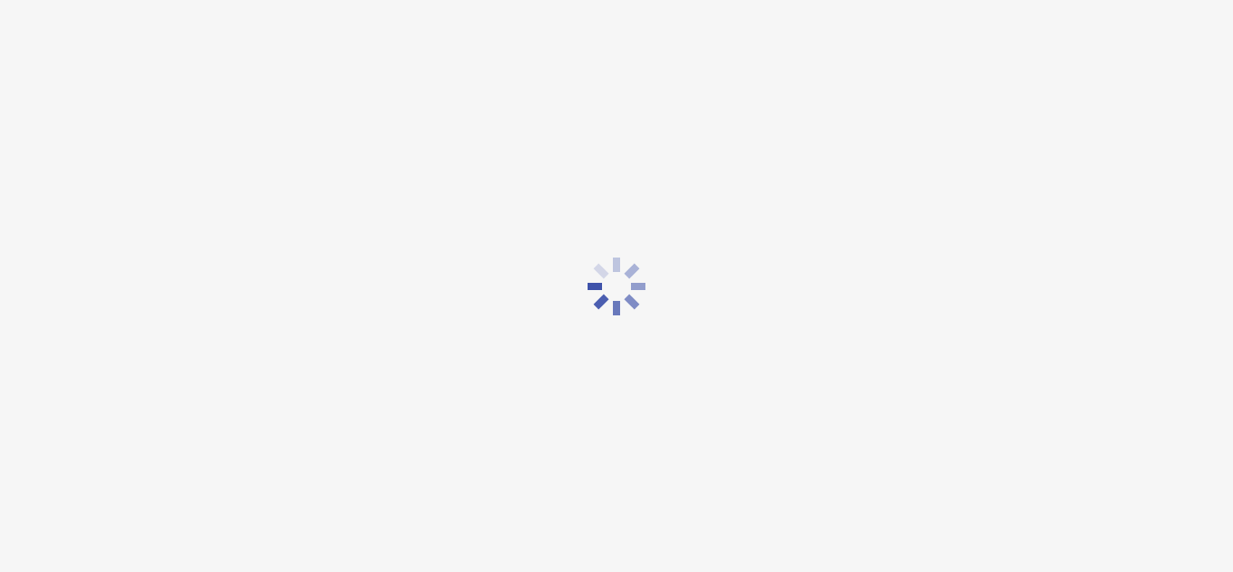
scroll to position [43, 0]
